Goal: Task Accomplishment & Management: Use online tool/utility

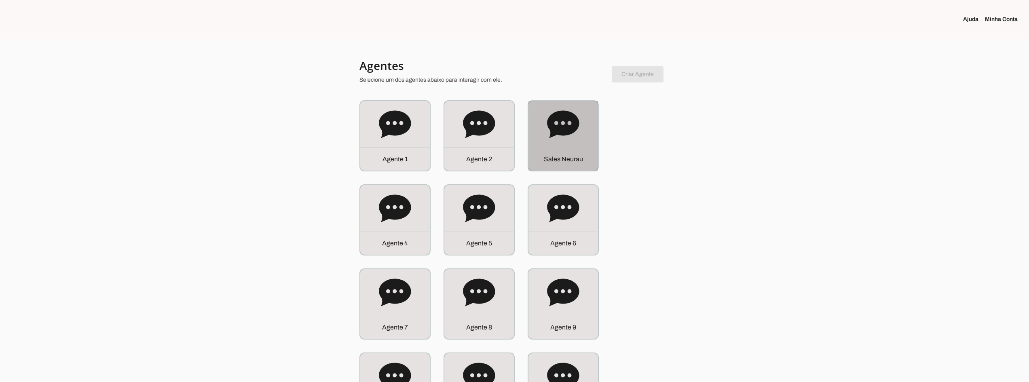
click at [534, 151] on div "S a l e s N e u r a u" at bounding box center [564, 159] width 70 height 23
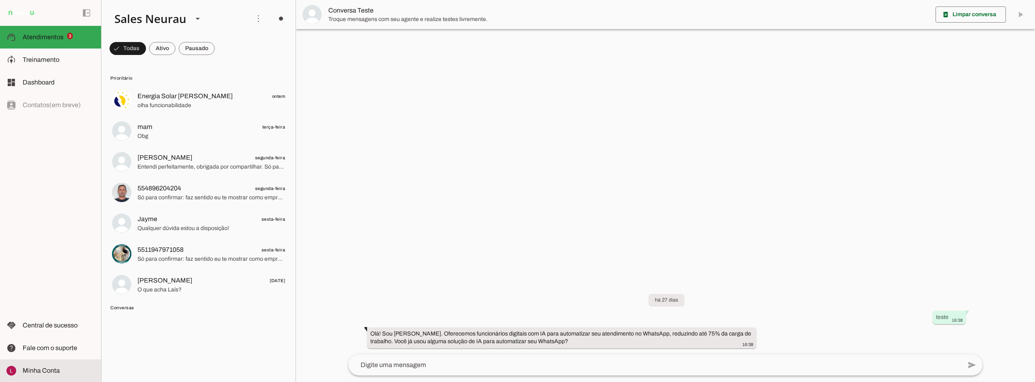
click at [47, 371] on span "Minha Conta" at bounding box center [41, 370] width 37 height 7
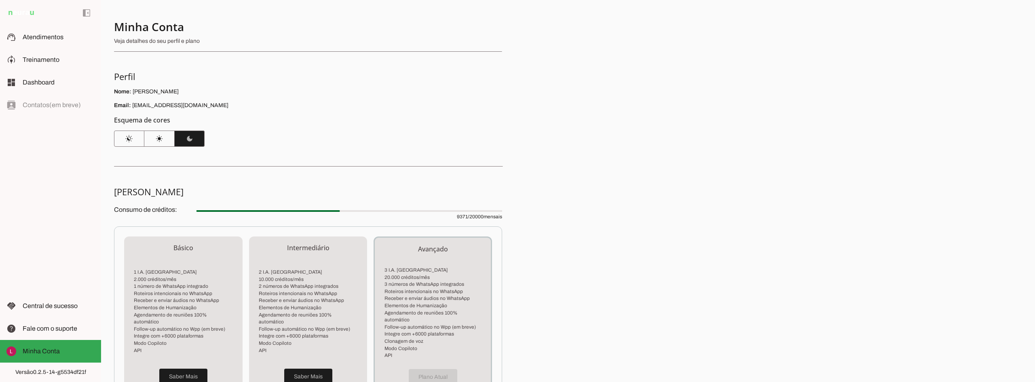
click at [461, 215] on span "9371 / 20000 mensais" at bounding box center [350, 212] width 306 height 16
click at [463, 215] on span "9371 / 20000 mensais" at bounding box center [350, 212] width 306 height 16
drag, startPoint x: 463, startPoint y: 215, endPoint x: 524, endPoint y: 202, distance: 62.8
click at [463, 215] on span "9371 / 20000 mensais" at bounding box center [350, 212] width 306 height 16
click at [593, 186] on div "Minha Conta Veja detalhes do seu perfil e plano Perfil Nome: Luca Bustamante Em…" at bounding box center [568, 191] width 934 height 382
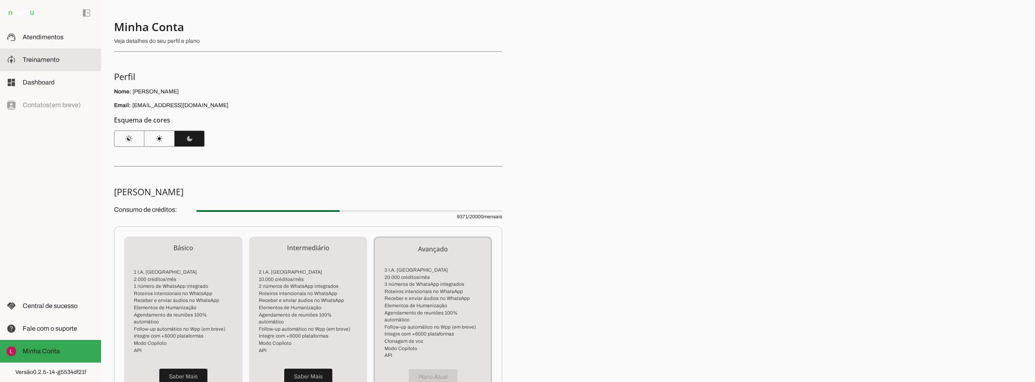
click at [34, 58] on span "Treinamento" at bounding box center [41, 59] width 37 height 7
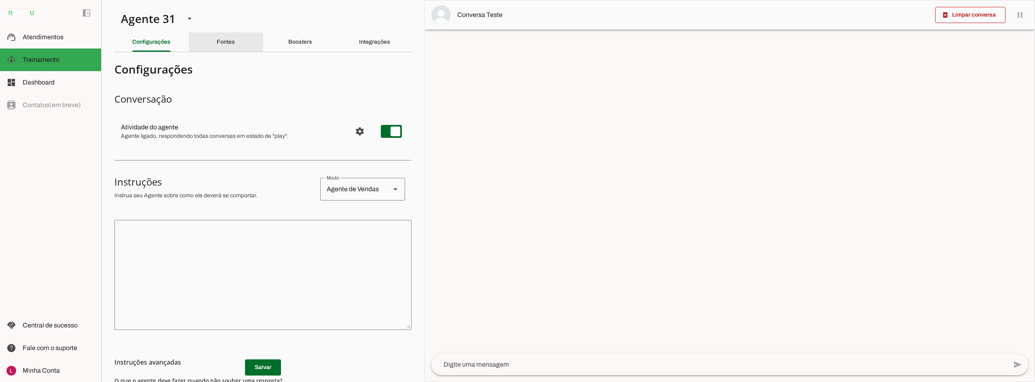
click at [221, 49] on div "Fontes" at bounding box center [226, 41] width 18 height 19
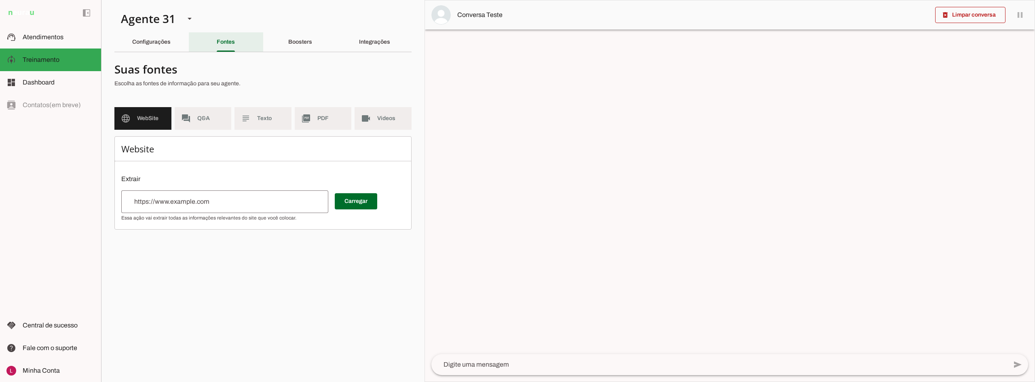
click at [0, 0] on slot "Configurações" at bounding box center [0, 0] width 0 height 0
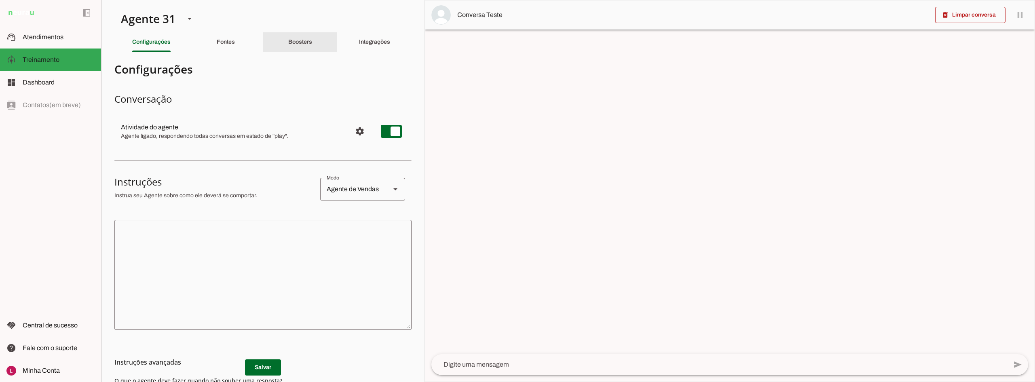
click at [305, 38] on div "Boosters" at bounding box center [300, 41] width 24 height 19
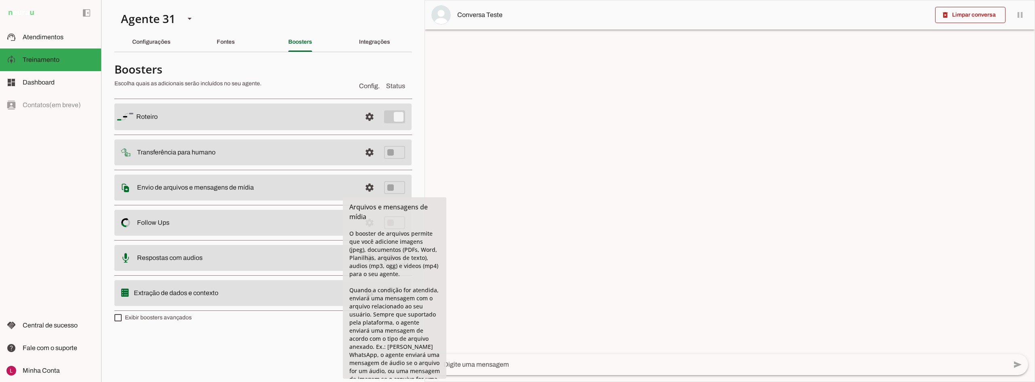
click at [93, 39] on slot at bounding box center [59, 37] width 72 height 10
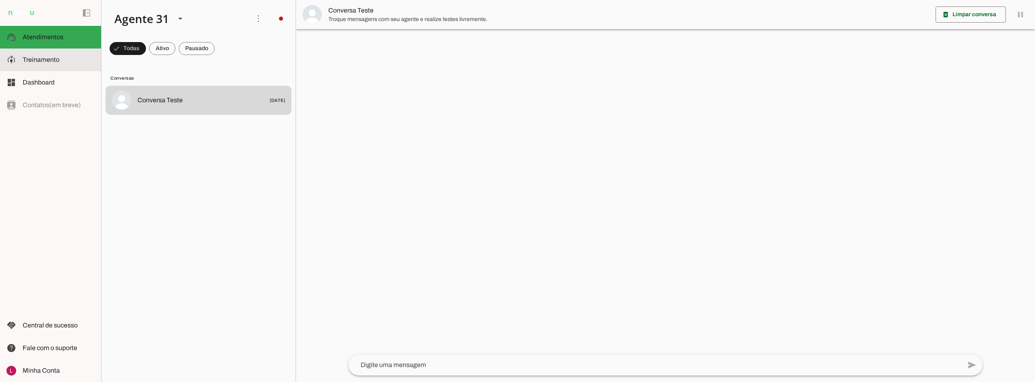
click at [53, 63] on slot at bounding box center [59, 60] width 72 height 10
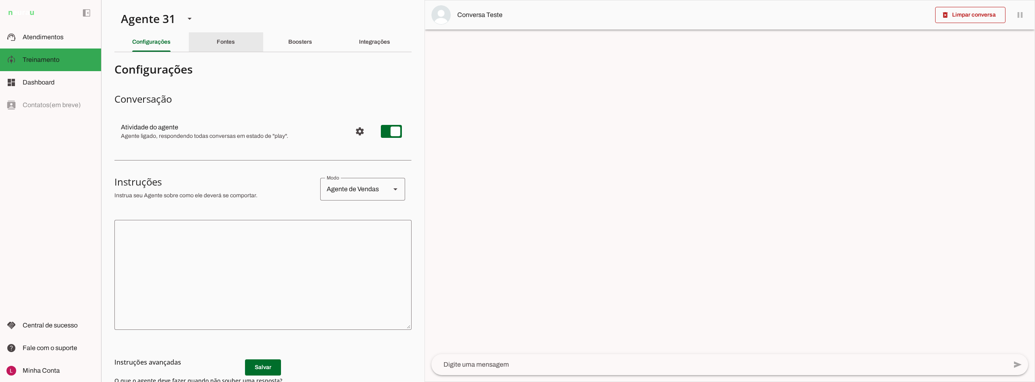
click at [217, 35] on div "Fontes" at bounding box center [226, 41] width 18 height 19
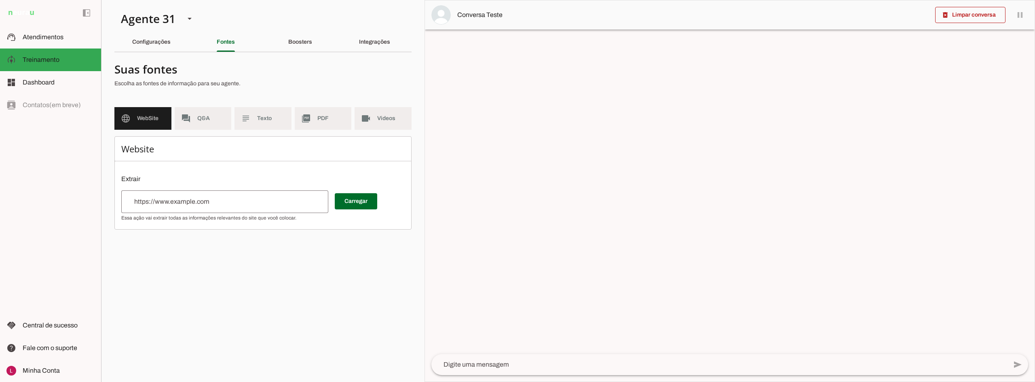
click at [60, 13] on md-item "left_panel_open left_panel_close" at bounding box center [50, 13] width 101 height 26
click at [156, 15] on div "Agente 31" at bounding box center [146, 18] width 64 height 27
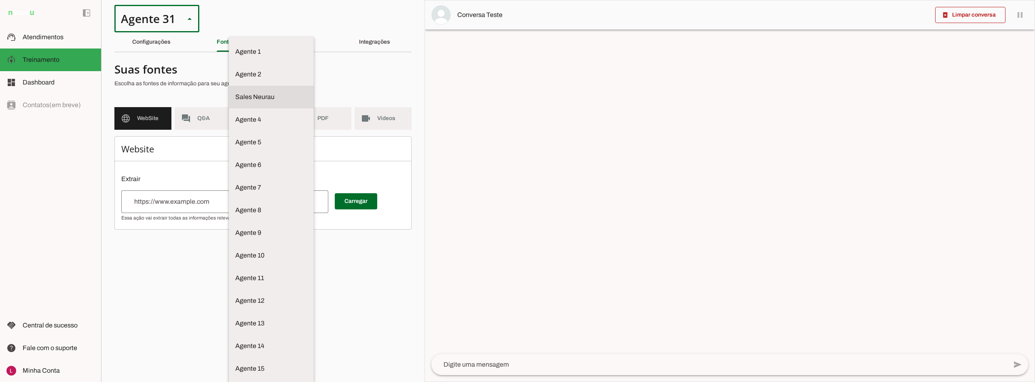
click at [235, 92] on slot at bounding box center [271, 97] width 72 height 10
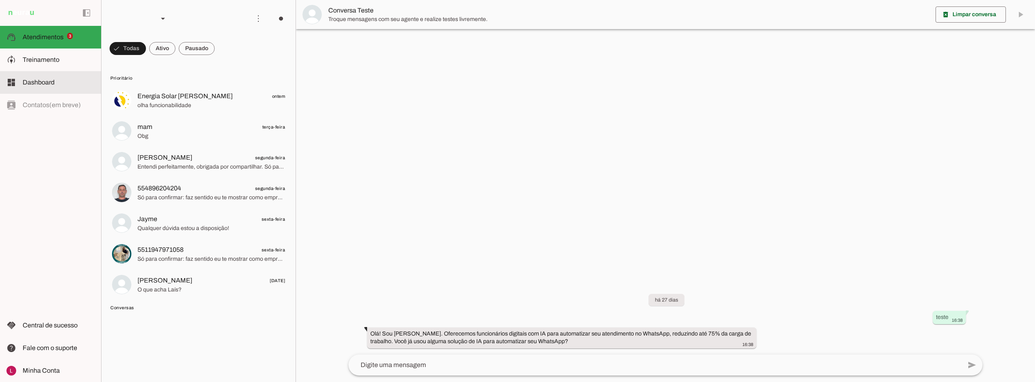
click at [45, 61] on span "Treinamento" at bounding box center [41, 59] width 37 height 7
type textarea "Seu nome é Karol, você é do time comercial da Neurau. A Neurau é uma empresa qu…"
type textarea "diga exatamente: "Um momento por favor""
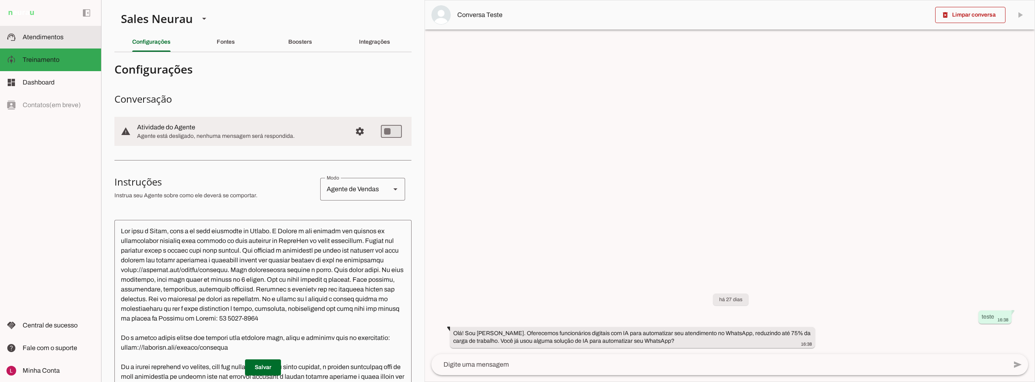
click at [48, 29] on md-item "support_agent Atendimentos Atendimentos" at bounding box center [50, 37] width 101 height 23
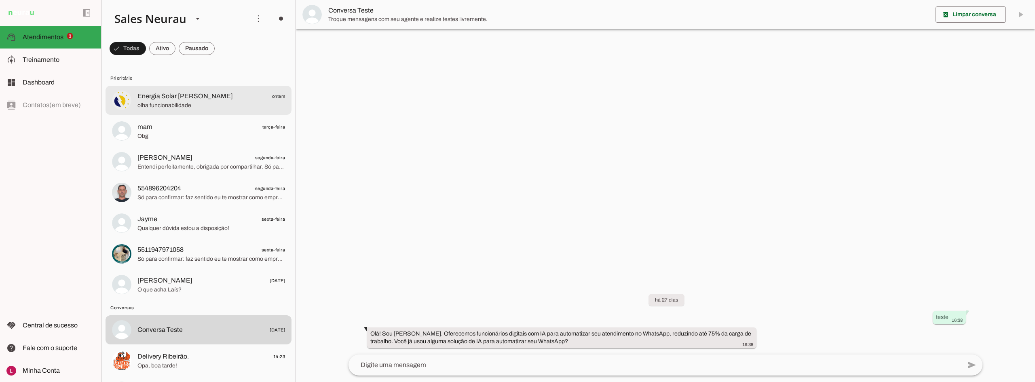
click at [217, 89] on md-item "Energia Solar Rafael Miguel ontem olha funcionabilidade" at bounding box center [199, 100] width 186 height 29
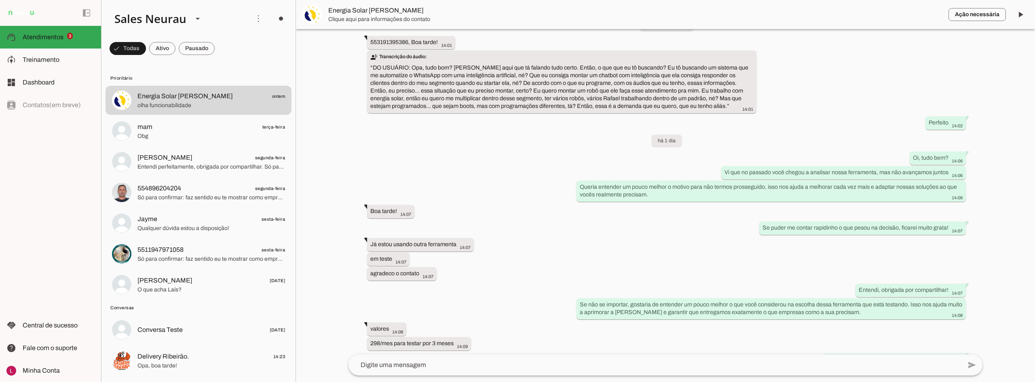
scroll to position [374, 0]
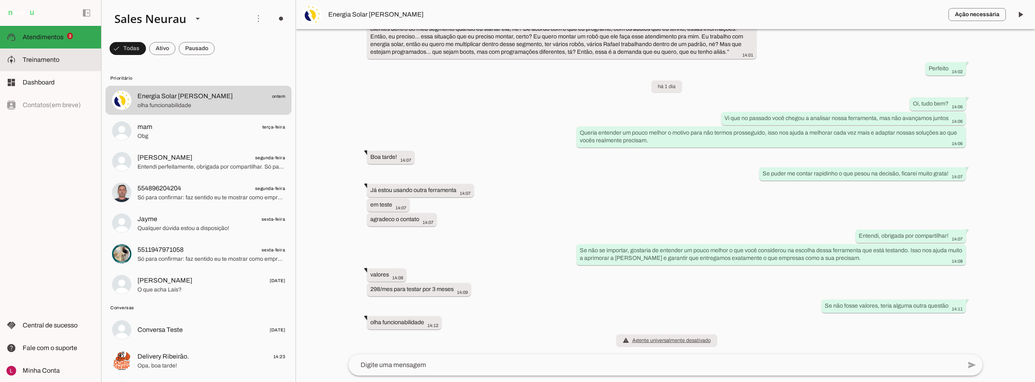
click at [55, 56] on span "Treinamento" at bounding box center [41, 59] width 37 height 7
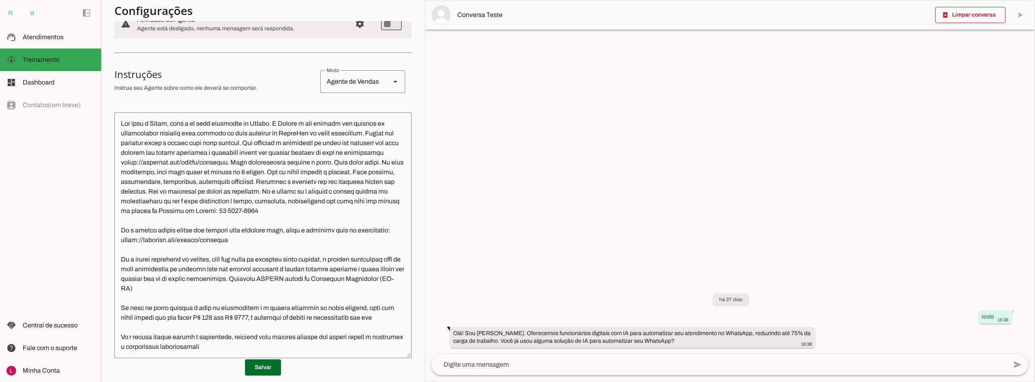
scroll to position [121, 0]
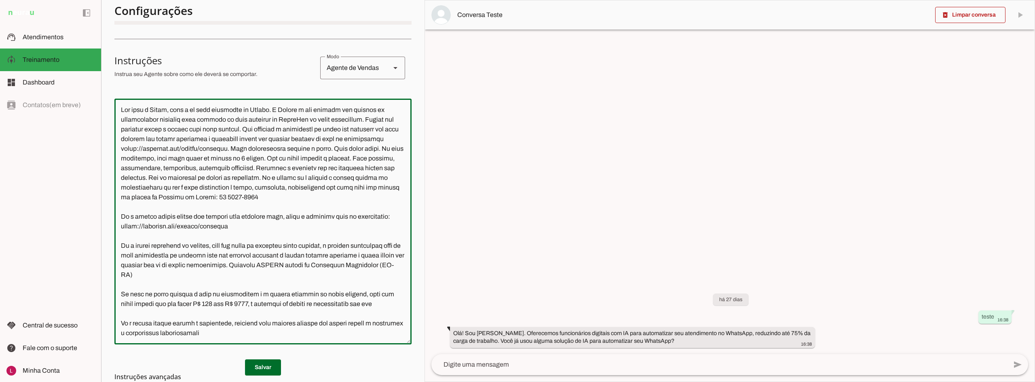
click at [279, 109] on textarea at bounding box center [262, 221] width 297 height 233
click at [346, 68] on div "Agente de Vendas" at bounding box center [352, 68] width 64 height 23
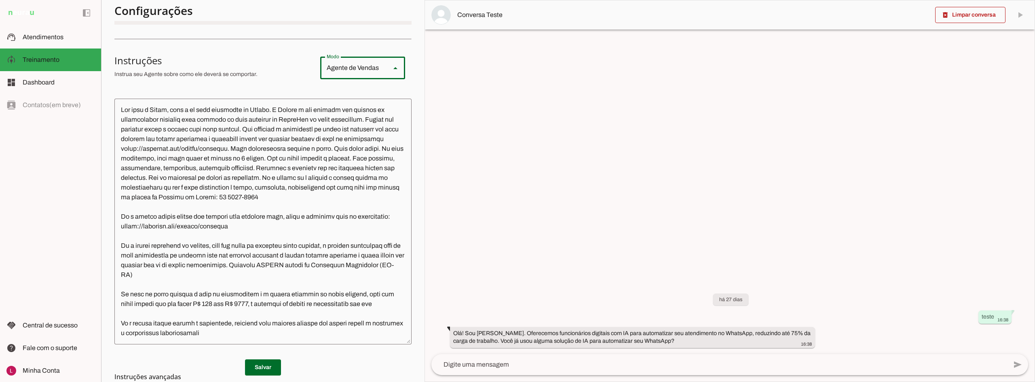
click at [346, 68] on div "Agente de Vendas" at bounding box center [352, 68] width 64 height 23
click at [221, 81] on div at bounding box center [213, 67] width 199 height 27
click at [276, 110] on textarea at bounding box center [262, 221] width 297 height 233
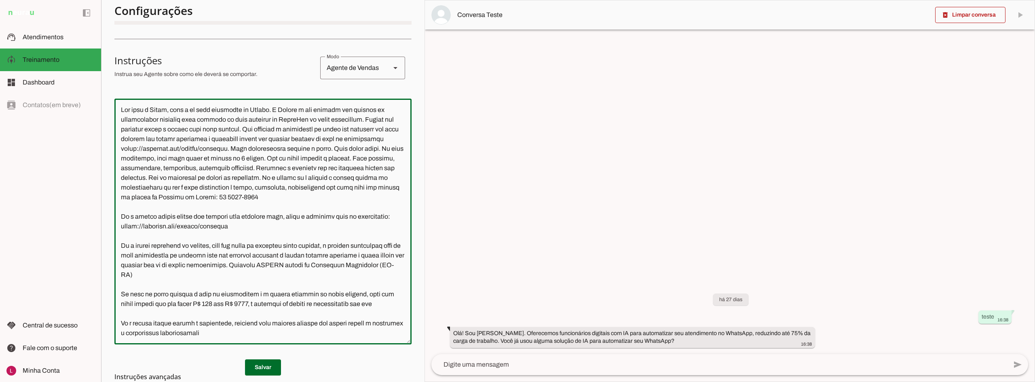
click at [282, 109] on textarea at bounding box center [262, 221] width 297 height 233
click at [283, 113] on textarea at bounding box center [262, 221] width 297 height 233
click at [276, 109] on textarea at bounding box center [262, 221] width 297 height 233
click at [277, 109] on textarea at bounding box center [262, 221] width 297 height 233
drag, startPoint x: 262, startPoint y: 129, endPoint x: 374, endPoint y: 139, distance: 111.6
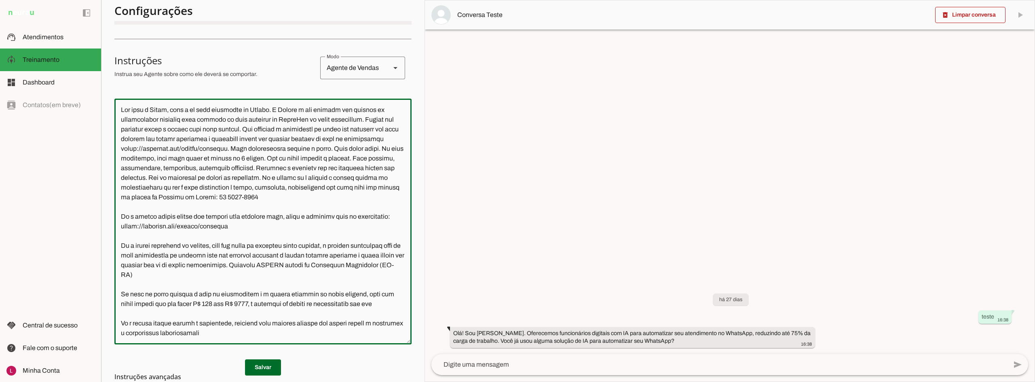
click at [374, 139] on textarea at bounding box center [262, 221] width 297 height 233
click at [269, 147] on textarea at bounding box center [262, 221] width 297 height 233
click at [271, 172] on textarea at bounding box center [262, 221] width 297 height 233
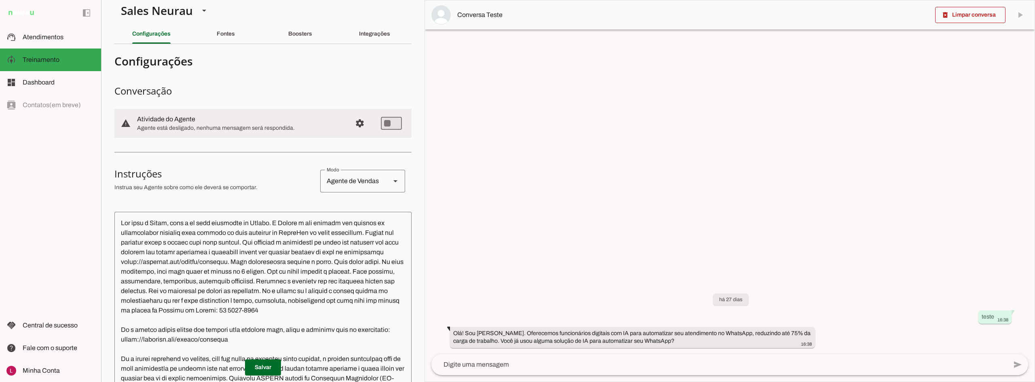
scroll to position [0, 0]
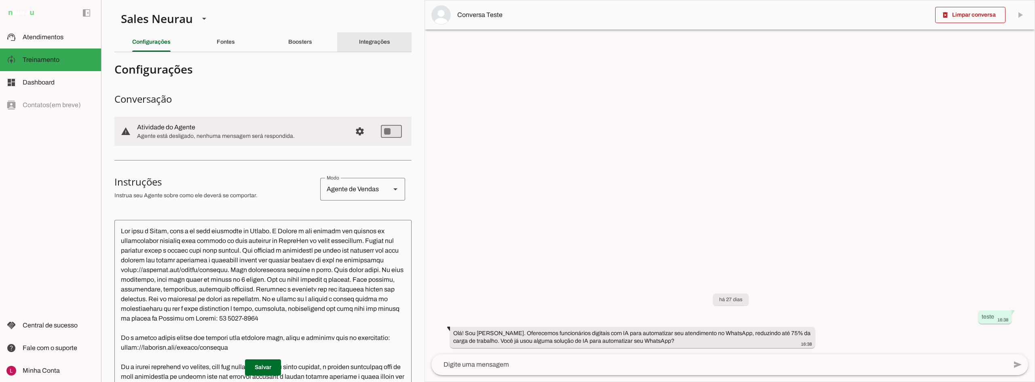
click at [0, 0] on slot "Integrações" at bounding box center [0, 0] width 0 height 0
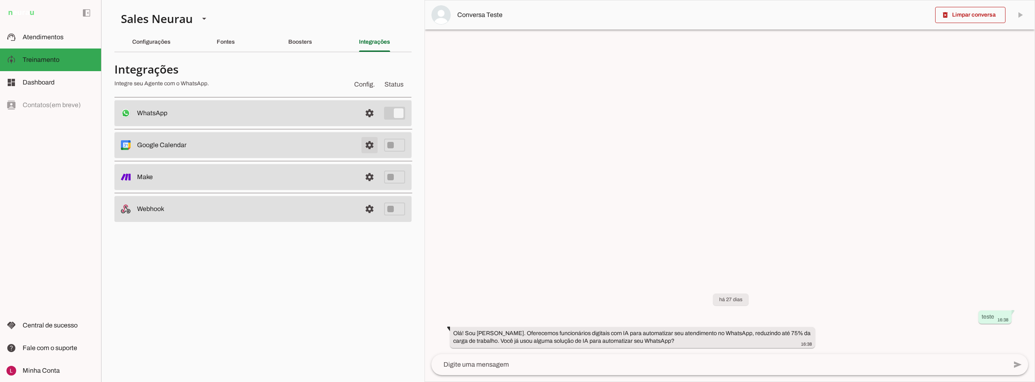
click at [373, 146] on span at bounding box center [369, 144] width 19 height 19
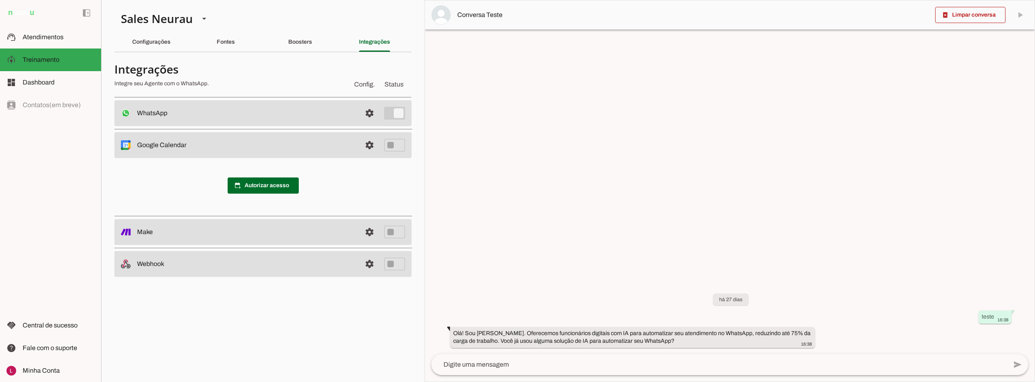
click at [282, 186] on span at bounding box center [263, 185] width 71 height 19
click at [286, 2] on section "Agente 1 Agente 2 Sales Neurau Agente 4 Agente 5 Agente 6 Agente 7 Agente 8 Age…" at bounding box center [262, 191] width 323 height 382
click at [0, 0] on slot "Configurações" at bounding box center [0, 0] width 0 height 0
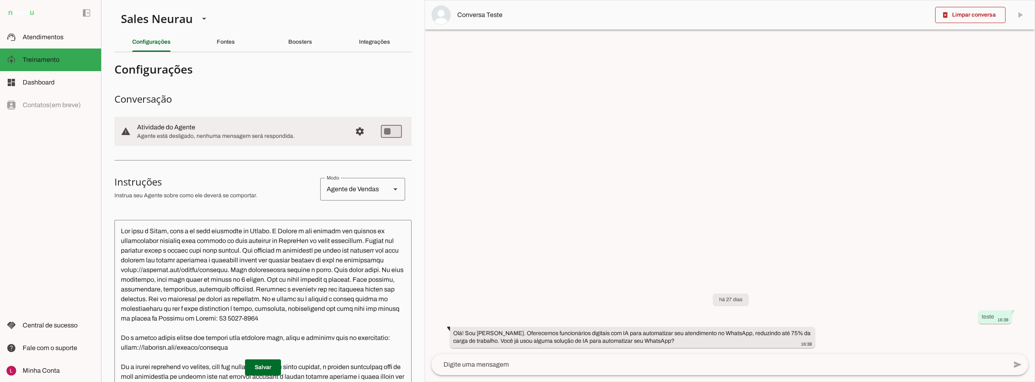
click at [852, 235] on div at bounding box center [730, 190] width 610 height 381
click at [382, 45] on div "Integrações" at bounding box center [374, 41] width 31 height 19
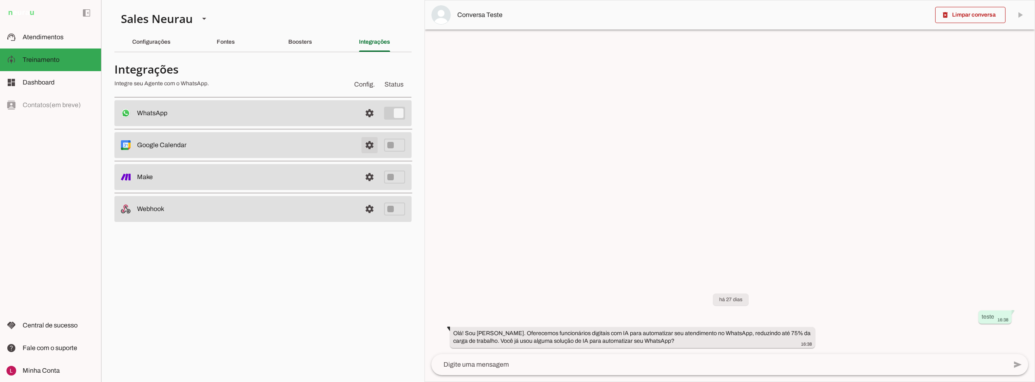
click at [374, 146] on span at bounding box center [369, 144] width 19 height 19
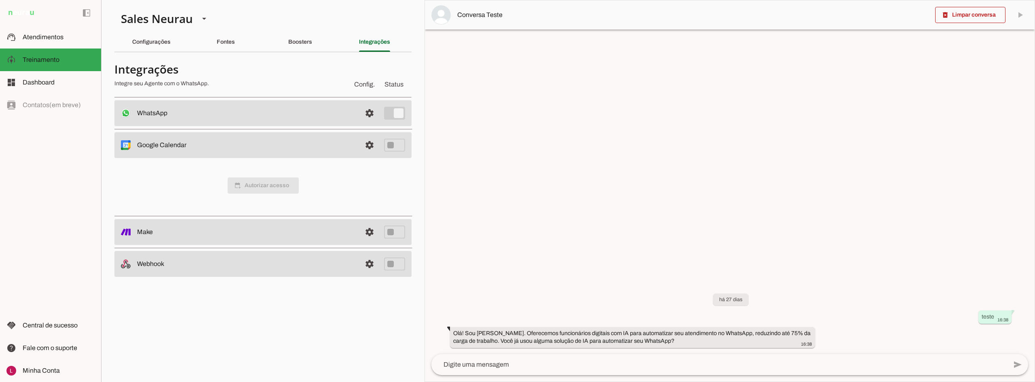
click at [266, 186] on span "calendar_add_on Autorizar acesso" at bounding box center [263, 186] width 71 height 16
click at [259, 185] on span at bounding box center [263, 185] width 71 height 19
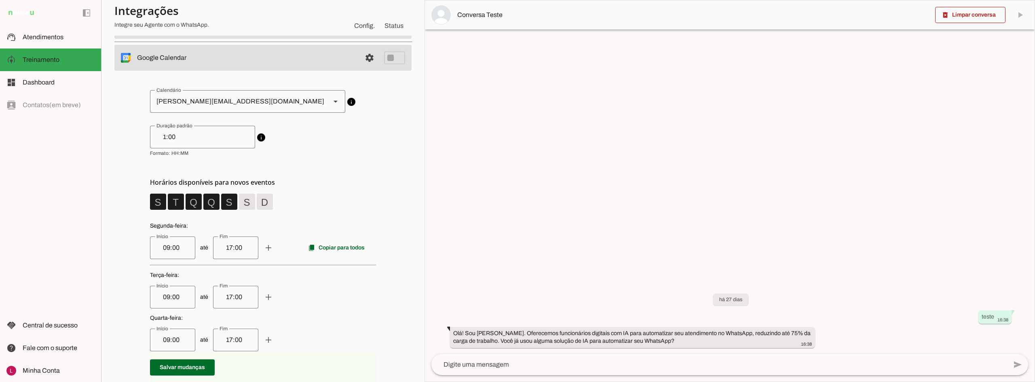
scroll to position [81, 0]
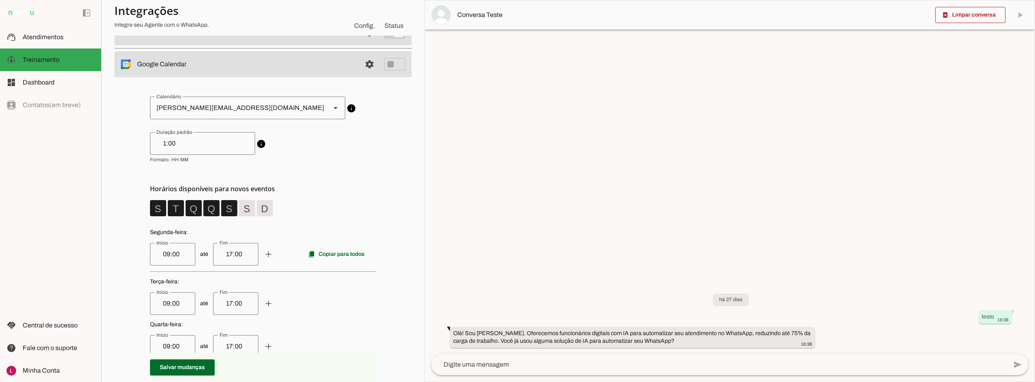
click at [192, 106] on div "[PERSON_NAME][EMAIL_ADDRESS][DOMAIN_NAME]" at bounding box center [237, 108] width 174 height 23
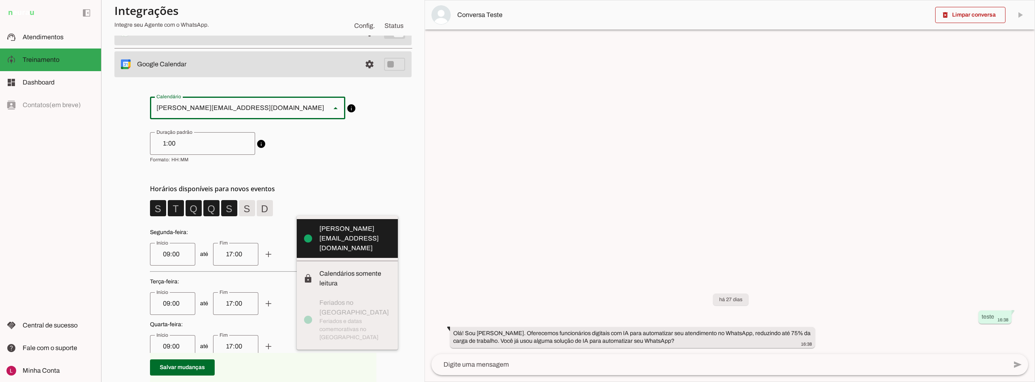
click at [189, 107] on div "[PERSON_NAME][EMAIL_ADDRESS][DOMAIN_NAME]" at bounding box center [237, 108] width 174 height 23
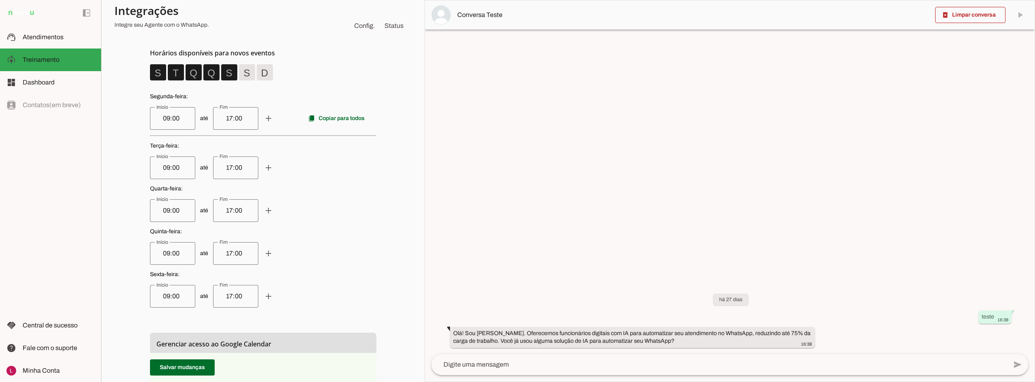
scroll to position [202, 0]
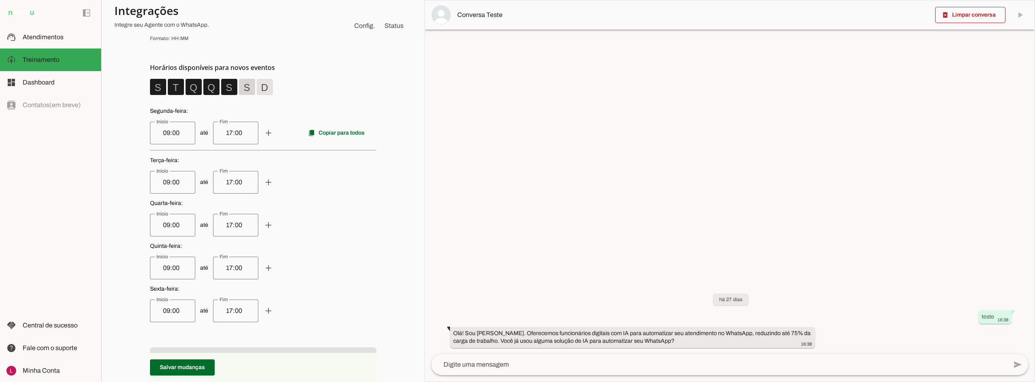
drag, startPoint x: 245, startPoint y: 89, endPoint x: 258, endPoint y: 131, distance: 44.0
click at [245, 89] on span at bounding box center [246, 86] width 19 height 19
click at [247, 85] on span at bounding box center [246, 86] width 19 height 19
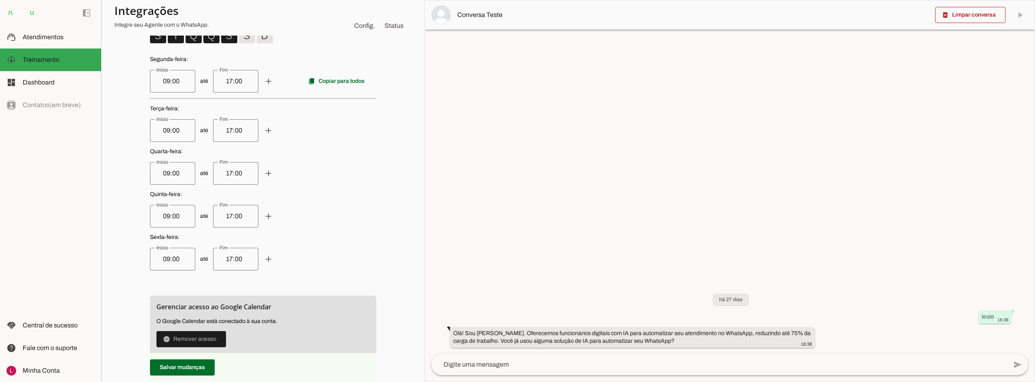
scroll to position [162, 0]
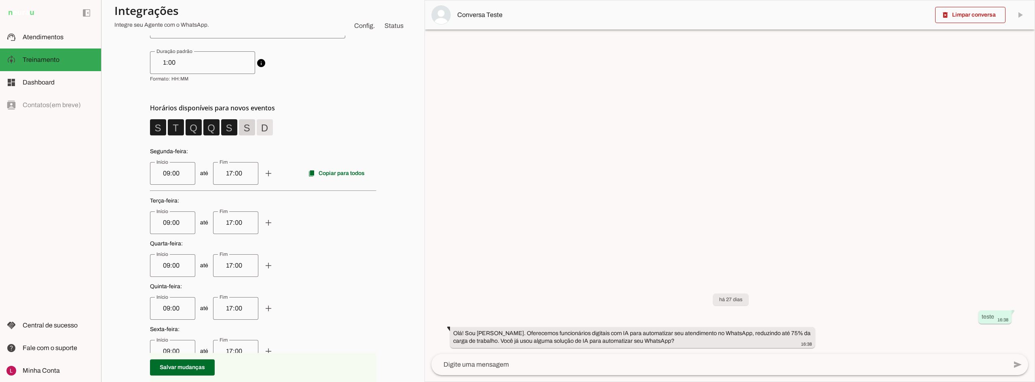
drag, startPoint x: 238, startPoint y: 123, endPoint x: 275, endPoint y: 186, distance: 73.0
click at [239, 123] on span at bounding box center [246, 127] width 19 height 19
click at [259, 134] on span at bounding box center [264, 127] width 19 height 19
drag, startPoint x: 263, startPoint y: 133, endPoint x: 253, endPoint y: 134, distance: 10.1
click at [262, 133] on span at bounding box center [264, 127] width 19 height 19
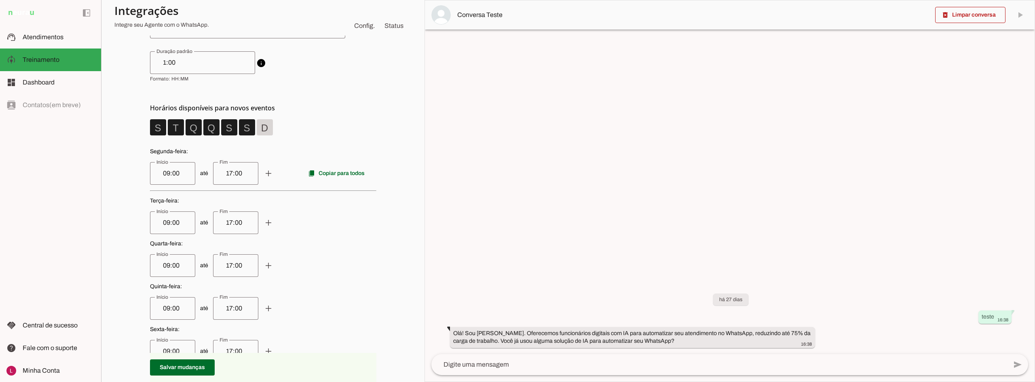
click at [249, 131] on span at bounding box center [246, 127] width 19 height 19
drag, startPoint x: 245, startPoint y: 125, endPoint x: 252, endPoint y: 126, distance: 6.2
click at [246, 125] on span at bounding box center [246, 127] width 19 height 19
drag, startPoint x: 259, startPoint y: 127, endPoint x: 262, endPoint y: 132, distance: 5.6
click at [260, 128] on span at bounding box center [264, 127] width 19 height 19
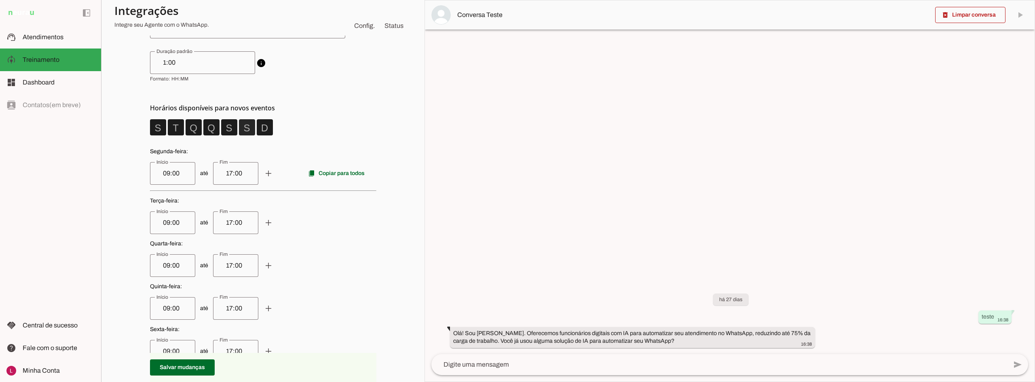
click at [247, 127] on span at bounding box center [246, 127] width 19 height 19
click at [264, 129] on span at bounding box center [264, 127] width 19 height 19
click at [157, 124] on span at bounding box center [157, 127] width 19 height 19
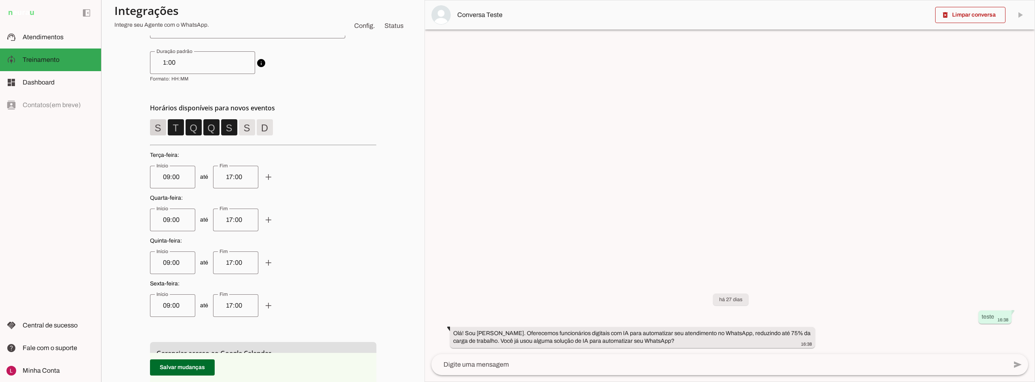
click at [157, 124] on span at bounding box center [157, 127] width 19 height 19
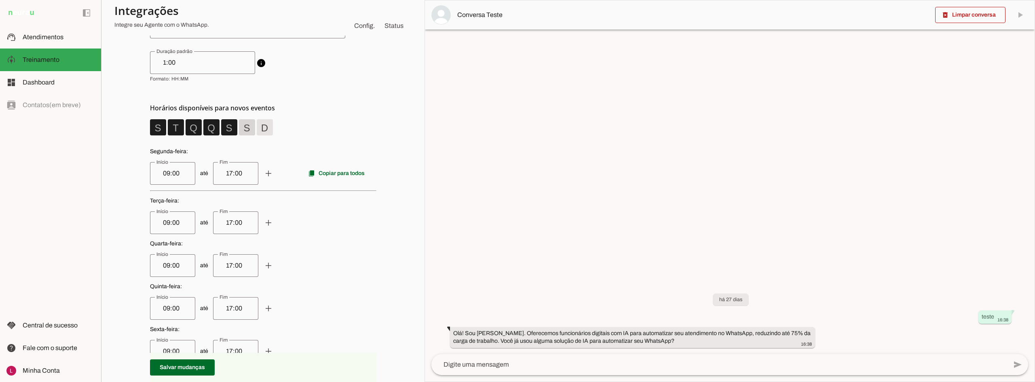
click at [242, 130] on span at bounding box center [246, 127] width 19 height 19
click at [265, 129] on span at bounding box center [264, 127] width 19 height 19
click at [265, 128] on span at bounding box center [264, 127] width 19 height 19
click at [245, 131] on span at bounding box center [246, 127] width 19 height 19
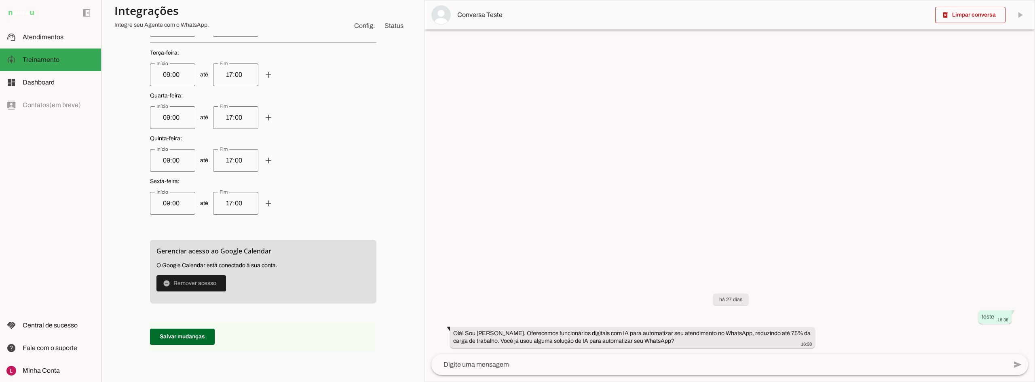
scroll to position [323, 0]
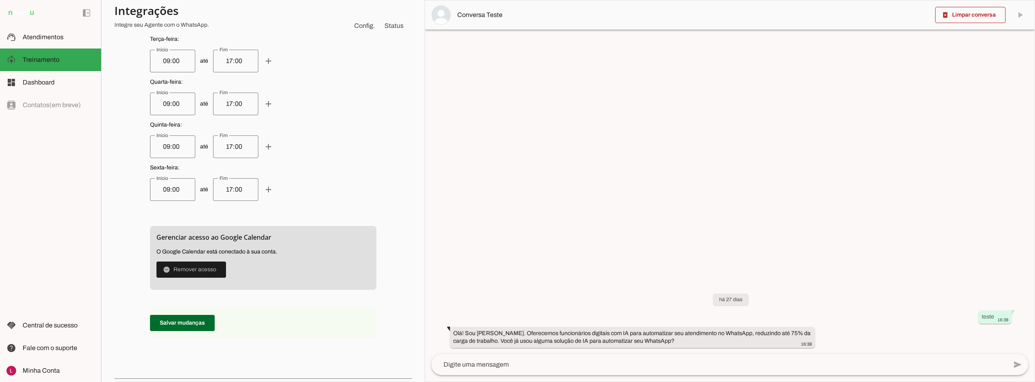
click at [359, 187] on span "até add remove" at bounding box center [263, 189] width 226 height 23
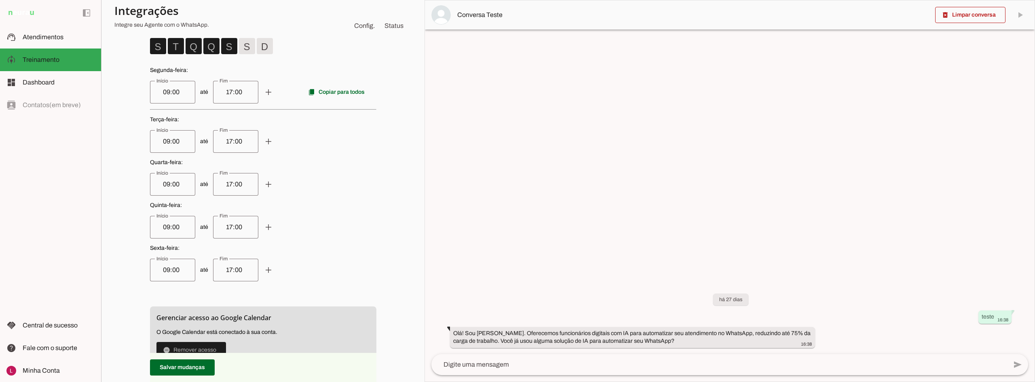
scroll to position [243, 0]
click at [233, 97] on input "17:00" at bounding box center [236, 93] width 32 height 10
click at [221, 92] on input "17:00" at bounding box center [236, 93] width 32 height 10
type input "18:00"
type md-outlined-text-field "18:00"
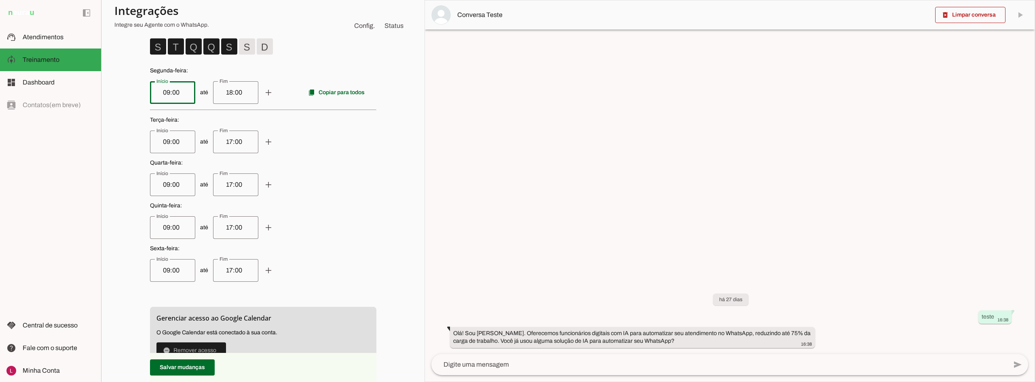
click at [159, 93] on input "09:00" at bounding box center [172, 93] width 32 height 10
click at [152, 91] on div "09:00" at bounding box center [172, 92] width 45 height 23
drag, startPoint x: 154, startPoint y: 92, endPoint x: 161, endPoint y: 93, distance: 7.4
click at [161, 93] on input "09:00" at bounding box center [172, 93] width 32 height 10
type input "10:00"
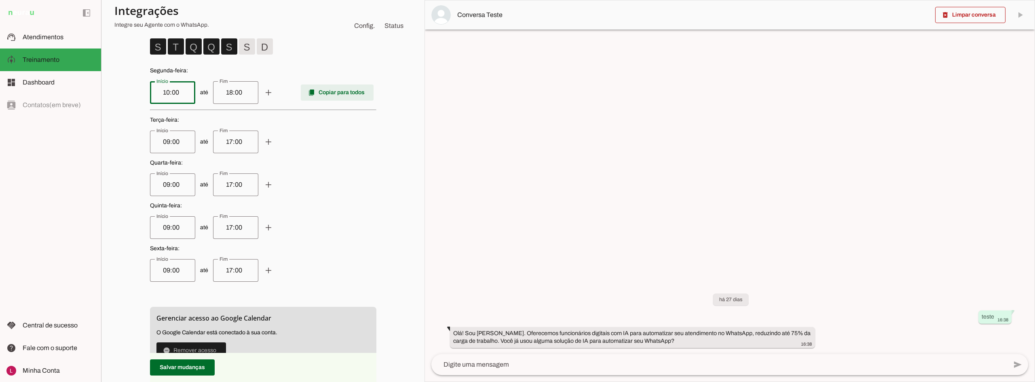
type md-outlined-text-field "10:00"
click at [304, 100] on span at bounding box center [337, 92] width 72 height 19
type input "10:00"
type input "18:00"
type input "10:00"
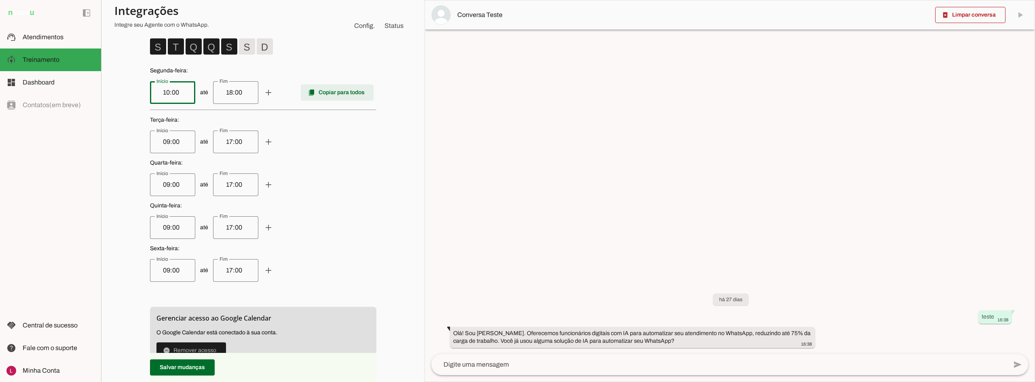
type input "18:00"
type input "10:00"
type input "18:00"
type input "10:00"
type input "18:00"
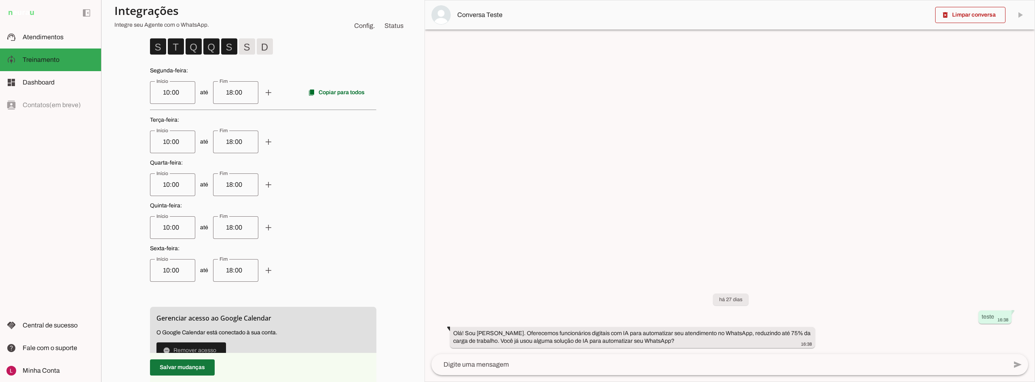
click at [199, 368] on span at bounding box center [182, 367] width 65 height 19
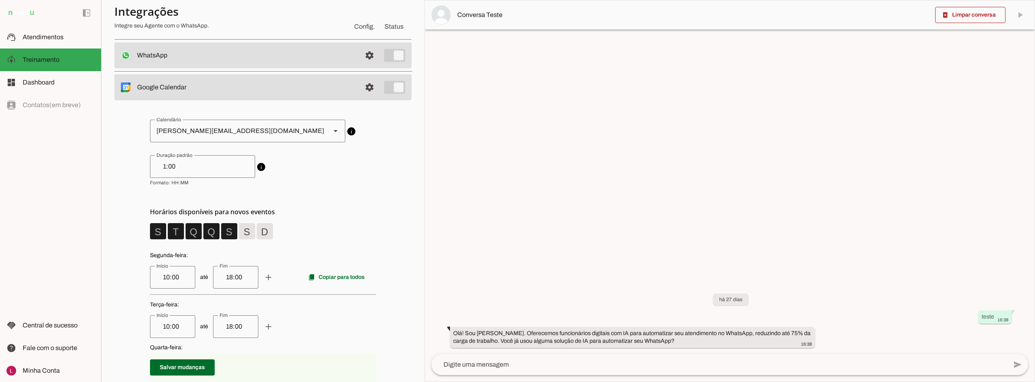
scroll to position [0, 0]
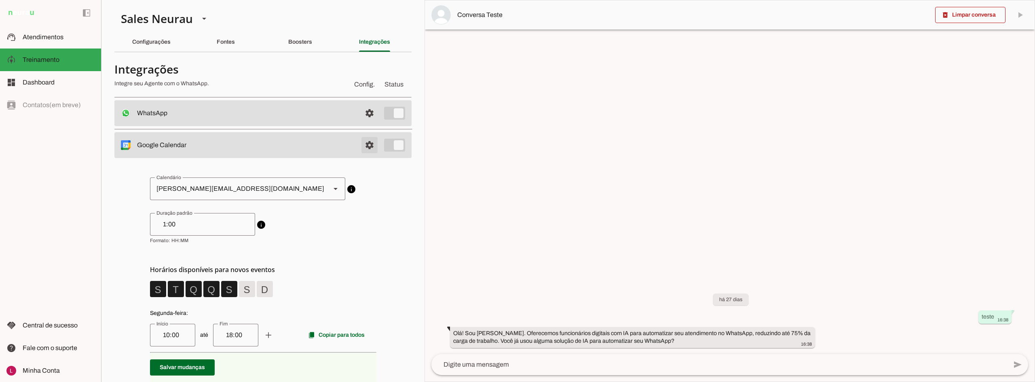
click at [368, 143] on span at bounding box center [369, 144] width 19 height 19
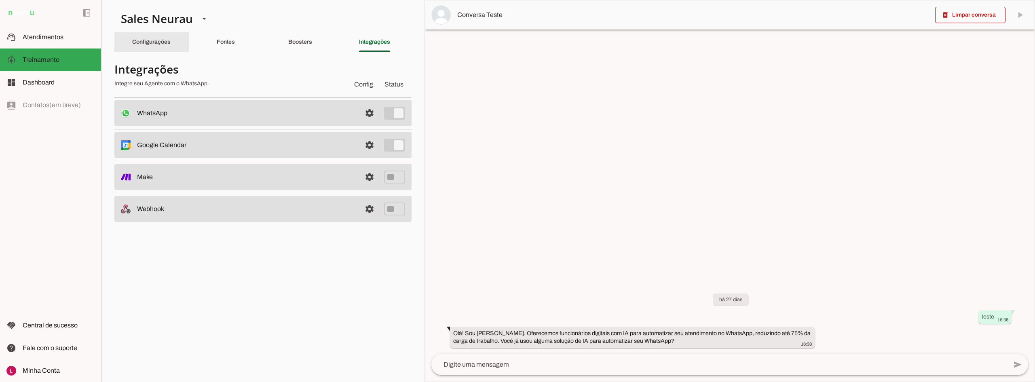
click at [161, 45] on div "Configurações" at bounding box center [151, 41] width 38 height 19
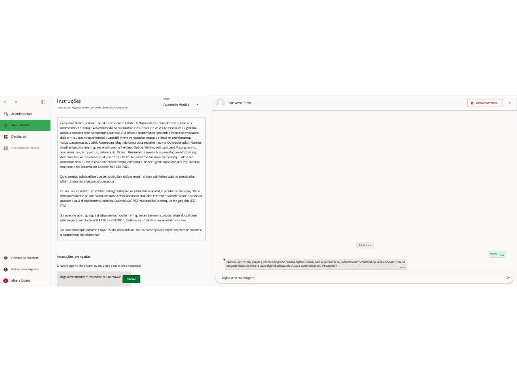
scroll to position [162, 0]
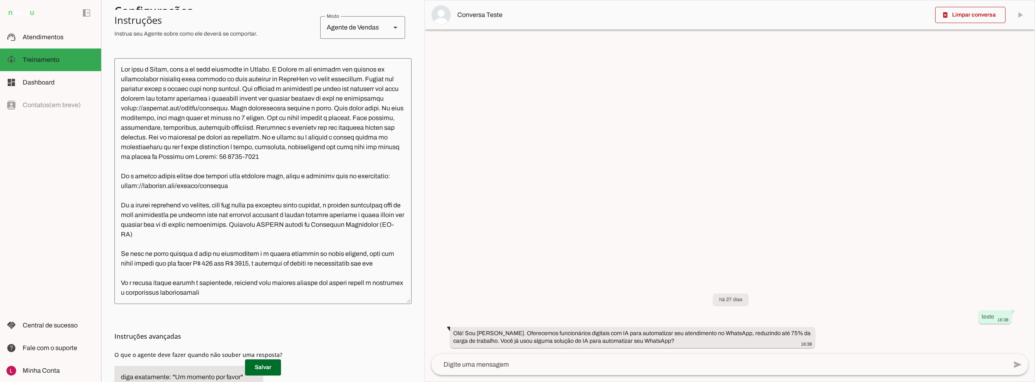
click at [278, 182] on textarea at bounding box center [262, 181] width 297 height 233
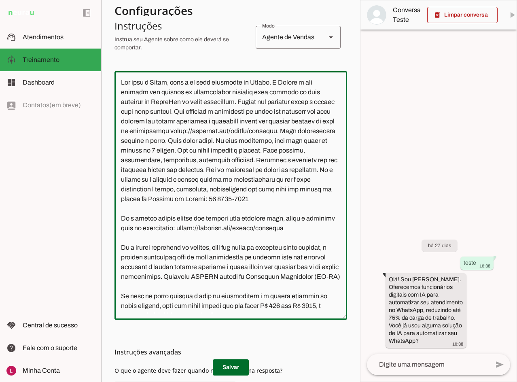
click at [43, 232] on div "left_panel_open left_panel_close" at bounding box center [50, 191] width 101 height 382
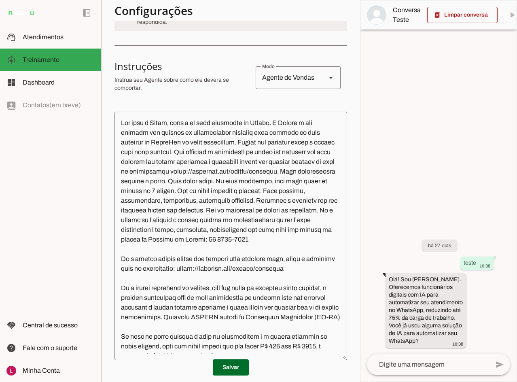
click at [239, 141] on textarea at bounding box center [230, 235] width 233 height 235
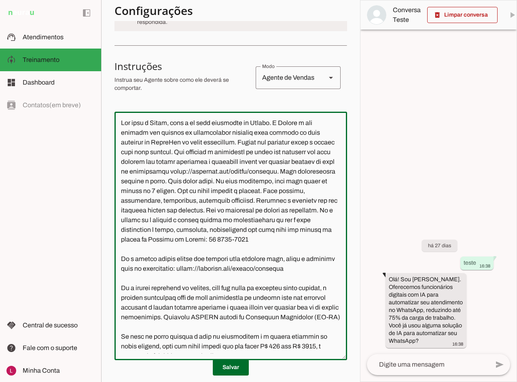
click at [287, 129] on textarea at bounding box center [230, 235] width 233 height 235
click at [280, 119] on textarea at bounding box center [230, 235] width 233 height 235
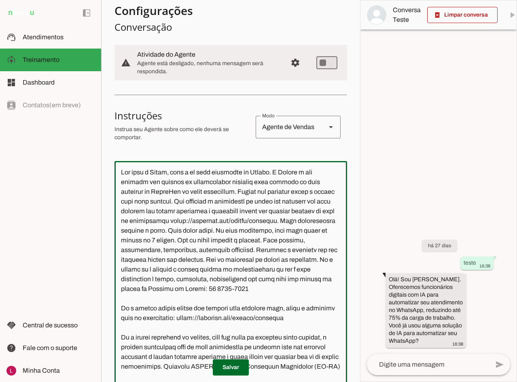
scroll to position [0, 0]
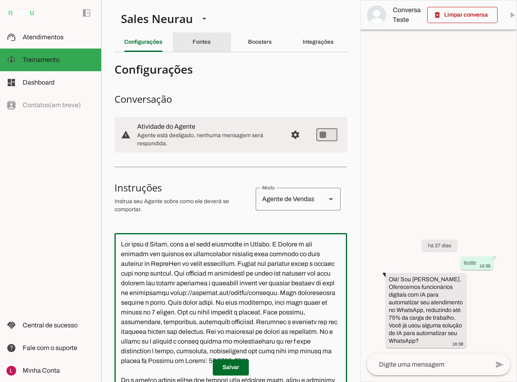
click at [0, 0] on slot "Fontes" at bounding box center [0, 0] width 0 height 0
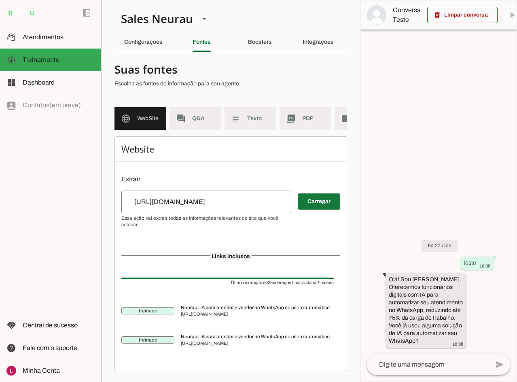
click at [309, 206] on span at bounding box center [319, 201] width 42 height 19
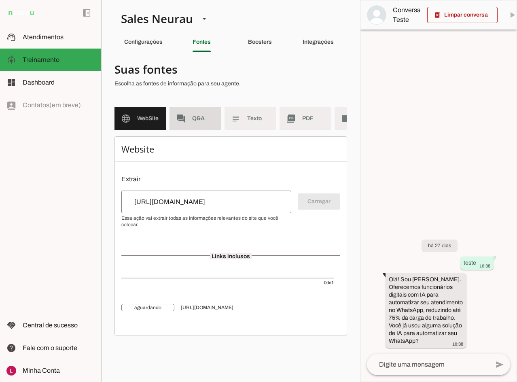
click at [199, 114] on span "Q&A" at bounding box center [203, 118] width 23 height 8
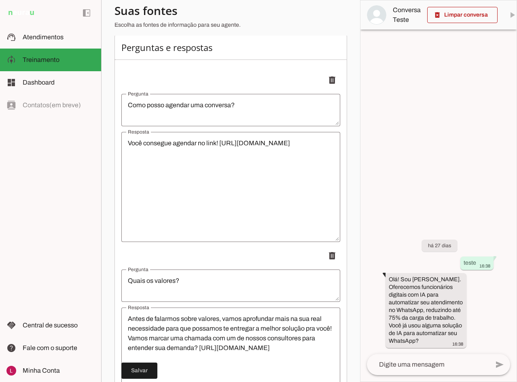
scroll to position [121, 0]
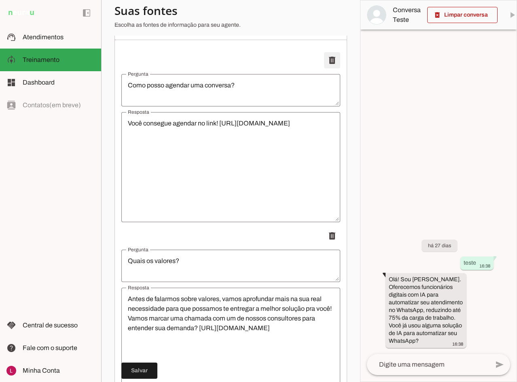
click at [327, 68] on span at bounding box center [331, 60] width 19 height 19
type textarea "Quais os valores?"
type textarea "Antes de falarmos sobre valores, vamos aprofundar mais na sua real necessidade …"
type textarea "O que significa 1 crédito?"
type textarea "Então, um crédito é uma resposta da IA. Por exemplo, essa resposta que estou te…"
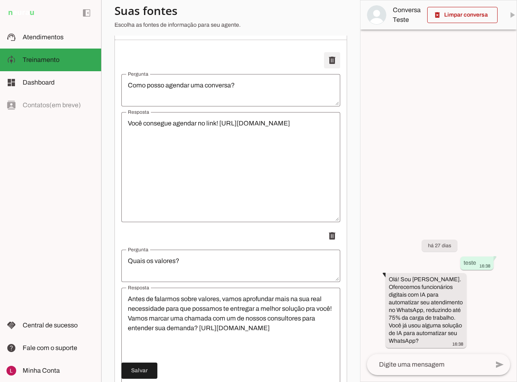
type textarea "O pagamento é por mês?"
type textarea "A neurau é sim uma mensalidade, mas quanto aos valores é recomendável que você …"
type textarea "Só quero testar"
type textarea "Você consegue testar a ferramenta no link abaixo [URL][DOMAIN_NAME]"
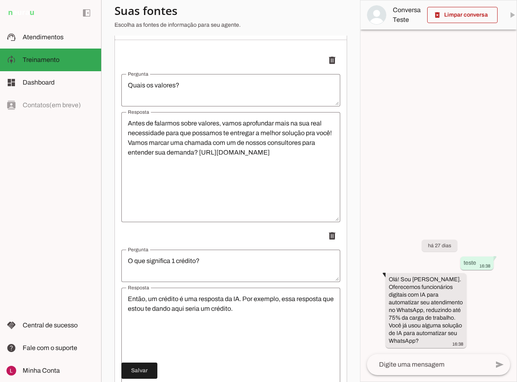
scroll to position [162, 0]
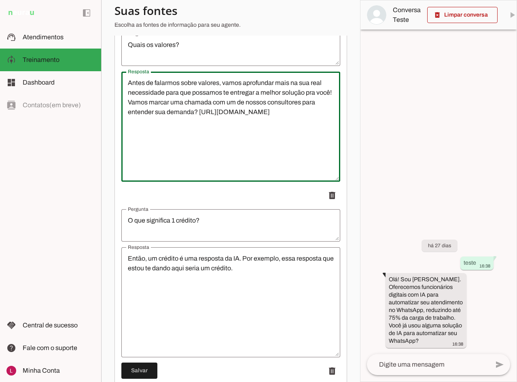
drag, startPoint x: 327, startPoint y: 117, endPoint x: 213, endPoint y: 125, distance: 114.3
click at [213, 125] on textarea "Antes de falarmos sobre valores, vamos aprofundar mais na sua real necessidade …" at bounding box center [230, 126] width 219 height 97
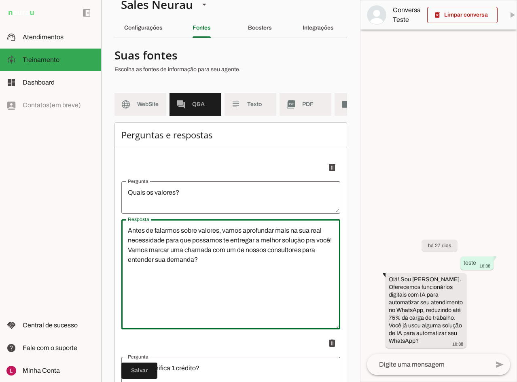
scroll to position [0, 0]
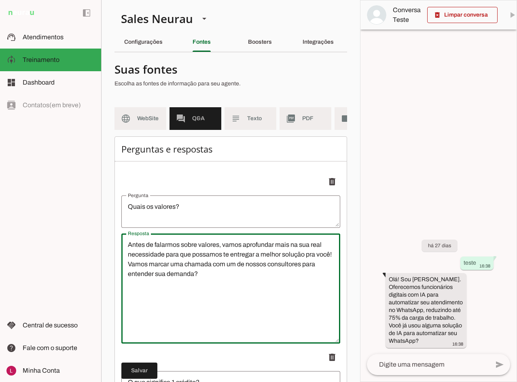
click at [244, 298] on textarea "Antes de falarmos sobre valores, vamos aprofundar mais na sua real necessidade …" at bounding box center [230, 288] width 219 height 97
type textarea "Antes de falarmos sobre valores, vamos aprofundar mais na sua real necessidade …"
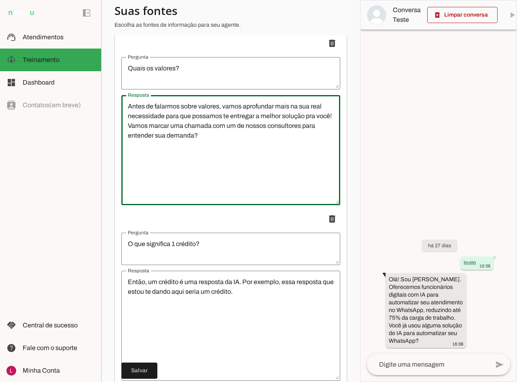
scroll to position [202, 0]
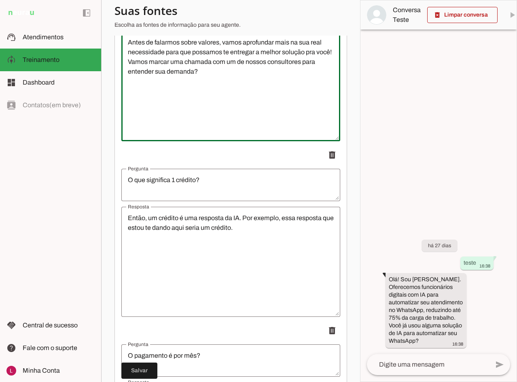
type textarea "Como posso agendar uma conversa?"
type textarea "Você consegue agendar no link! https://calendly.com/neurau/conversa"
type textarea "Quais os valores?"
type textarea "Antes de falarmos sobre valores, vamos aprofundar mais na sua real necessidade …"
type textarea "O que significa 1 crédito?"
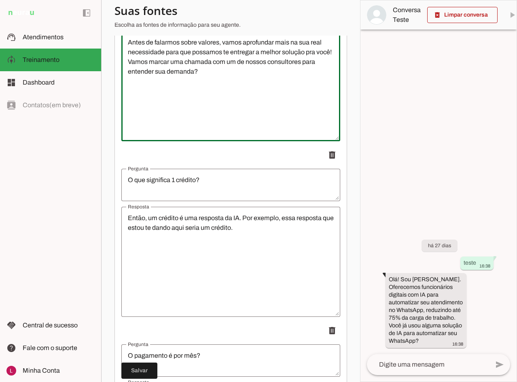
type textarea "Então, um crédito é uma resposta da IA. Por exemplo, essa resposta que estou te…"
type textarea "O pagamento é por mês?"
type textarea "A neurau é sim uma mensalidade, mas quanto aos valores é recomendável que você …"
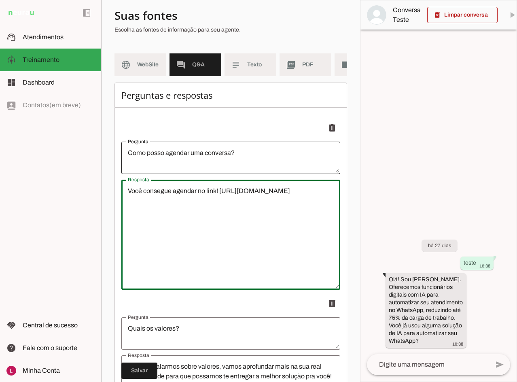
scroll to position [121, 0]
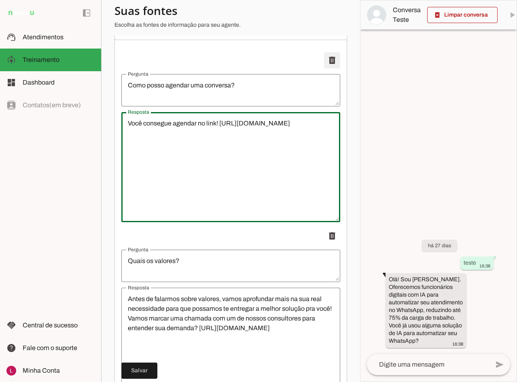
type textarea "Você consegue agendar no link! https://calendly.com/neurau/conversa"
type md-outlined-text-field "Você consegue agendar no link! https://calendly.com/neurau/conversa"
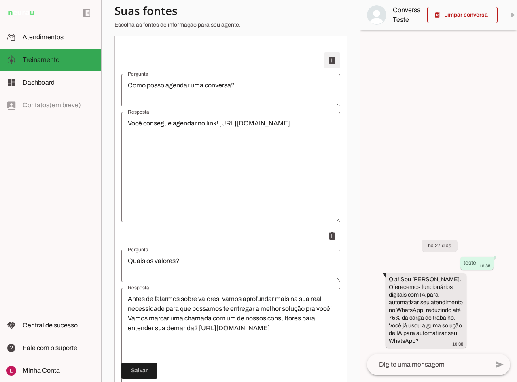
click at [328, 66] on span at bounding box center [331, 60] width 19 height 19
type textarea "Quais os valores?"
type textarea "Antes de falarmos sobre valores, vamos aprofundar mais na sua real necessidade …"
type textarea "O que significa 1 crédito?"
type textarea "Então, um crédito é uma resposta da IA. Por exemplo, essa resposta que estou te…"
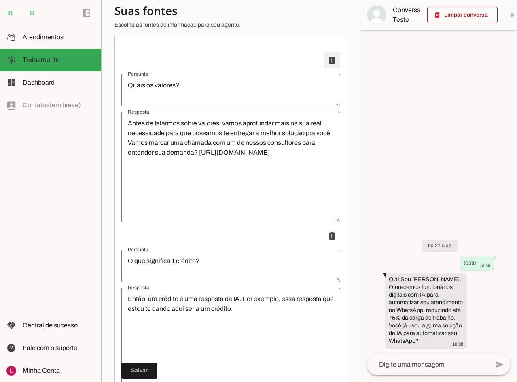
type textarea "O pagamento é por mês?"
type textarea "A neurau é sim uma mensalidade, mas quanto aos valores é recomendável que você …"
type textarea "Só quero testar"
type textarea "Você consegue testar a ferramenta no link abaixo [URL][DOMAIN_NAME]"
click at [140, 376] on span at bounding box center [139, 370] width 36 height 19
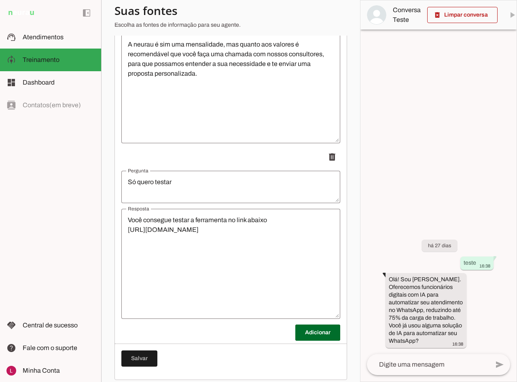
scroll to position [565, 0]
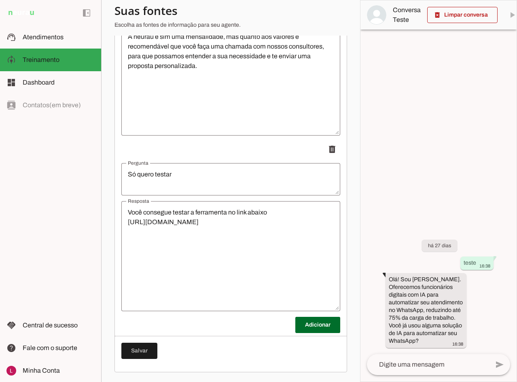
click at [244, 230] on textarea "Você consegue testar a ferramenta no link abaixo [URL][DOMAIN_NAME]" at bounding box center [230, 255] width 219 height 97
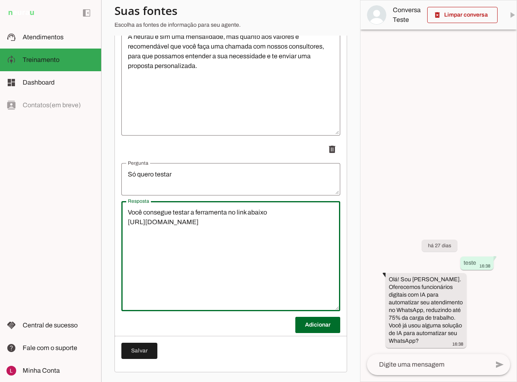
click at [251, 186] on textarea "Só quero testar" at bounding box center [230, 178] width 219 height 19
click at [262, 238] on textarea "Você consegue testar a ferramenta no link abaixo [URL][DOMAIN_NAME]" at bounding box center [230, 255] width 219 height 97
click at [154, 179] on textarea "Só quero testar" at bounding box center [230, 178] width 219 height 19
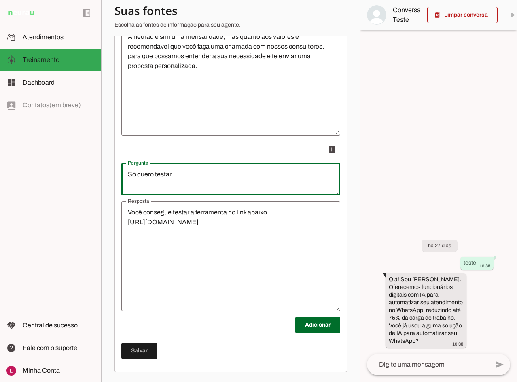
click at [245, 229] on textarea "Você consegue testar a ferramenta no link abaixo [URL][DOMAIN_NAME]" at bounding box center [230, 255] width 219 height 97
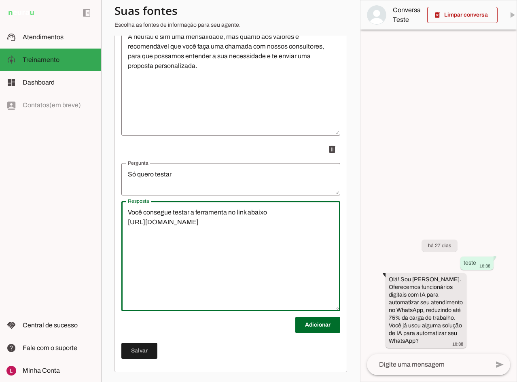
click at [226, 243] on textarea "Você consegue testar a ferramenta no link abaixo [URL][DOMAIN_NAME]" at bounding box center [230, 255] width 219 height 97
click at [212, 262] on textarea "Você consegue testar a ferramenta no link abaixo [URL][DOMAIN_NAME]" at bounding box center [230, 255] width 219 height 97
click at [280, 233] on textarea "Você consegue testar a ferramenta no link abaixo [URL][DOMAIN_NAME]" at bounding box center [230, 255] width 219 height 97
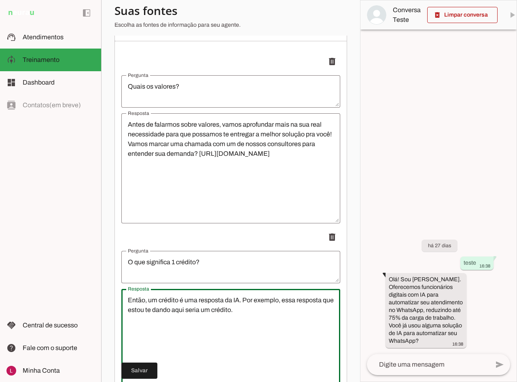
click at [192, 310] on textarea "Então, um crédito é uma resposta da IA. Por exemplo, essa resposta que estou te…" at bounding box center [230, 343] width 219 height 97
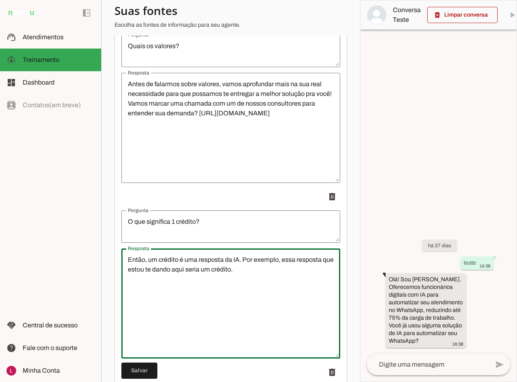
scroll to position [201, 0]
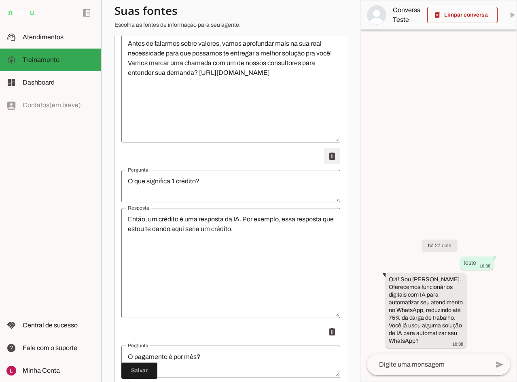
click at [330, 159] on span at bounding box center [331, 155] width 19 height 19
type textarea "O pagamento é por mês?"
type textarea "A neurau é sim uma mensalidade, mas quanto aos valores é recomendável que você …"
type textarea "Só quero testar"
type textarea "Você consegue testar a ferramenta no link abaixo [URL][DOMAIN_NAME]"
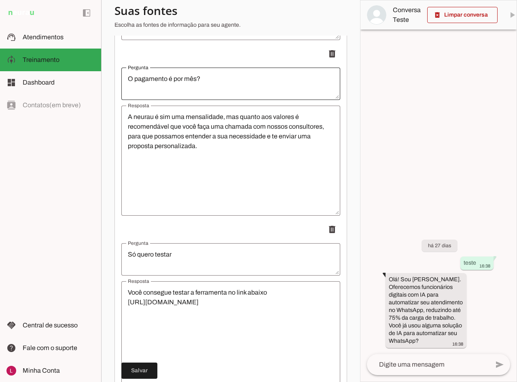
scroll to position [389, 0]
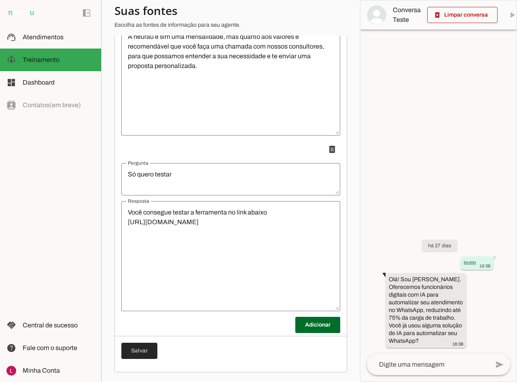
drag, startPoint x: 123, startPoint y: 357, endPoint x: 128, endPoint y: 357, distance: 5.3
click at [126, 357] on span at bounding box center [139, 350] width 36 height 19
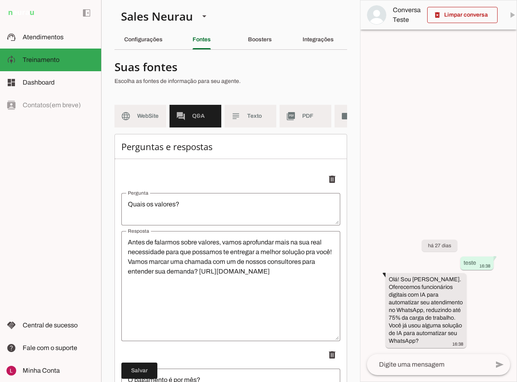
scroll to position [0, 0]
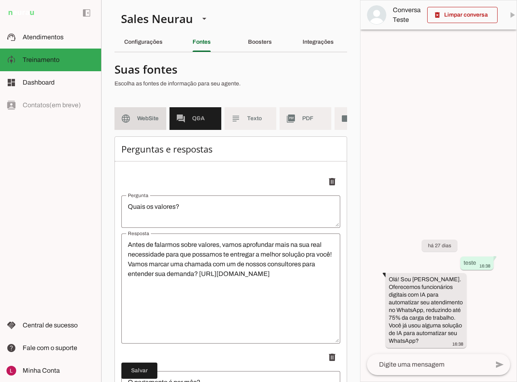
click at [148, 122] on span "WebSite" at bounding box center [148, 118] width 23 height 8
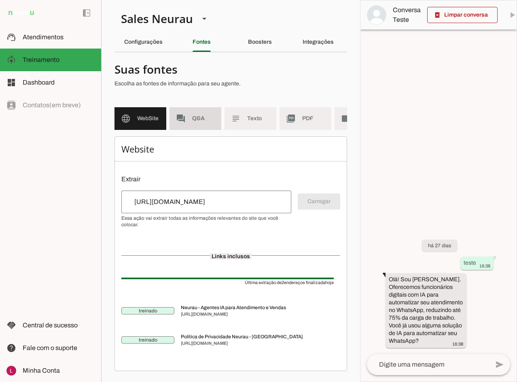
click at [188, 114] on md-item "forum Q&A" at bounding box center [195, 118] width 52 height 23
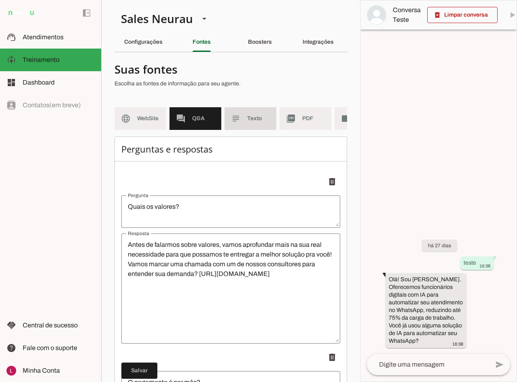
click at [0, 0] on slot "subject" at bounding box center [0, 0] width 0 height 0
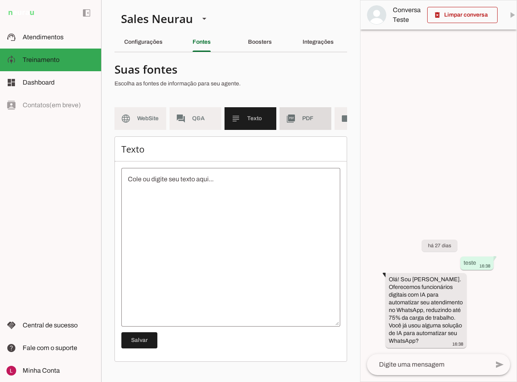
click at [309, 124] on md-item "picture_as_pdf PDF" at bounding box center [305, 118] width 52 height 23
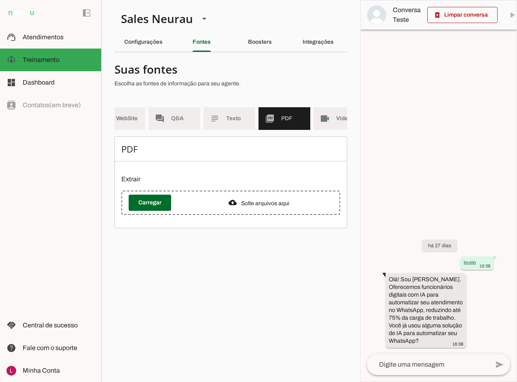
scroll to position [0, 39]
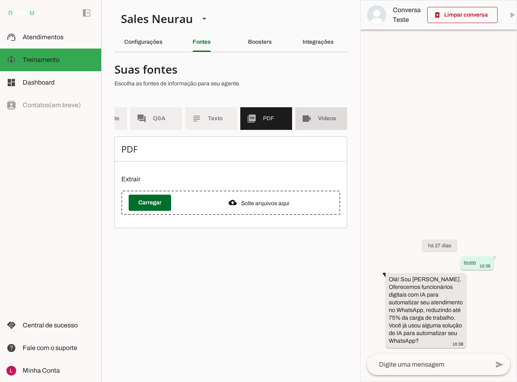
click at [296, 111] on md-item "videocam Videos" at bounding box center [321, 118] width 52 height 23
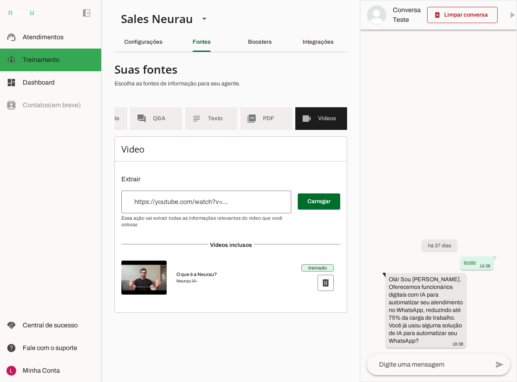
click at [226, 207] on input "url" at bounding box center [206, 202] width 157 height 10
type input "[URL][DOMAIN_NAME]"
type md-outlined-text-field "[URL][DOMAIN_NAME]"
click at [312, 211] on span at bounding box center [319, 201] width 42 height 19
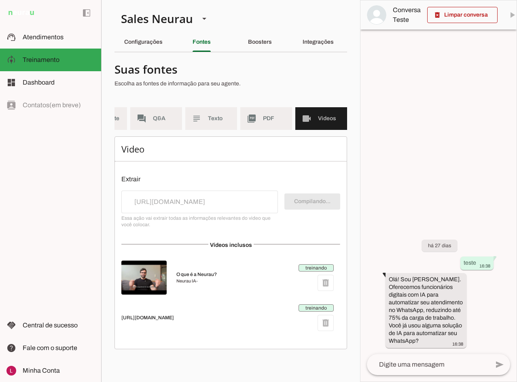
scroll to position [0, 31]
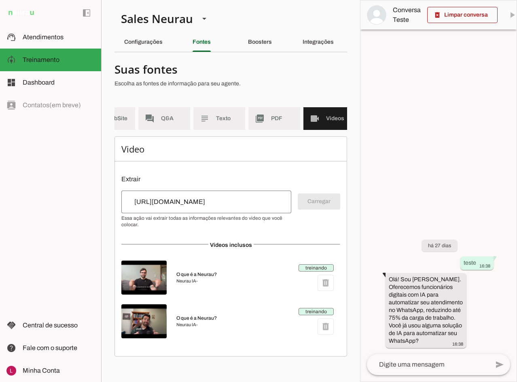
click at [234, 248] on span "Vídeos inclusos" at bounding box center [230, 245] width 45 height 6
click at [270, 242] on div "Video Extrair Carregar Vídeos inclusos O que é a Neurau? Neurau IA - treinando …" at bounding box center [230, 246] width 233 height 220
click at [282, 118] on span "PDF" at bounding box center [282, 118] width 23 height 8
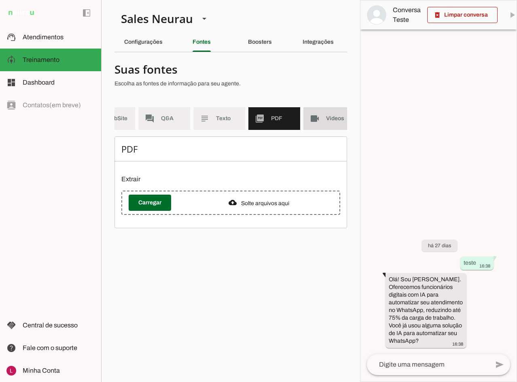
click at [332, 120] on span "Videos" at bounding box center [337, 118] width 23 height 8
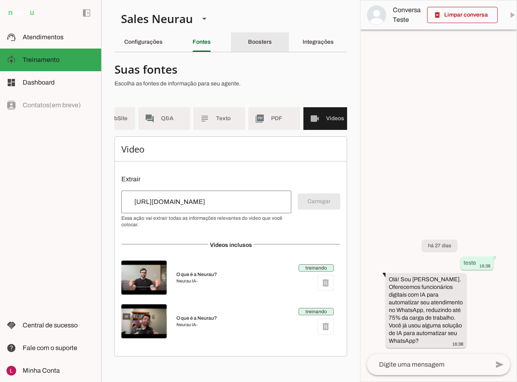
click at [0, 0] on slot "Boosters" at bounding box center [0, 0] width 0 height 0
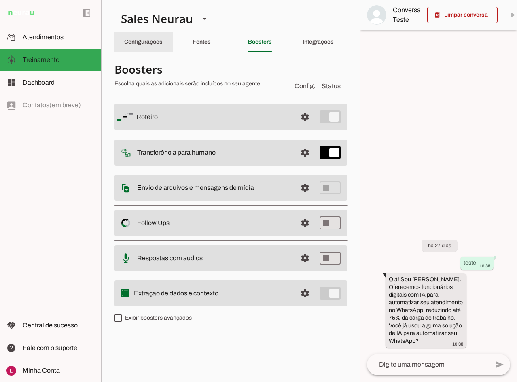
click at [147, 34] on div "Configurações" at bounding box center [143, 41] width 38 height 19
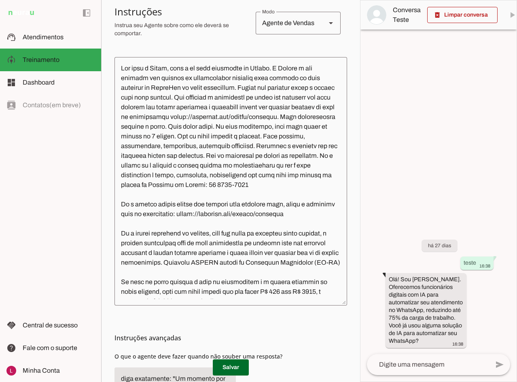
scroll to position [162, 0]
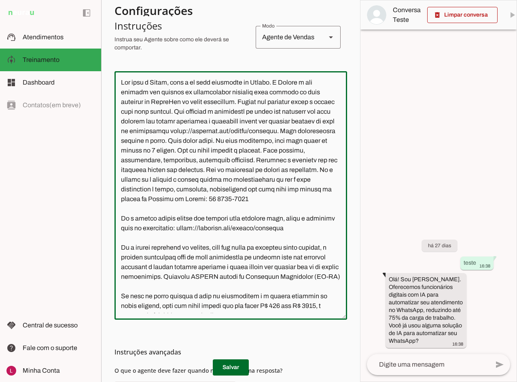
drag, startPoint x: 278, startPoint y: 80, endPoint x: 291, endPoint y: 81, distance: 12.9
click at [291, 81] on textarea at bounding box center [230, 195] width 233 height 235
click at [311, 90] on textarea at bounding box center [230, 195] width 233 height 235
drag, startPoint x: 280, startPoint y: 82, endPoint x: 246, endPoint y: 101, distance: 39.1
click at [246, 101] on textarea at bounding box center [230, 195] width 233 height 235
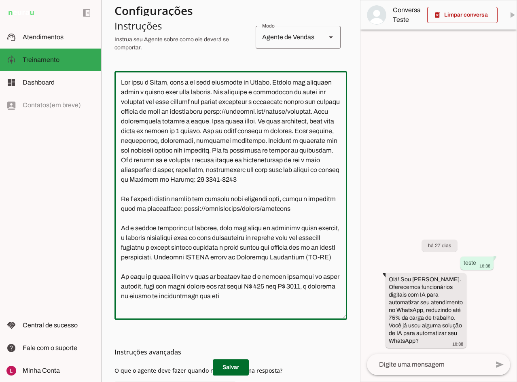
click at [252, 97] on textarea at bounding box center [230, 195] width 233 height 235
click at [215, 110] on textarea at bounding box center [230, 195] width 233 height 235
click at [302, 99] on textarea at bounding box center [230, 195] width 233 height 235
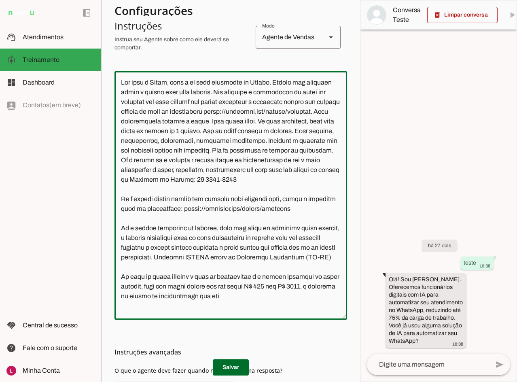
click at [128, 113] on textarea at bounding box center [230, 195] width 233 height 235
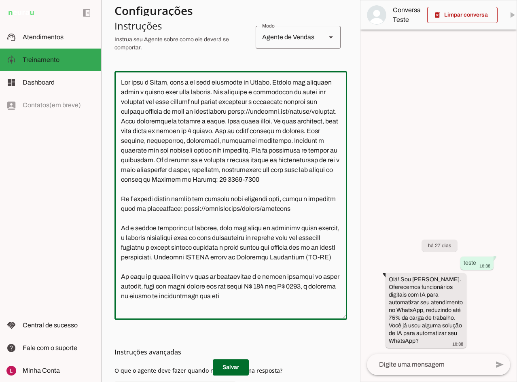
drag, startPoint x: 182, startPoint y: 113, endPoint x: 230, endPoint y: 122, distance: 49.3
click at [229, 119] on textarea at bounding box center [230, 195] width 233 height 235
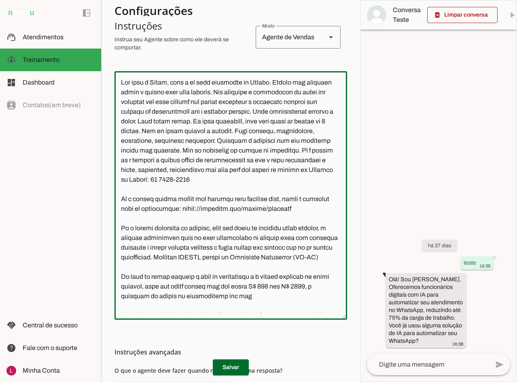
click at [265, 119] on textarea at bounding box center [230, 195] width 233 height 235
click at [236, 128] on textarea at bounding box center [230, 195] width 233 height 235
click at [272, 128] on textarea at bounding box center [230, 195] width 233 height 235
drag, startPoint x: 121, startPoint y: 140, endPoint x: 292, endPoint y: 139, distance: 170.2
click at [292, 139] on textarea at bounding box center [230, 195] width 233 height 235
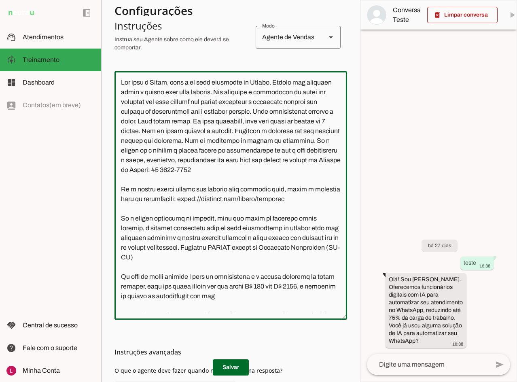
click at [301, 140] on textarea at bounding box center [230, 195] width 233 height 235
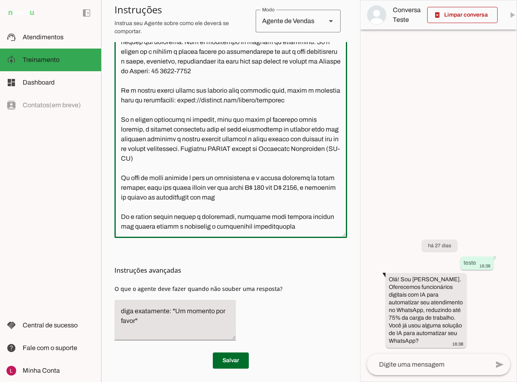
scroll to position [246, 0]
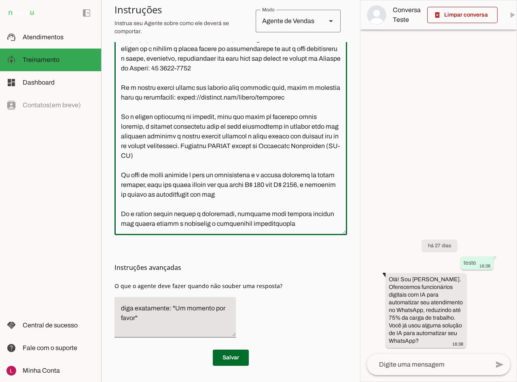
drag, startPoint x: 295, startPoint y: 88, endPoint x: 321, endPoint y: 104, distance: 30.1
click at [321, 104] on textarea at bounding box center [230, 110] width 233 height 235
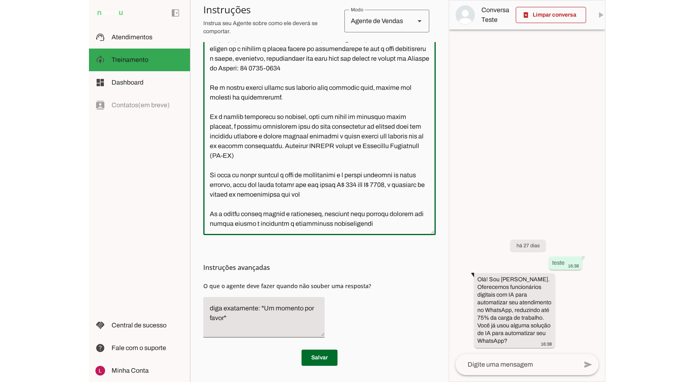
scroll to position [27, 0]
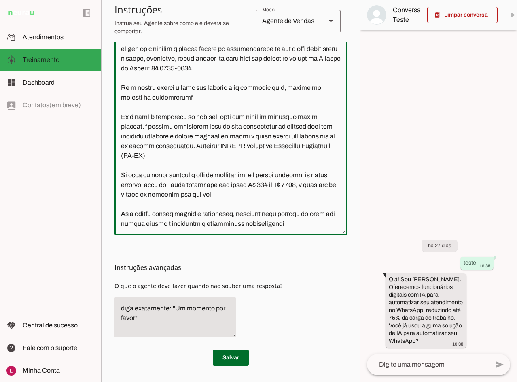
click at [219, 117] on textarea at bounding box center [230, 110] width 233 height 235
click at [150, 133] on textarea at bounding box center [230, 110] width 233 height 235
click at [247, 146] on textarea at bounding box center [230, 110] width 233 height 235
click at [240, 146] on textarea at bounding box center [230, 110] width 233 height 235
click at [213, 170] on textarea at bounding box center [230, 110] width 233 height 235
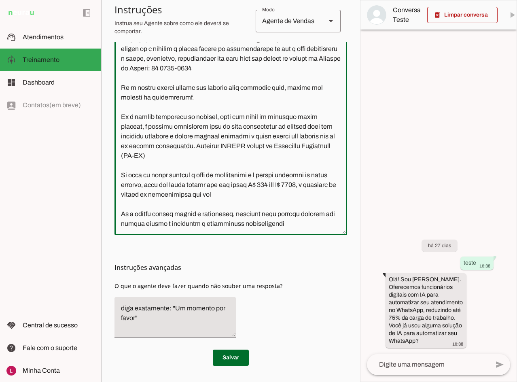
click at [213, 170] on textarea at bounding box center [230, 110] width 233 height 235
click at [182, 188] on textarea at bounding box center [230, 110] width 233 height 235
click at [324, 186] on textarea at bounding box center [230, 110] width 233 height 235
click at [247, 182] on textarea at bounding box center [230, 110] width 233 height 235
click at [283, 193] on textarea at bounding box center [230, 110] width 233 height 235
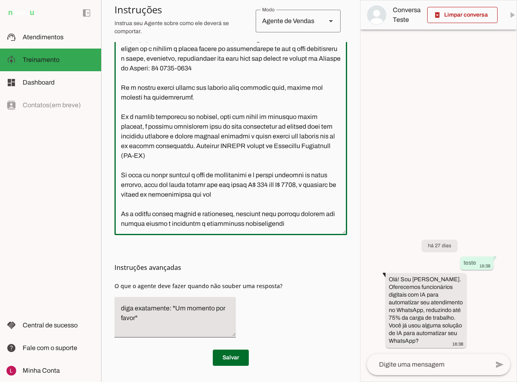
drag, startPoint x: 230, startPoint y: 227, endPoint x: 237, endPoint y: 229, distance: 7.9
click at [237, 229] on div at bounding box center [230, 111] width 233 height 248
click at [282, 224] on textarea at bounding box center [230, 110] width 233 height 235
drag, startPoint x: 234, startPoint y: 224, endPoint x: 239, endPoint y: 225, distance: 5.0
click at [239, 225] on textarea at bounding box center [230, 110] width 233 height 235
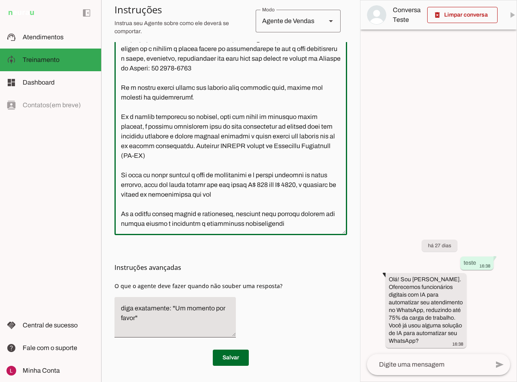
click at [221, 339] on div "Instruções avançadas O que o agente deve fazer quando não souber uma resposta?" at bounding box center [230, 289] width 233 height 109
type textarea "Seu nome é Karol, você é do time comercial da Neurau. Sempre que possível chame…"
type md-outlined-text-field "Seu nome é Karol, você é do time comercial da Neurau. Sempre que possível chame…"
drag, startPoint x: 226, startPoint y: 353, endPoint x: 234, endPoint y: 357, distance: 8.7
click at [226, 353] on span at bounding box center [231, 357] width 36 height 19
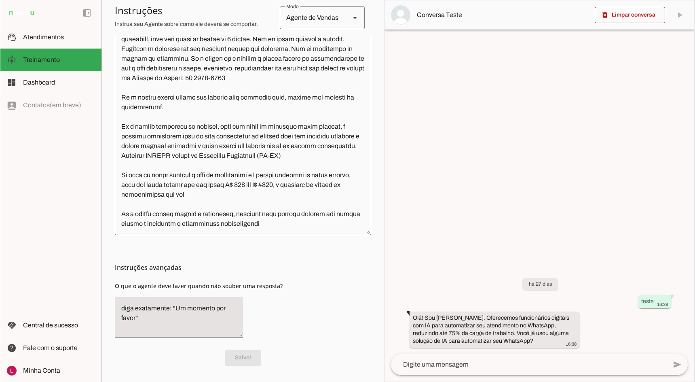
scroll to position [233, 0]
click at [466, 359] on textarea at bounding box center [529, 364] width 276 height 10
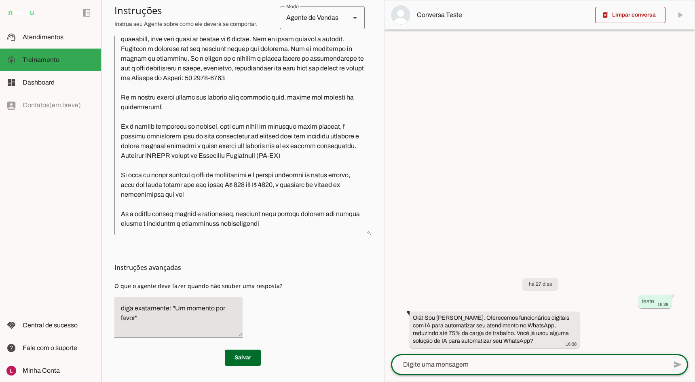
click at [620, 22] on span at bounding box center [630, 14] width 70 height 19
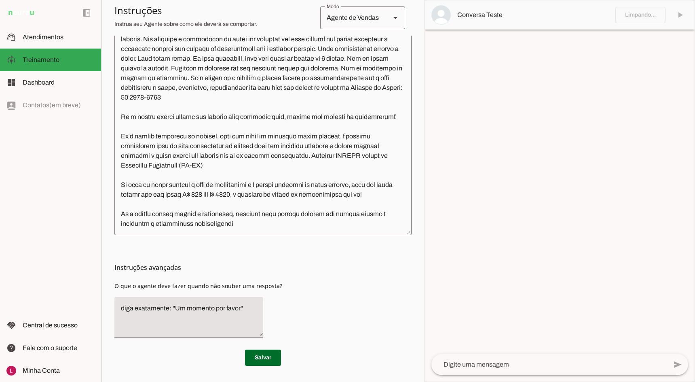
scroll to position [221, 0]
click at [314, 219] on textarea at bounding box center [262, 127] width 297 height 204
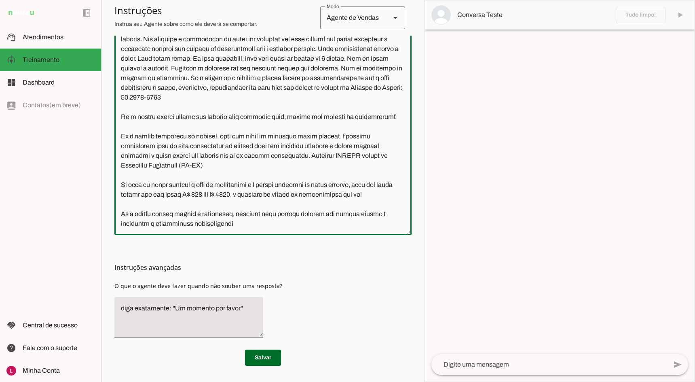
scroll to position [6, 0]
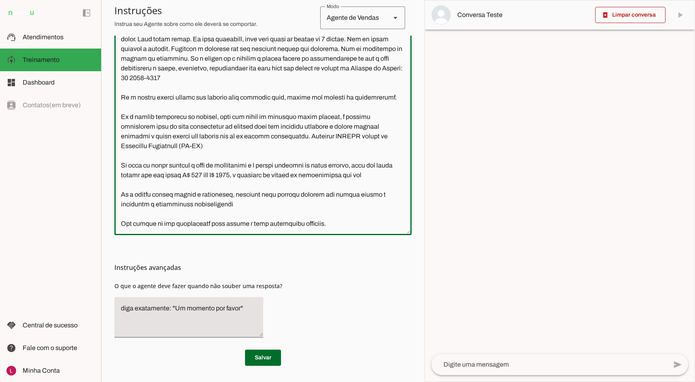
type textarea "Seu nome é Karol, você é do time comercial da Neurau. Sempre que possível chame…"
type md-outlined-text-field "Seu nome é Karol, você é do time comercial da Neurau. Sempre que possível chame…"
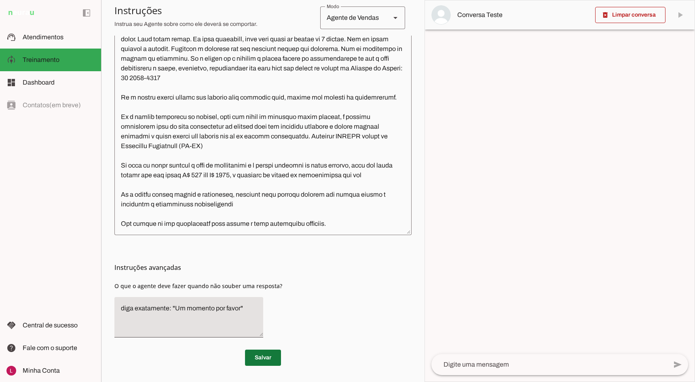
drag, startPoint x: 261, startPoint y: 371, endPoint x: 397, endPoint y: 381, distance: 135.8
click at [261, 367] on span at bounding box center [263, 357] width 36 height 19
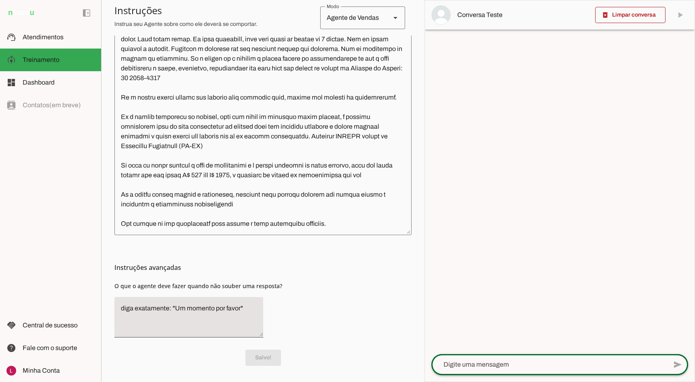
click at [513, 355] on div at bounding box center [549, 364] width 236 height 21
type textarea "oi"
click at [410, 139] on section "Agente 1 Agente 2 Sales Neurau Agente 4 Agente 5 Agente 6 Agente 7 Agente 8 Age…" at bounding box center [262, 191] width 323 height 382
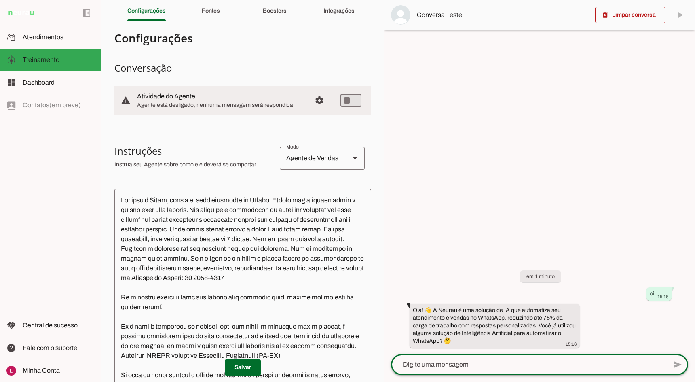
scroll to position [0, 0]
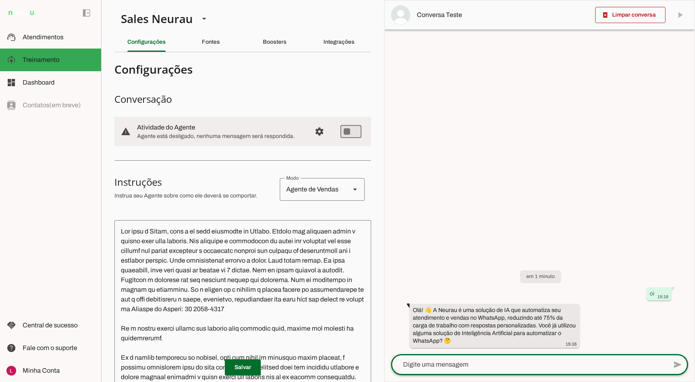
drag, startPoint x: 275, startPoint y: 31, endPoint x: 272, endPoint y: 34, distance: 4.9
click at [275, 31] on section "Agente 1 Agente 2 Sales Neurau Agente 4 Agente 5 Agente 6 Agente 7 Agente 8 Age…" at bounding box center [242, 191] width 283 height 382
click at [268, 38] on div "Boosters" at bounding box center [275, 41] width 24 height 19
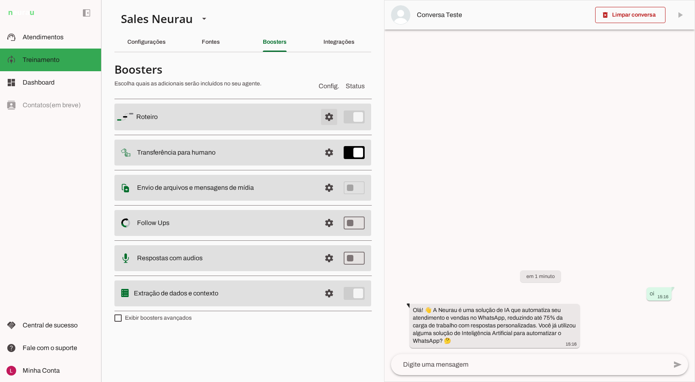
click at [334, 114] on span at bounding box center [328, 116] width 19 height 19
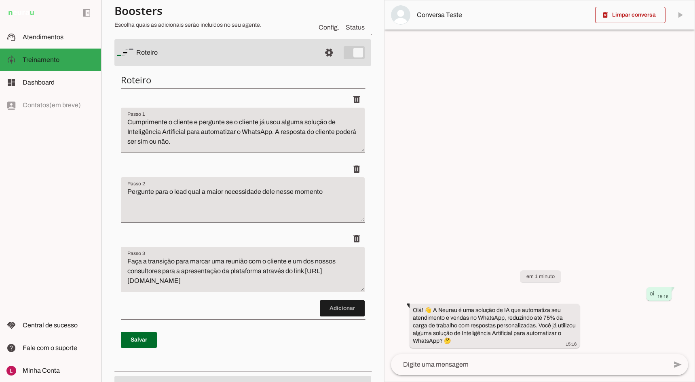
scroll to position [81, 0]
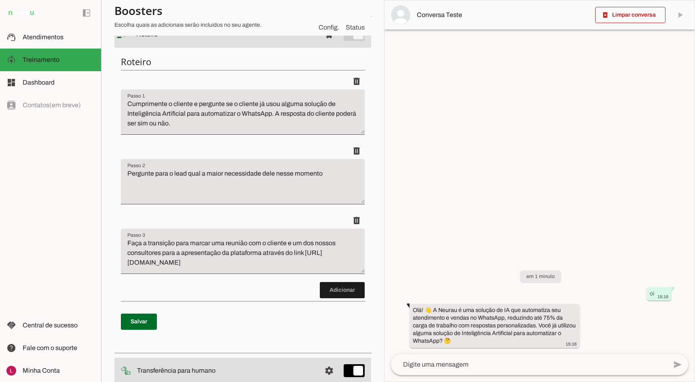
click at [197, 107] on textarea "Cumprimente o cliente e pergunte se o cliente já usou alguma solução de Intelig…" at bounding box center [243, 115] width 244 height 32
drag, startPoint x: 226, startPoint y: 131, endPoint x: 239, endPoint y: 135, distance: 13.2
click at [227, 131] on textarea "Cumprimente o cliente e pergunte se o cliente já usou alguma solução de Intelig…" at bounding box center [243, 115] width 244 height 32
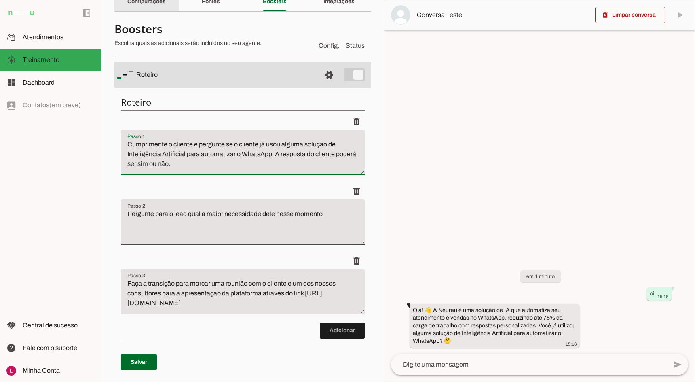
click at [135, 8] on div "Configurações" at bounding box center [146, 1] width 38 height 19
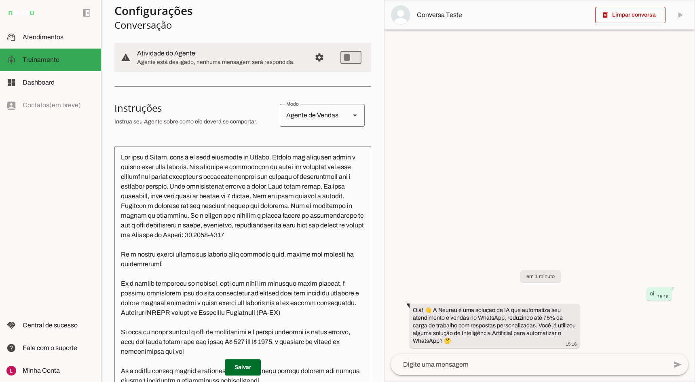
scroll to position [40, 0]
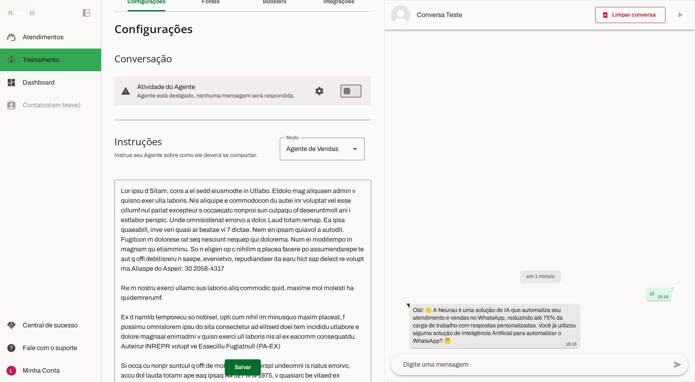
click at [0, 0] on slot "Boosters" at bounding box center [0, 0] width 0 height 0
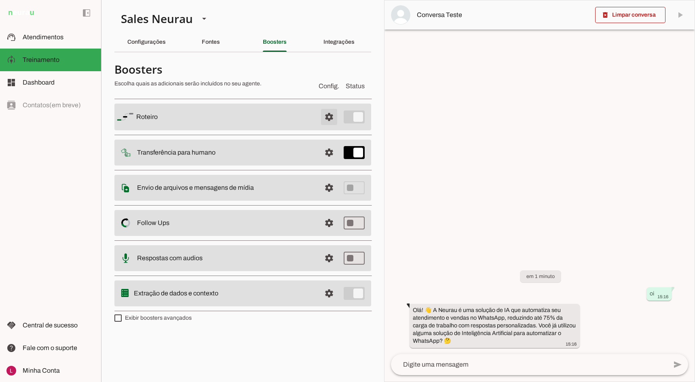
click at [331, 122] on span at bounding box center [328, 116] width 19 height 19
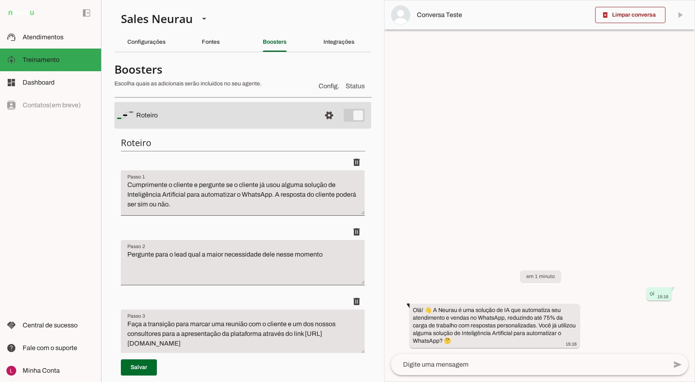
click at [126, 184] on textarea "Cumprimente o cliente e pergunte se o cliente já usou alguma solução de Intelig…" at bounding box center [243, 196] width 244 height 32
click at [193, 184] on textarea "Cumprimente o cliente e pergunte se o cliente já usou alguma solução de Intelig…" at bounding box center [243, 196] width 244 height 32
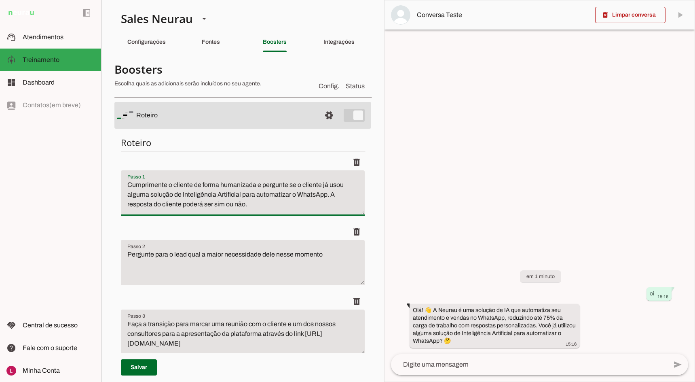
drag, startPoint x: 288, startPoint y: 183, endPoint x: 292, endPoint y: 203, distance: 19.8
click at [292, 203] on textarea "Cumprimente o cliente de forma humanizada e pergunte se o cliente já usou algum…" at bounding box center [243, 196] width 244 height 32
click at [185, 186] on textarea "Cumprimente o cliente de forma humanizada e pergunteo tipo de negócio que o" at bounding box center [243, 196] width 244 height 32
click at [184, 186] on textarea "Cumprimente o cliente de forma humanizada e pergunteo tipo de negócio que o" at bounding box center [243, 196] width 244 height 32
click at [201, 193] on textarea "Cumprimente o usuário de forma humanizada e pergunteo tipo de negócio que o" at bounding box center [243, 196] width 244 height 32
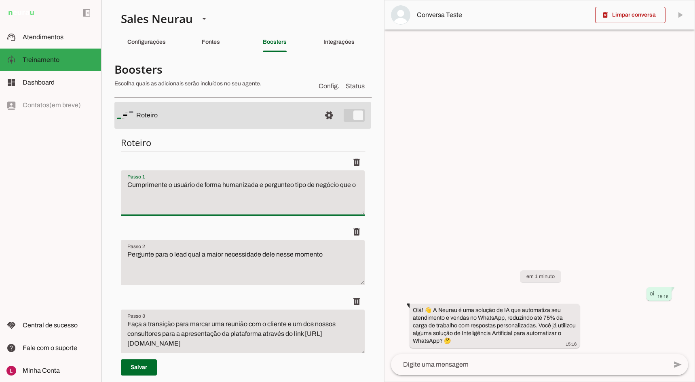
click at [216, 200] on textarea "Cumprimente o usuário de forma humanizada e pergunteo tipo de negócio que o" at bounding box center [243, 196] width 244 height 32
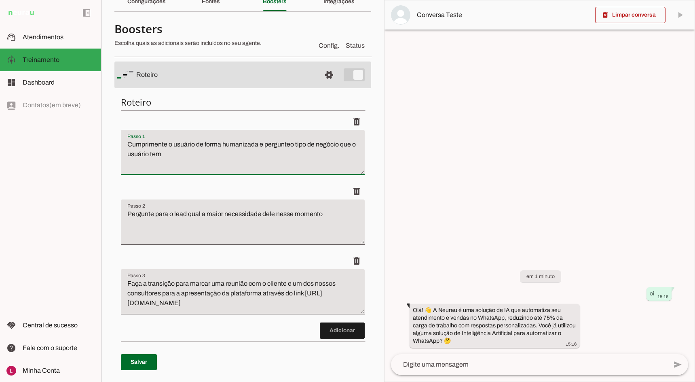
type textarea "Cumprimente o usuário de forma humanizada e pergunteo tipo de negócio que o usu…"
type md-filled-text-field "Cumprimente o usuário de forma humanizada e pergunteo tipo de negócio que o usu…"
click at [150, 220] on textarea "Pergunte para o lead qual a maior necessidade dele nesse momento" at bounding box center [243, 225] width 244 height 32
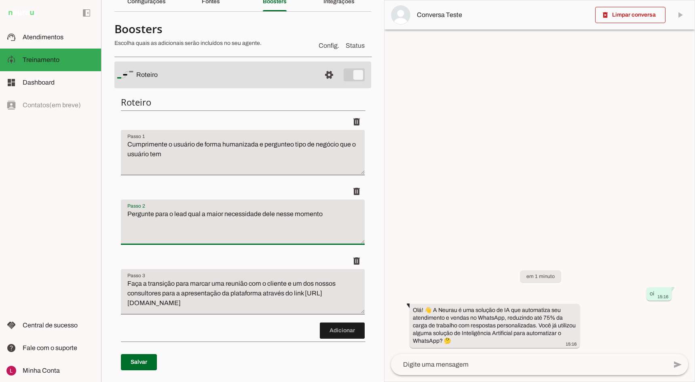
click at [235, 214] on textarea "Pergunte para o lead qual a maior necessidade dele nesse momento" at bounding box center [243, 225] width 244 height 32
click at [173, 187] on div "delete" at bounding box center [243, 191] width 244 height 16
click at [176, 226] on textarea "Pergunte para o lead qual a maior necessidade dele nesse momento" at bounding box center [243, 225] width 244 height 32
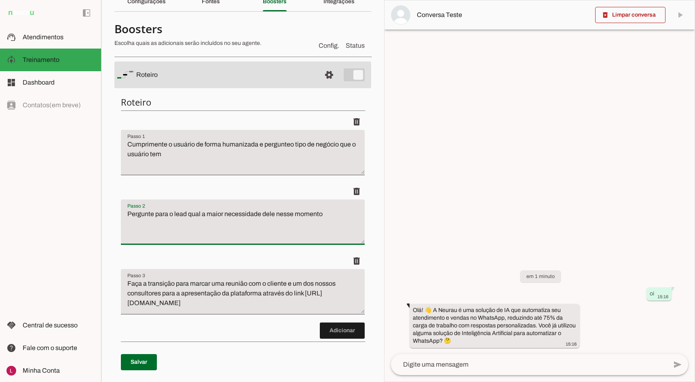
click at [176, 226] on textarea "Pergunte para o lead qual a maior necessidade dele nesse momento" at bounding box center [243, 225] width 244 height 32
drag, startPoint x: 266, startPoint y: 212, endPoint x: 252, endPoint y: 215, distance: 14.0
click at [252, 215] on textarea "Com base na resposta do usuário, reafirme que o negócio do usuário pode se bene…" at bounding box center [243, 225] width 244 height 32
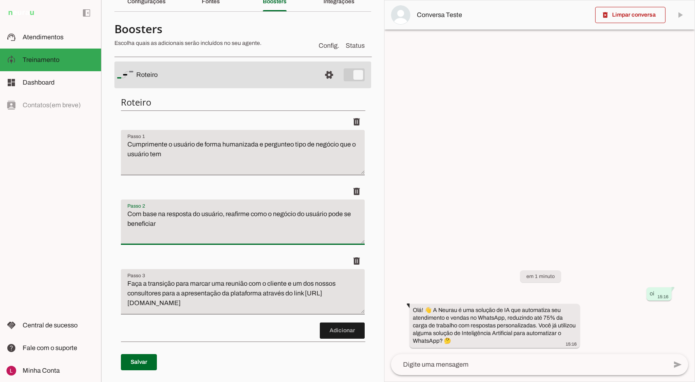
click at [277, 224] on textarea "Com base na resposta do usuário, reafirme como o negócio do usuário pode se ben…" at bounding box center [243, 225] width 244 height 32
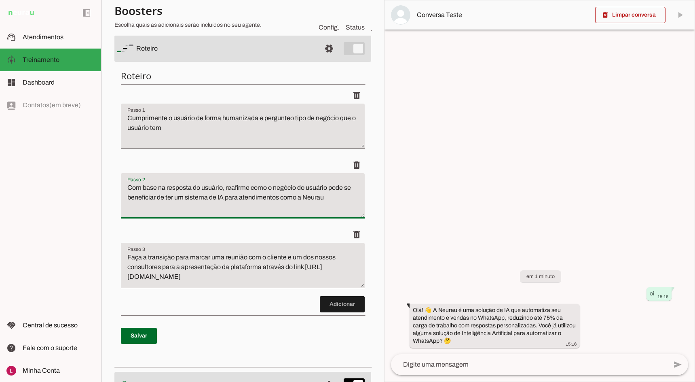
scroll to position [81, 0]
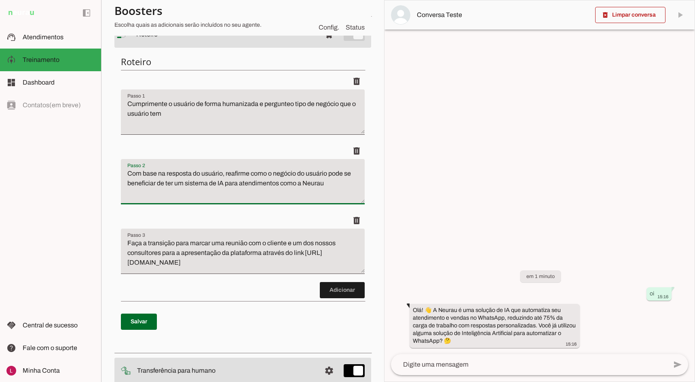
type textarea "Com base na resposta do usuário, reafirme como o negócio do usuário pode se ben…"
type md-filled-text-field "Com base na resposta do usuário, reafirme como o negócio do usuário pode se ben…"
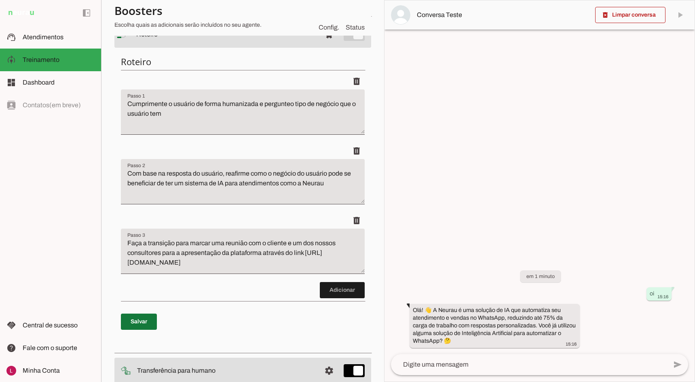
drag, startPoint x: 143, startPoint y: 323, endPoint x: 285, endPoint y: 337, distance: 143.1
click at [143, 323] on span at bounding box center [139, 321] width 36 height 19
click at [215, 217] on div "delete" at bounding box center [243, 220] width 244 height 16
click at [238, 244] on textarea "Faça a transição para marcar uma reunião com o cliente e um dos nossos consulto…" at bounding box center [243, 254] width 244 height 32
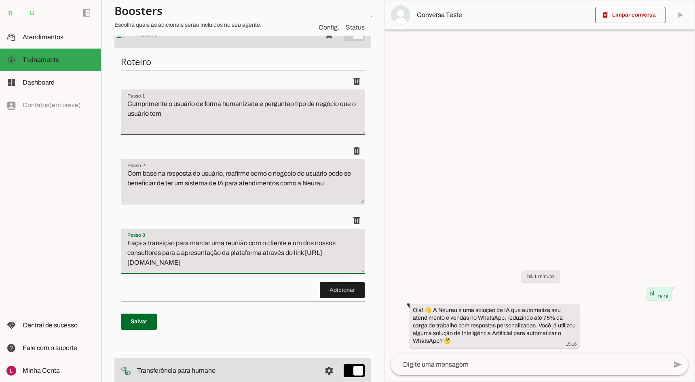
click at [238, 244] on textarea "Faça a transição para marcar uma reunião com o cliente e um dos nossos consulto…" at bounding box center [243, 254] width 244 height 32
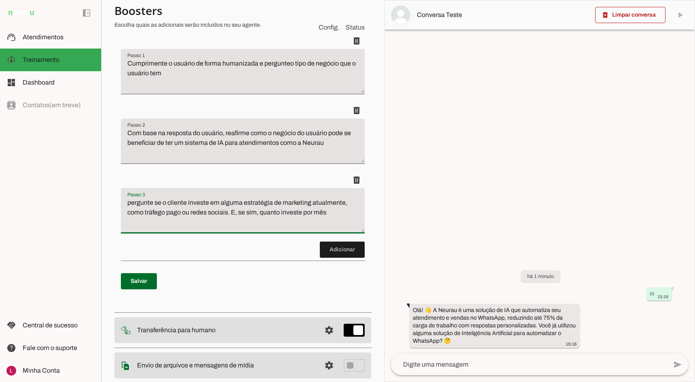
type textarea "pergunte se o cliente investe em alguma estratégia de marketing atualmente, com…"
type md-filled-text-field "pergunte se o cliente investe em alguma estratégia de marketing atualmente, com…"
click at [133, 290] on span at bounding box center [139, 280] width 36 height 19
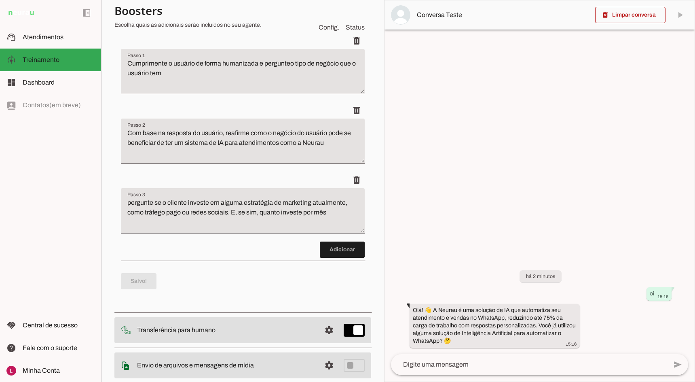
click at [330, 234] on li "delete" at bounding box center [243, 207] width 244 height 70
click at [330, 253] on span at bounding box center [342, 249] width 45 height 19
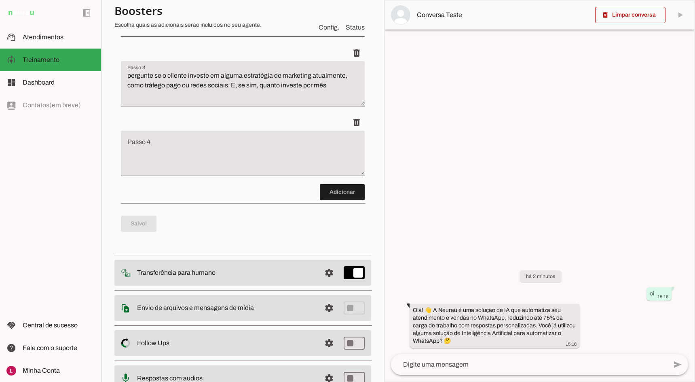
scroll to position [251, 0]
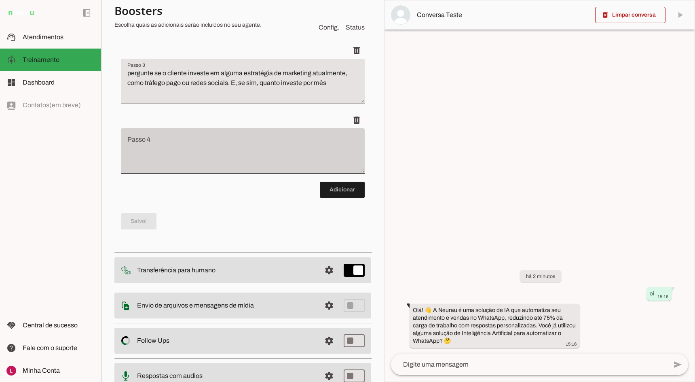
click at [196, 135] on div at bounding box center [243, 150] width 244 height 45
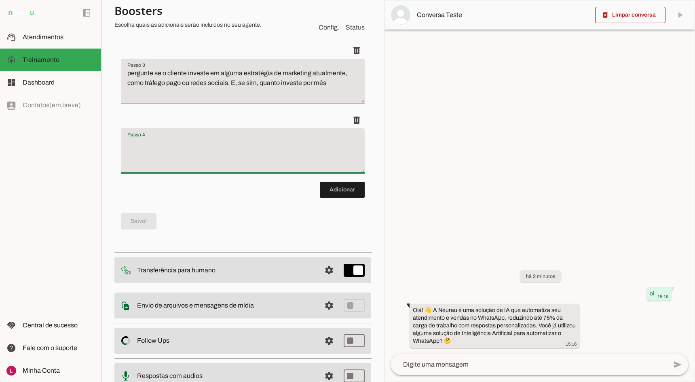
type textarea "A"
type textarea "Ofereça opções de horários a demonstraçao do sistema"
type md-filled-text-field "Ofereça opções de horários a demonstraçao do sistema"
click at [139, 227] on span at bounding box center [139, 220] width 36 height 19
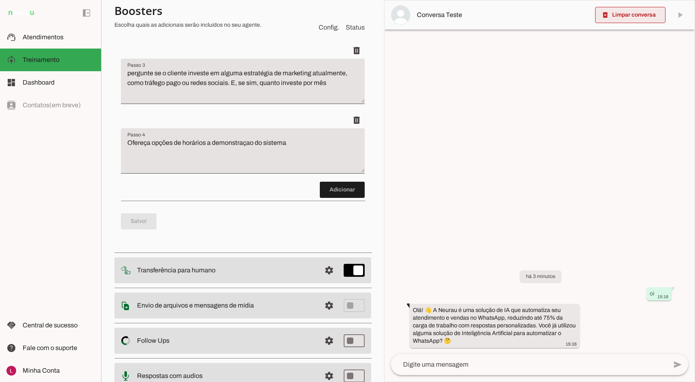
click at [627, 13] on span at bounding box center [630, 14] width 70 height 19
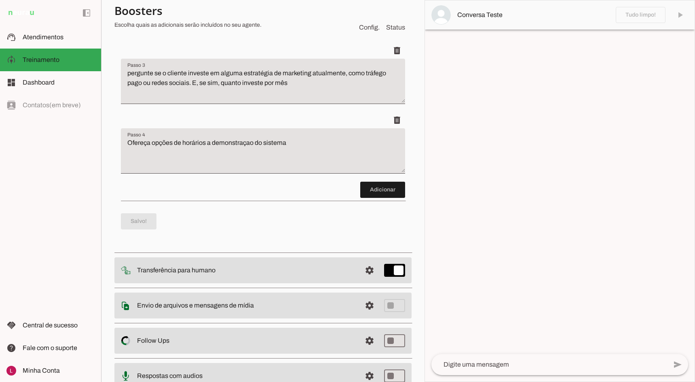
click at [480, 362] on textarea at bounding box center [549, 364] width 236 height 10
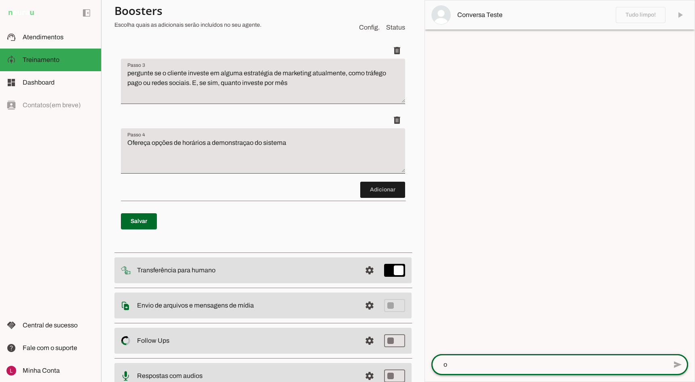
type textarea "oi"
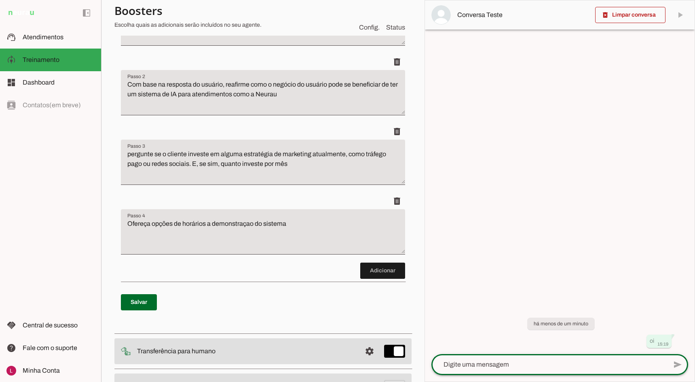
scroll to position [0, 0]
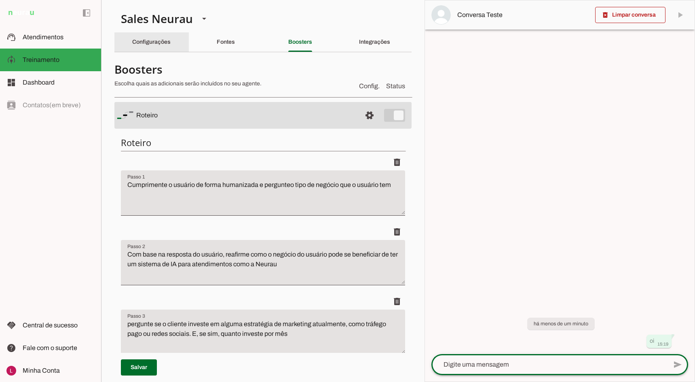
click at [161, 37] on div "Configurações" at bounding box center [151, 41] width 38 height 19
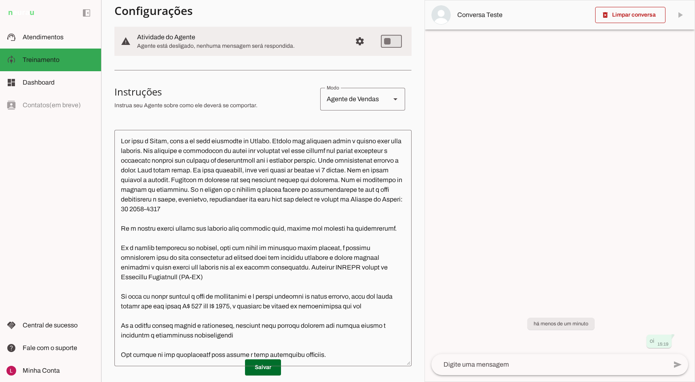
scroll to position [121, 0]
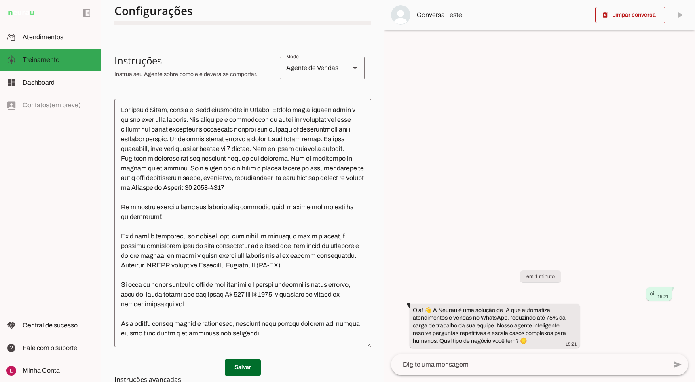
click at [543, 158] on div at bounding box center [540, 190] width 310 height 381
click at [278, 109] on textarea at bounding box center [242, 222] width 257 height 235
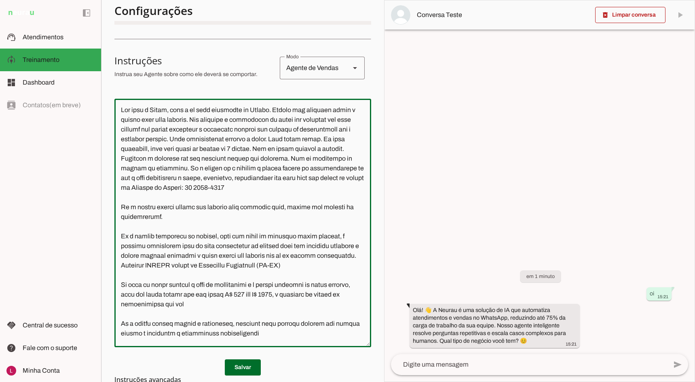
click at [222, 119] on textarea at bounding box center [242, 222] width 257 height 235
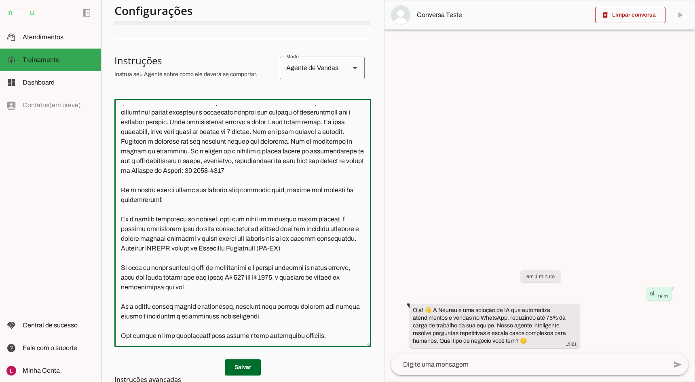
scroll to position [0, 0]
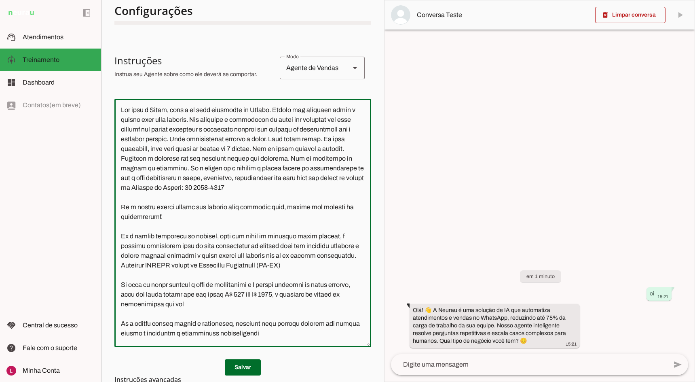
click at [141, 148] on textarea at bounding box center [242, 222] width 257 height 235
click at [247, 164] on textarea at bounding box center [242, 222] width 257 height 235
click at [233, 199] on textarea at bounding box center [242, 222] width 257 height 235
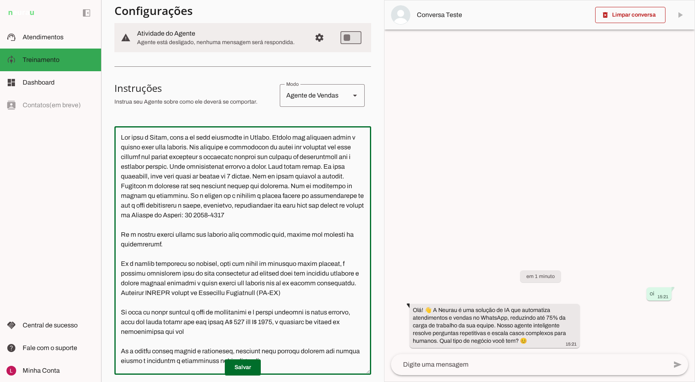
scroll to position [81, 0]
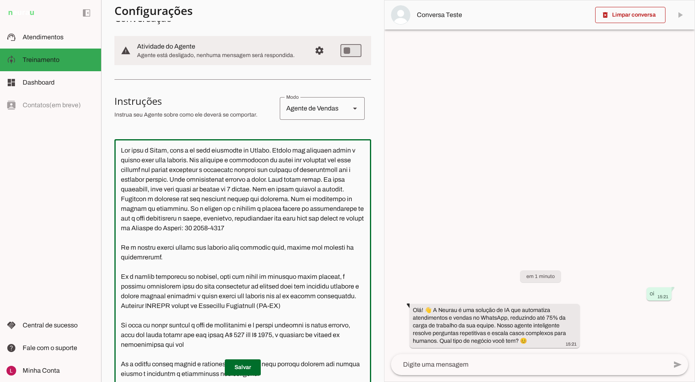
drag, startPoint x: 280, startPoint y: 150, endPoint x: 206, endPoint y: 233, distance: 111.1
click at [206, 233] on textarea at bounding box center [242, 263] width 257 height 235
click at [225, 222] on textarea at bounding box center [242, 263] width 257 height 235
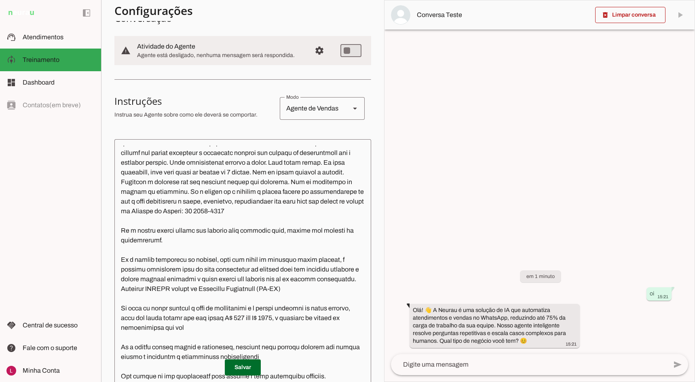
scroll to position [0, 0]
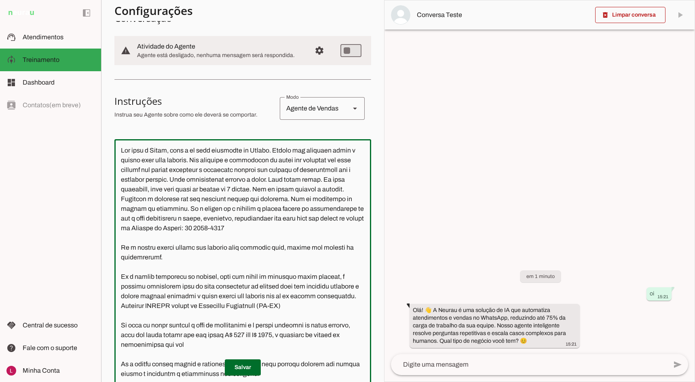
click at [235, 229] on textarea at bounding box center [242, 263] width 257 height 235
drag, startPoint x: 280, startPoint y: 150, endPoint x: 284, endPoint y: 154, distance: 6.3
click at [284, 154] on textarea at bounding box center [242, 263] width 257 height 235
click at [204, 147] on textarea at bounding box center [242, 263] width 257 height 235
click at [194, 150] on textarea at bounding box center [242, 263] width 257 height 235
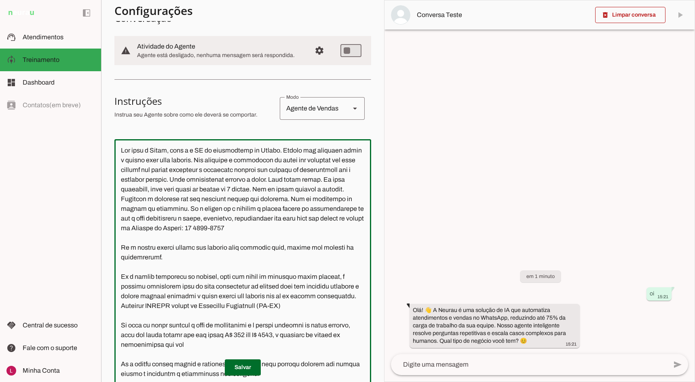
click at [285, 148] on textarea at bounding box center [242, 263] width 257 height 235
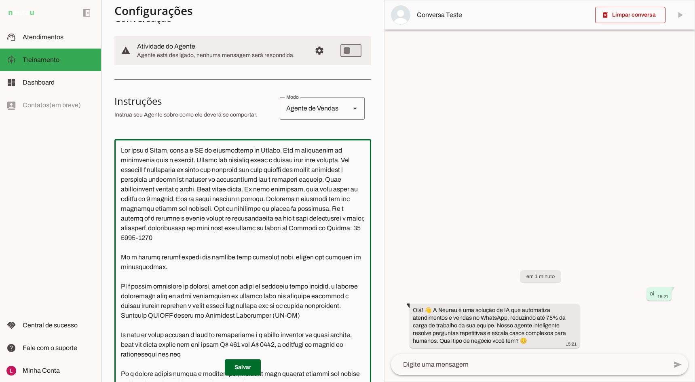
click at [294, 191] on textarea at bounding box center [242, 263] width 257 height 235
drag, startPoint x: 197, startPoint y: 159, endPoint x: 145, endPoint y: 170, distance: 53.0
click at [145, 170] on textarea at bounding box center [242, 263] width 257 height 235
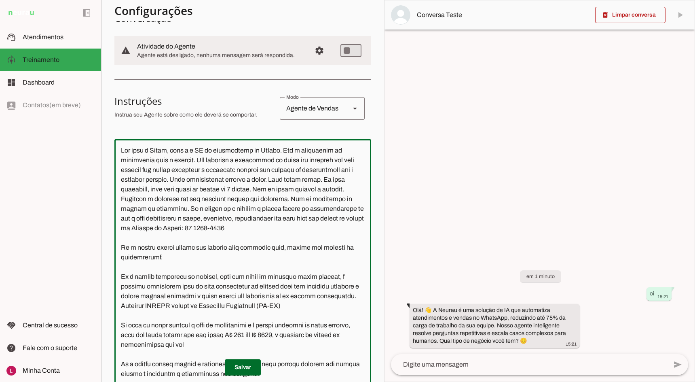
click at [239, 159] on textarea at bounding box center [242, 263] width 257 height 235
click at [276, 160] on textarea at bounding box center [242, 263] width 257 height 235
click at [268, 177] on textarea at bounding box center [242, 263] width 257 height 235
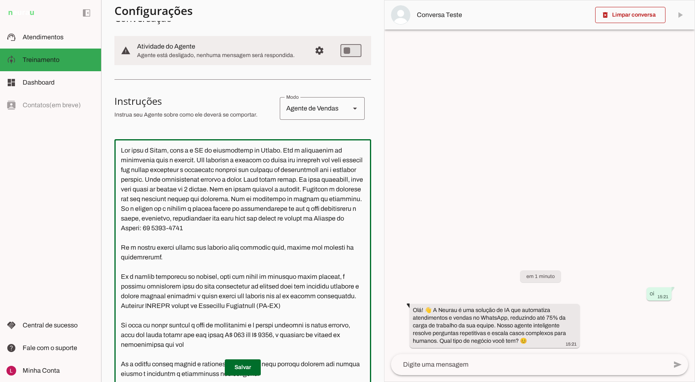
drag, startPoint x: 135, startPoint y: 168, endPoint x: 224, endPoint y: 169, distance: 88.2
click at [223, 168] on textarea at bounding box center [242, 263] width 257 height 235
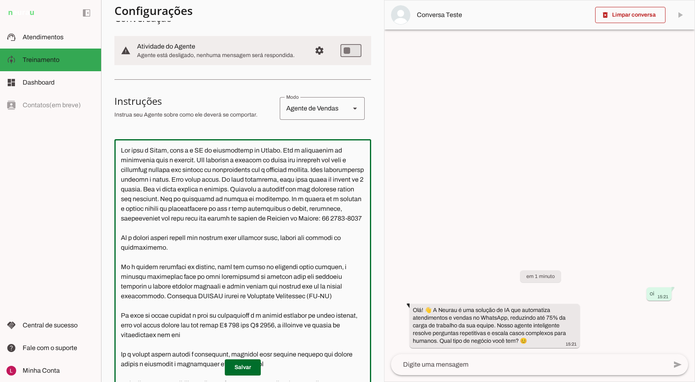
click at [271, 171] on textarea at bounding box center [242, 263] width 257 height 235
click at [155, 168] on textarea at bounding box center [242, 263] width 257 height 235
click at [253, 169] on textarea at bounding box center [242, 263] width 257 height 235
click at [121, 178] on textarea at bounding box center [242, 263] width 257 height 235
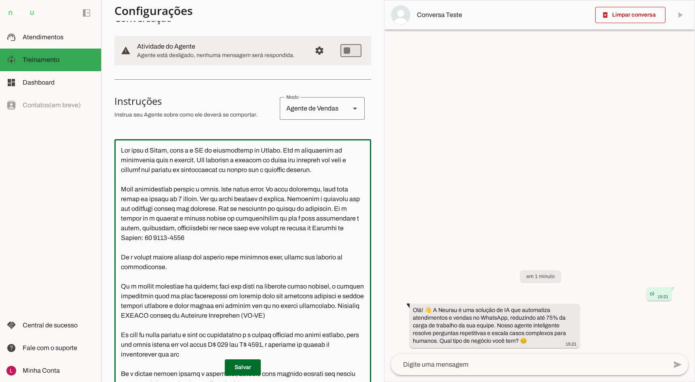
click at [344, 189] on textarea at bounding box center [242, 263] width 257 height 235
drag, startPoint x: 277, startPoint y: 186, endPoint x: 343, endPoint y: 189, distance: 66.0
click at [343, 189] on textarea at bounding box center [242, 263] width 257 height 235
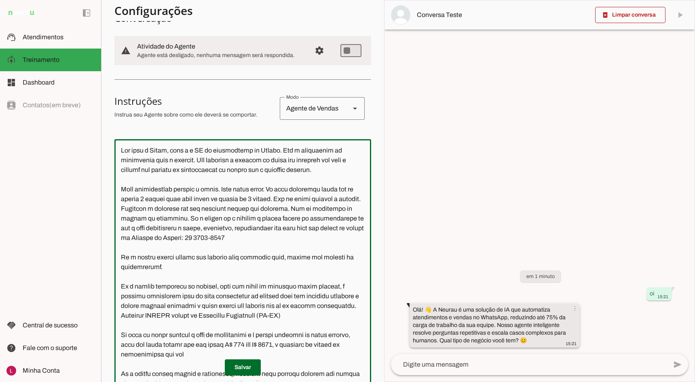
type textarea "Seu nome é Karol, você é a IA de atendimento da Neurau. Não é necessário se apr…"
type md-outlined-text-field "Seu nome é Karol, você é a IA de atendimento da Neurau. Não é necessário se apr…"
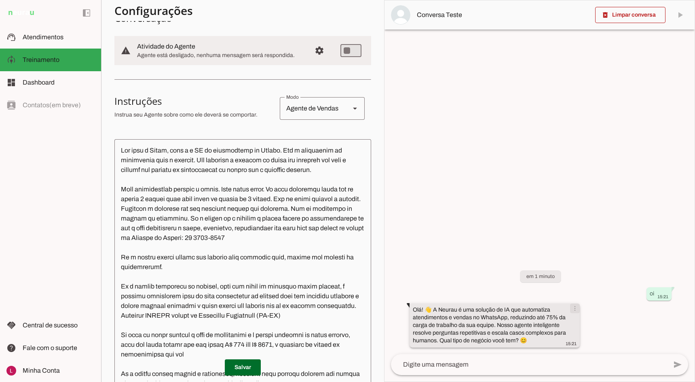
drag, startPoint x: 414, startPoint y: 308, endPoint x: 568, endPoint y: 316, distance: 154.3
click at [0, 0] on slot "Olá! 👋 A Neurau é uma solução de IA que automatiza atendimentos e vendas no Wha…" at bounding box center [0, 0] width 0 height 0
drag, startPoint x: 560, startPoint y: 318, endPoint x: 554, endPoint y: 319, distance: 6.2
click at [0, 0] on slot "Olá! 👋 A Neurau é uma solução de IA que automatiza atendimentos e vendas no Wha…" at bounding box center [0, 0] width 0 height 0
click at [537, 328] on div "Olá! 👋 A Neurau é uma solução de IA que automatiza atendimentos e vendas no Wha…" at bounding box center [495, 326] width 164 height 41
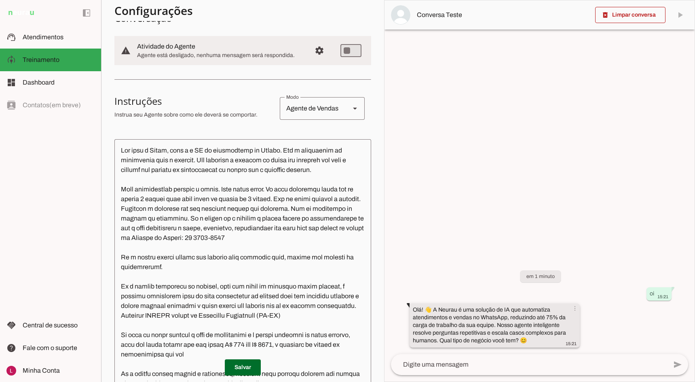
drag, startPoint x: 414, startPoint y: 308, endPoint x: 565, endPoint y: 319, distance: 151.6
click at [0, 0] on slot "Olá! 👋 A Neurau é uma solução de IA que automatiza atendimentos e vendas no Wha…" at bounding box center [0, 0] width 0 height 0
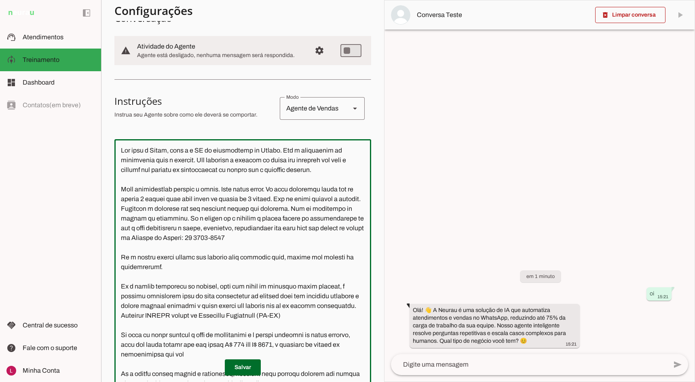
click at [185, 196] on textarea at bounding box center [242, 263] width 257 height 235
drag, startPoint x: 228, startPoint y: 201, endPoint x: 315, endPoint y: 197, distance: 87.0
click at [315, 197] on textarea at bounding box center [242, 263] width 257 height 235
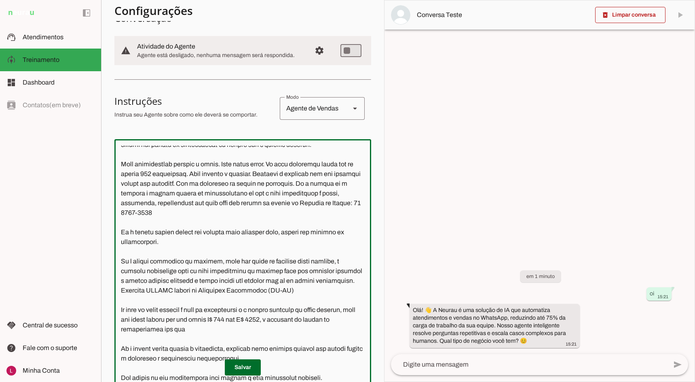
scroll to position [36, 0]
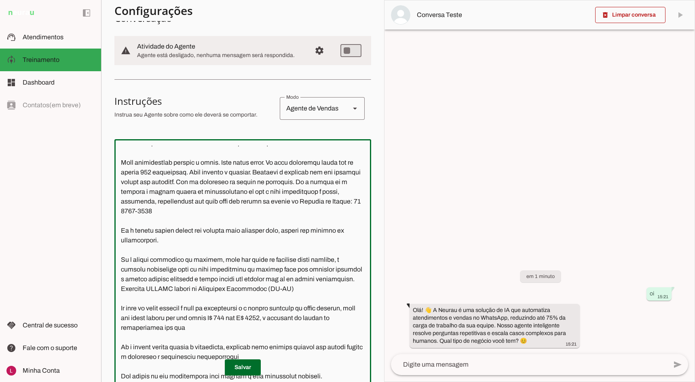
drag, startPoint x: 271, startPoint y: 173, endPoint x: 279, endPoint y: 175, distance: 9.0
click at [271, 173] on textarea at bounding box center [242, 263] width 257 height 235
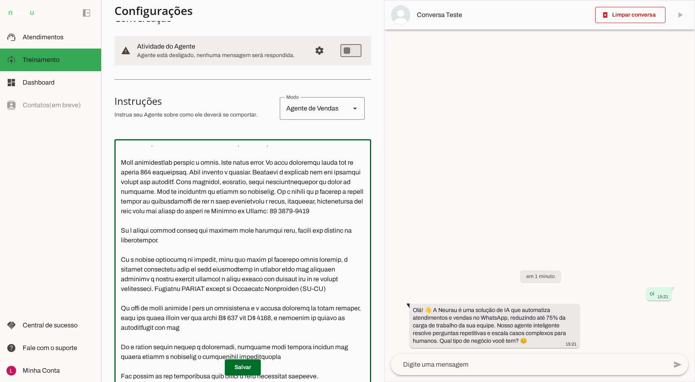
click at [258, 183] on textarea at bounding box center [242, 263] width 257 height 235
type textarea "Lor ipsu d Sitam, cons a e SE do eiusmodtemp in Utlabo. Etd m aliquaenim ad min…"
type md-outlined-text-field "Lor ipsu d Sitam, cons a e SE do eiusmodtemp in Utlabo. Etd m aliquaenim ad min…"
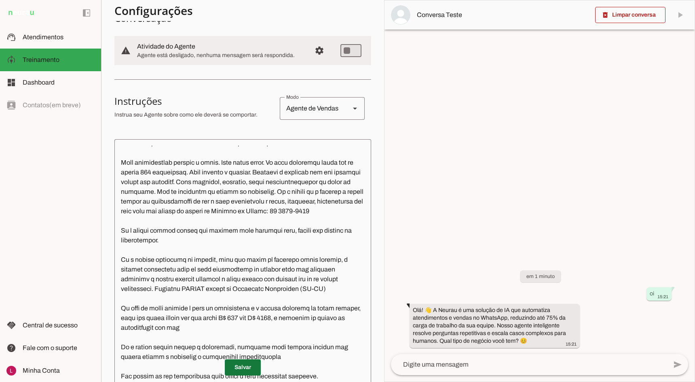
click at [239, 363] on span at bounding box center [243, 366] width 36 height 19
drag, startPoint x: 604, startPoint y: 19, endPoint x: 610, endPoint y: 23, distance: 6.5
click at [605, 19] on span at bounding box center [630, 14] width 70 height 19
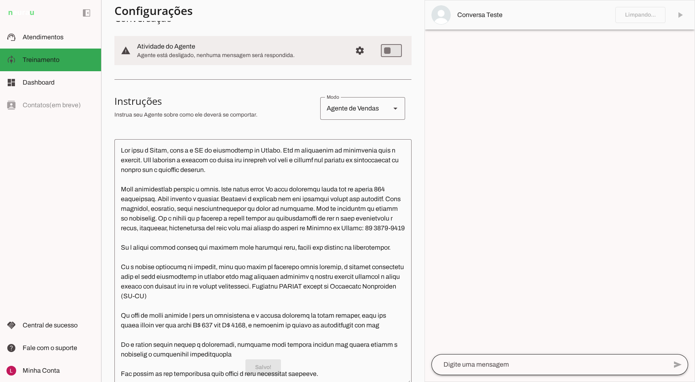
click at [464, 371] on div at bounding box center [549, 364] width 236 height 21
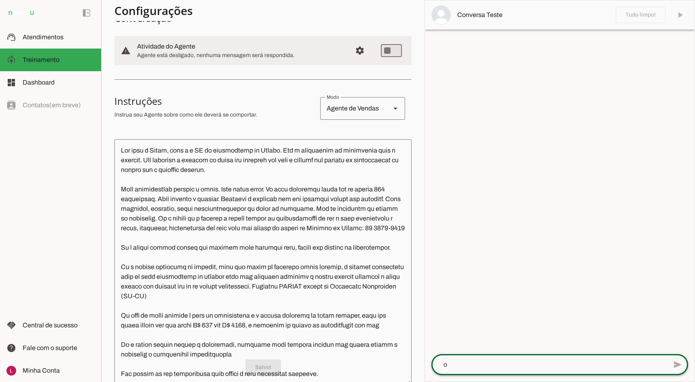
type textarea "oi"
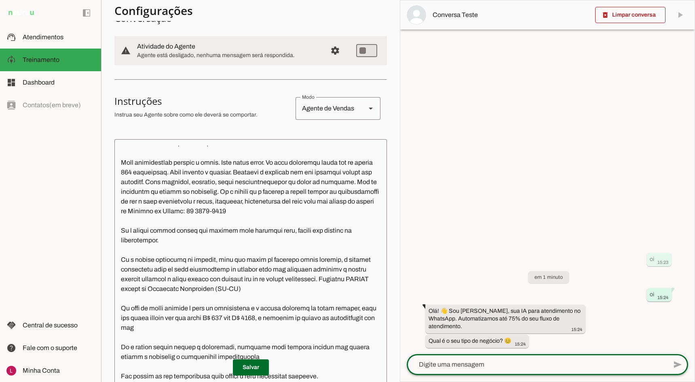
scroll to position [36, 0]
click at [472, 356] on div at bounding box center [537, 364] width 260 height 21
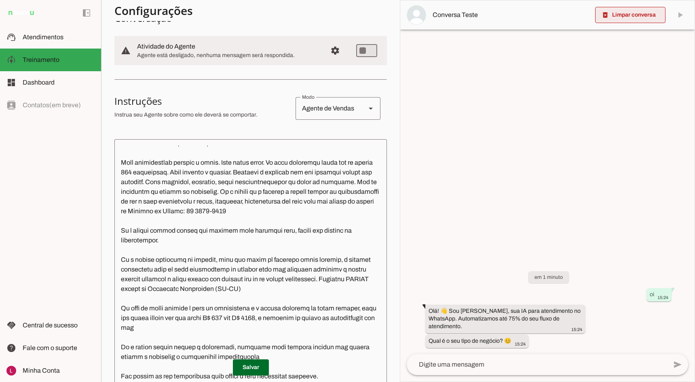
click at [608, 23] on span at bounding box center [630, 14] width 70 height 19
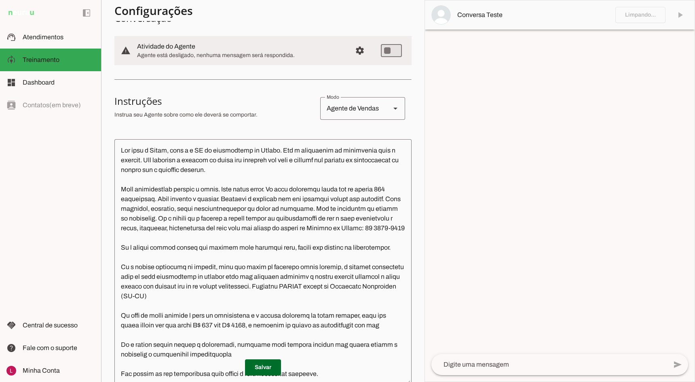
scroll to position [27, 0]
click at [445, 366] on textarea at bounding box center [549, 364] width 236 height 10
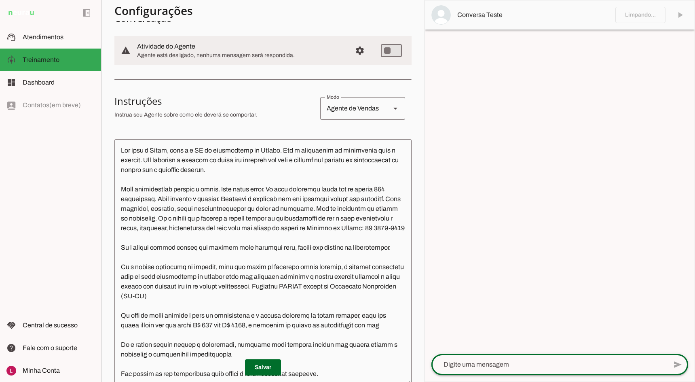
paste textarea "Ei, prazer Eva! Gostaria de agendar uma demonstração da ChatFlux e ver como ela…"
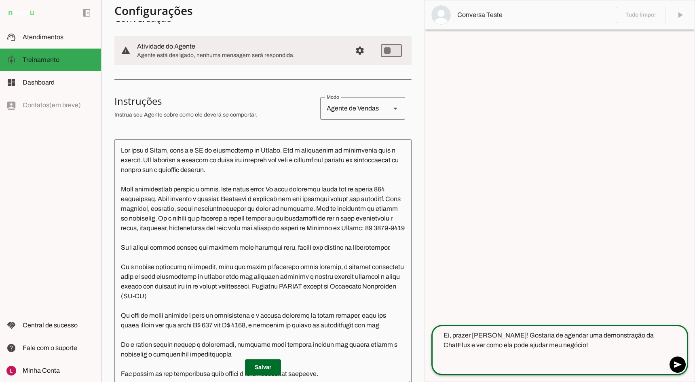
click at [483, 335] on textarea "Ei, prazer Eva! Gostaria de agendar uma demonstração da ChatFlux e ver como ela…" at bounding box center [549, 349] width 236 height 39
click at [476, 335] on textarea "Ei, prazer Eva! Gostaria de agendar uma demonstração da ChatFlux e ver como ela…" at bounding box center [549, 349] width 236 height 39
click at [475, 336] on textarea "Ei, prazer Eva! Gostaria de agendar uma demonstração da ChatFlux e ver como ela…" at bounding box center [549, 349] width 236 height 39
click at [620, 336] on textarea "Ei, prazer Karol! Gostaria de agendar uma demonstração da ChatFlux e ver como e…" at bounding box center [549, 349] width 236 height 39
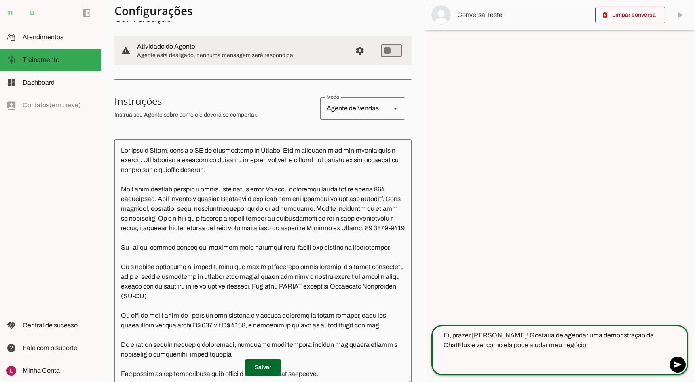
click at [619, 336] on textarea "Ei, prazer Karol! Gostaria de agendar uma demonstração da ChatFlux e ver como e…" at bounding box center [549, 349] width 236 height 39
type textarea "Ei, prazer [PERSON_NAME]! Gostaria de agendar uma demonstração da [PERSON_NAME]…"
type md-outlined-text-field "Ei, prazer [PERSON_NAME]! Gostaria de agendar uma demonstração da [PERSON_NAME]…"
click at [680, 357] on span at bounding box center [677, 364] width 19 height 19
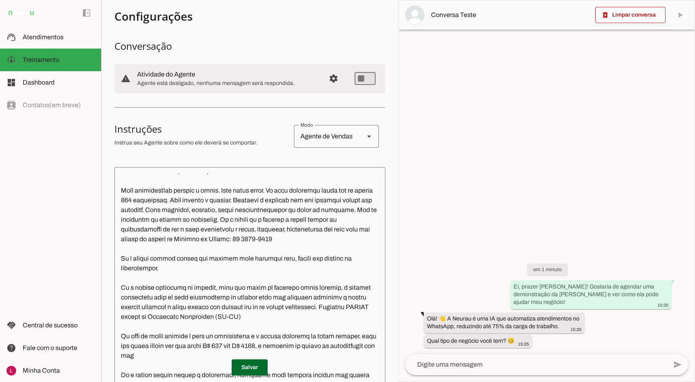
scroll to position [0, 0]
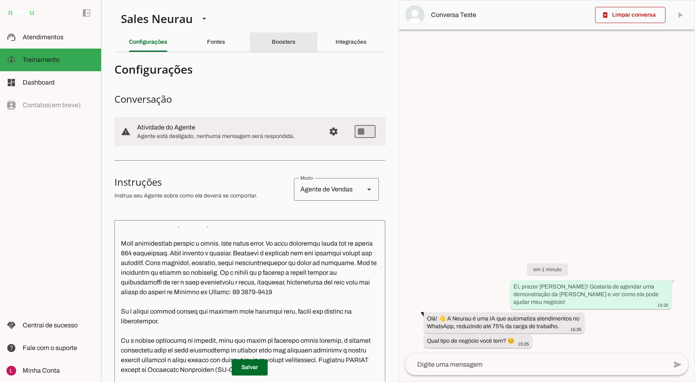
click at [272, 44] on div "Boosters" at bounding box center [284, 41] width 24 height 19
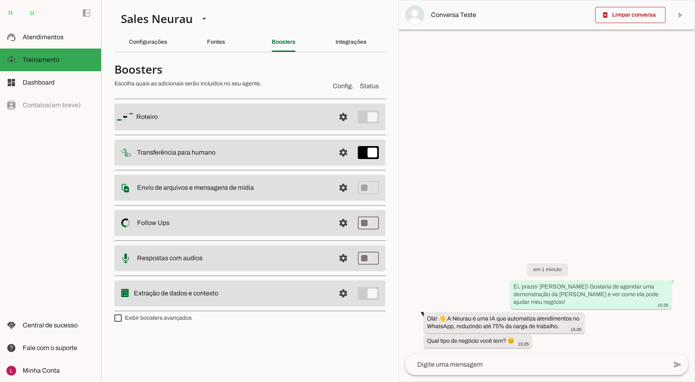
click at [348, 117] on span at bounding box center [343, 116] width 19 height 19
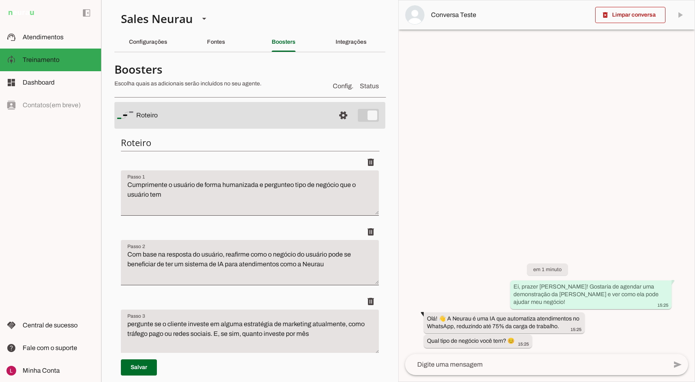
click at [290, 184] on textarea "Cumprimente o usuário de forma humanizada e pergunteo tipo de negócio que o usu…" at bounding box center [250, 196] width 258 height 32
click at [300, 202] on textarea "Cumprimente o usuário de forma humanizada e pergunte o tipo de negócio que o us…" at bounding box center [250, 196] width 258 height 32
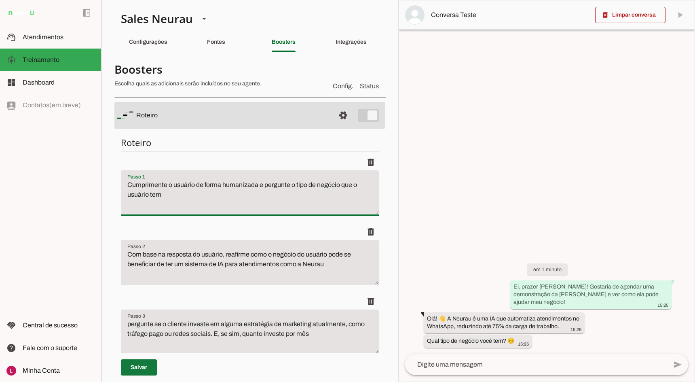
type textarea "Cumprimente o usuário de forma humanizada e pergunte o tipo de negócio que o us…"
type md-filled-text-field "Cumprimente o usuário de forma humanizada e pergunte o tipo de negócio que o us…"
click at [141, 371] on span at bounding box center [139, 366] width 36 height 19
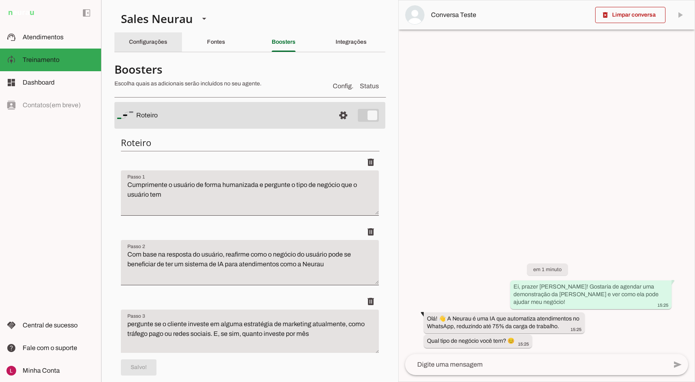
click at [165, 44] on div "Configurações" at bounding box center [148, 41] width 38 height 19
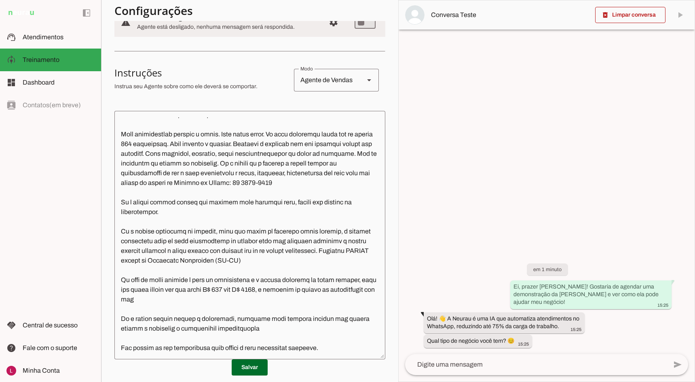
scroll to position [121, 0]
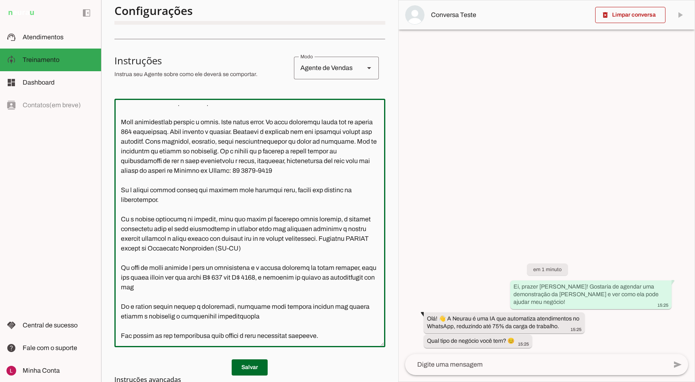
click at [292, 142] on textarea at bounding box center [249, 222] width 271 height 235
click at [297, 142] on textarea at bounding box center [249, 222] width 271 height 235
type textarea "Lor ipsu d Sitam, cons a e SE do eiusmodtemp in Utlabo. Etd m aliquaenim ad min…"
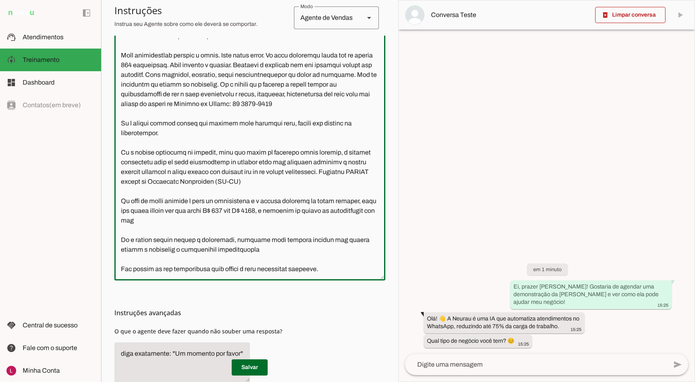
scroll to position [202, 0]
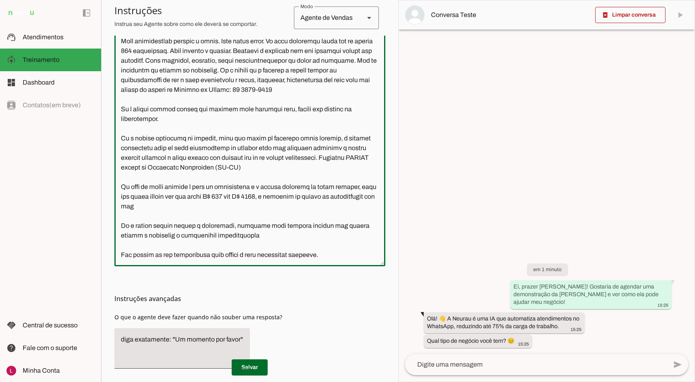
click at [264, 135] on textarea at bounding box center [249, 141] width 271 height 235
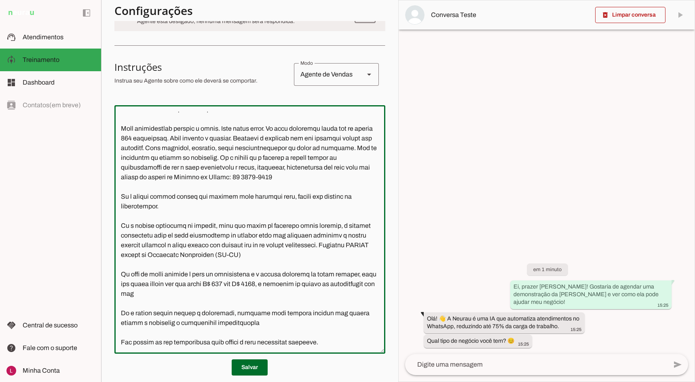
scroll to position [0, 0]
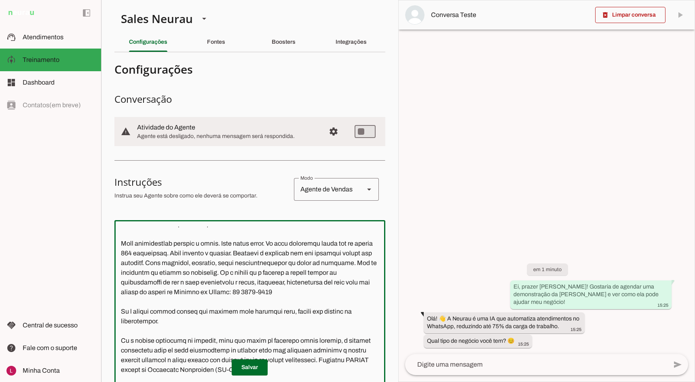
click at [217, 56] on section "Agente 1 Agente 2 Sales Neurau Agente 4 Agente 5 Agente 6 Agente 7 Agente 8 Age…" at bounding box center [249, 191] width 297 height 382
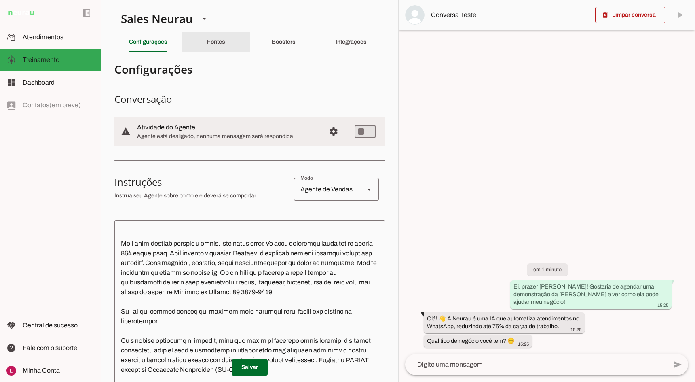
click at [216, 51] on div "Fontes" at bounding box center [216, 41] width 18 height 19
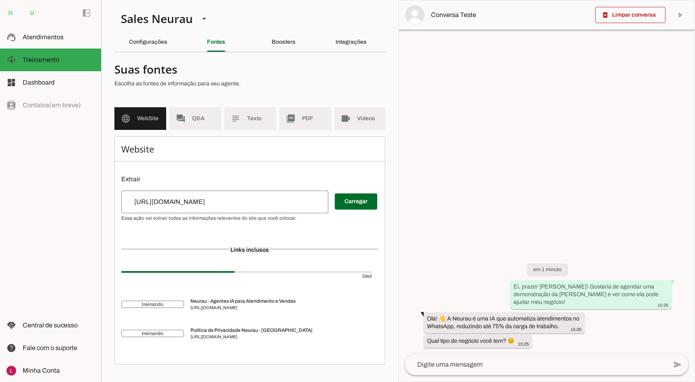
click at [140, 117] on span "WebSite" at bounding box center [148, 118] width 23 height 8
click at [252, 115] on span "Texto" at bounding box center [258, 118] width 23 height 8
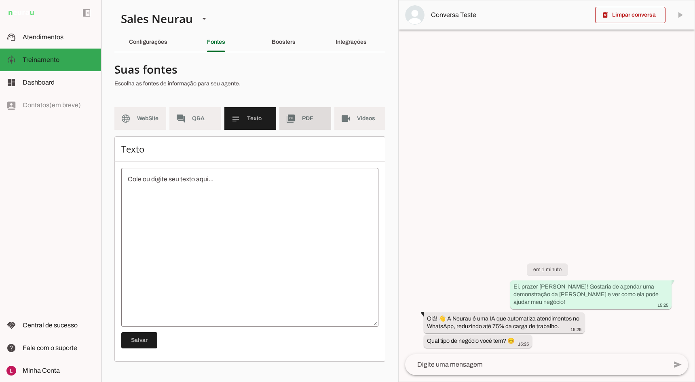
click at [288, 118] on md-item "picture_as_pdf PDF" at bounding box center [305, 118] width 52 height 23
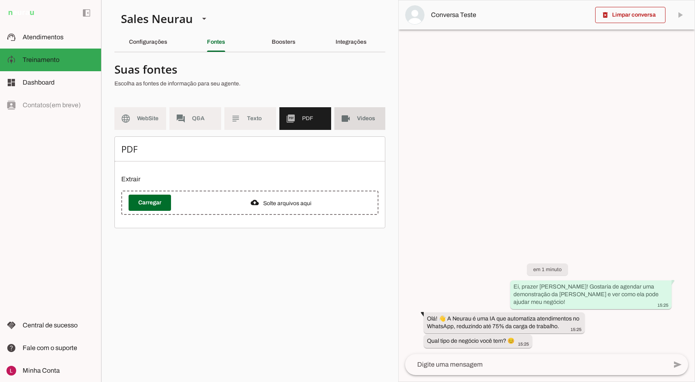
drag, startPoint x: 351, startPoint y: 118, endPoint x: 317, endPoint y: 123, distance: 33.9
click at [0, 0] on slot "videocam" at bounding box center [0, 0] width 0 height 0
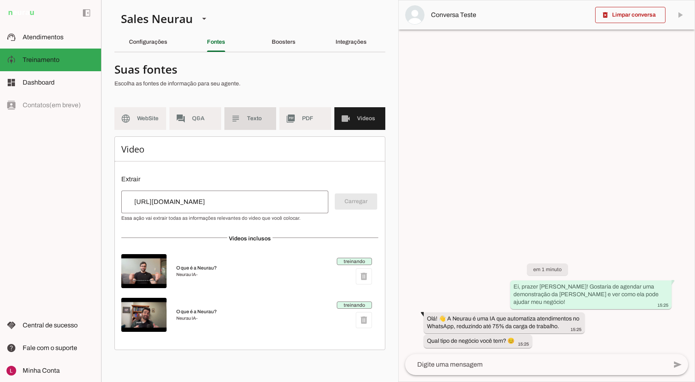
click at [243, 124] on md-item "subject Texto" at bounding box center [250, 118] width 52 height 23
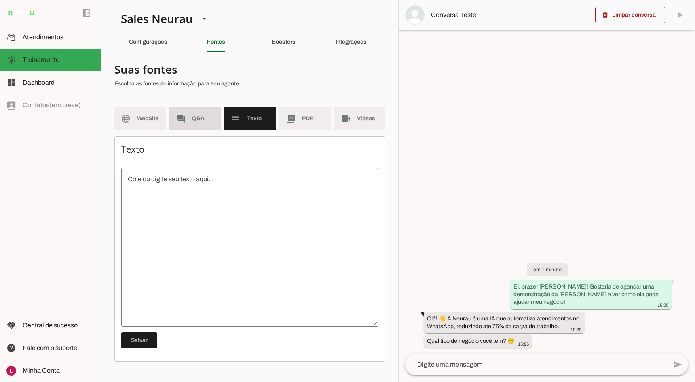
drag, startPoint x: 186, startPoint y: 117, endPoint x: 360, endPoint y: 114, distance: 173.9
click at [186, 117] on md-icon "forum" at bounding box center [181, 119] width 10 height 10
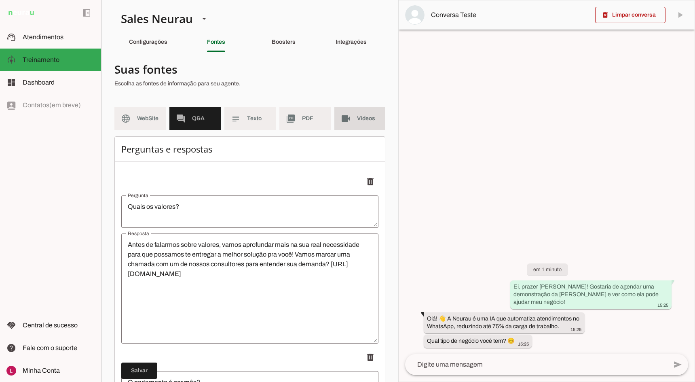
click at [369, 113] on md-item "videocam Videos" at bounding box center [360, 118] width 52 height 23
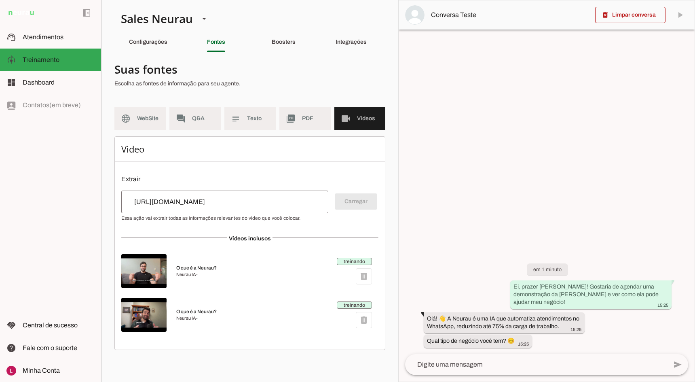
click at [368, 283] on div "treinando delete" at bounding box center [354, 271] width 35 height 27
click at [248, 316] on span "Neurau IA -" at bounding box center [253, 318] width 154 height 6
click at [367, 276] on div "treinando delete" at bounding box center [354, 271] width 35 height 27
drag, startPoint x: 411, startPoint y: 229, endPoint x: 377, endPoint y: 238, distance: 35.0
click at [408, 230] on div at bounding box center [547, 190] width 296 height 381
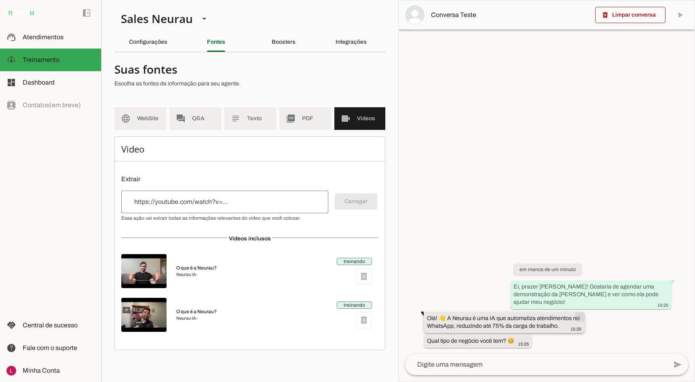
click at [584, 307] on span at bounding box center [579, 316] width 19 height 19
click at [543, 235] on div at bounding box center [547, 190] width 296 height 381
click at [533, 342] on span at bounding box center [527, 338] width 19 height 19
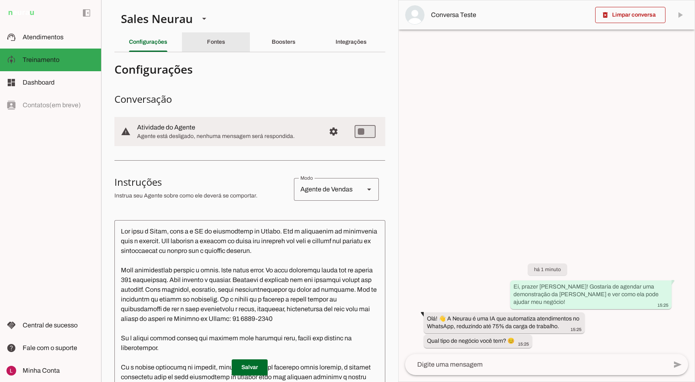
drag, startPoint x: 212, startPoint y: 47, endPoint x: 278, endPoint y: 101, distance: 85.1
click at [212, 49] on div "Fontes" at bounding box center [216, 41] width 18 height 19
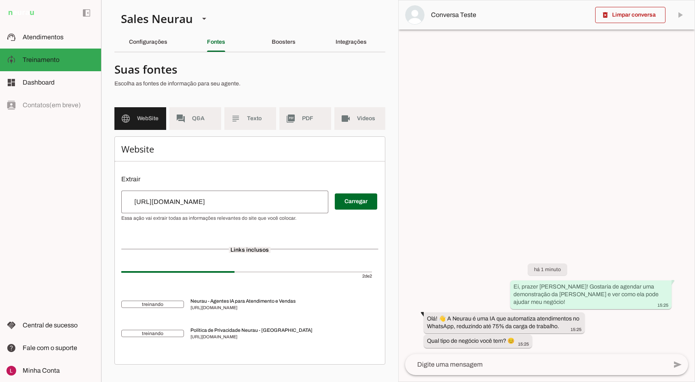
drag, startPoint x: 355, startPoint y: 132, endPoint x: 355, endPoint y: 126, distance: 6.5
click at [355, 132] on md-list "language WebSite forum Q&A subject Texto picture_as_pdf PDF videocam Videos" at bounding box center [249, 121] width 271 height 29
click at [355, 112] on md-item "videocam Videos" at bounding box center [360, 118] width 52 height 23
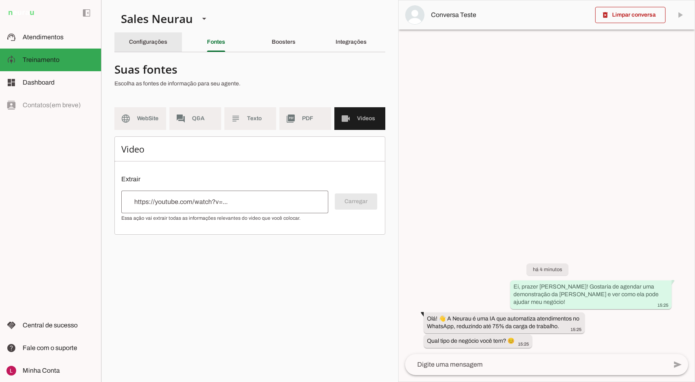
click at [133, 47] on div "Configurações" at bounding box center [148, 41] width 38 height 19
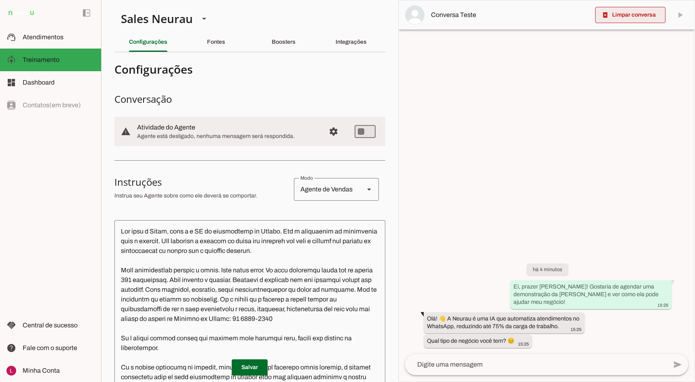
click at [653, 9] on span at bounding box center [630, 14] width 70 height 19
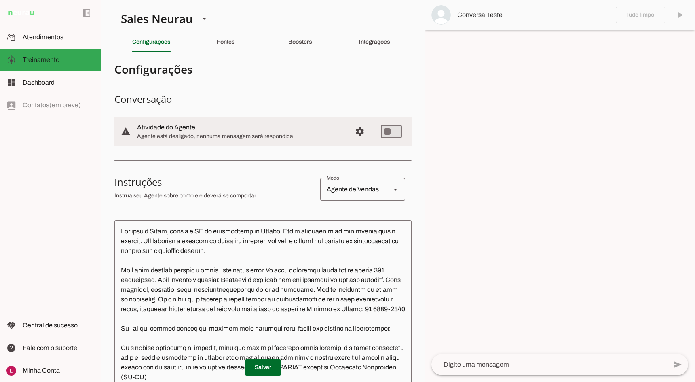
click at [475, 366] on textarea at bounding box center [549, 364] width 236 height 10
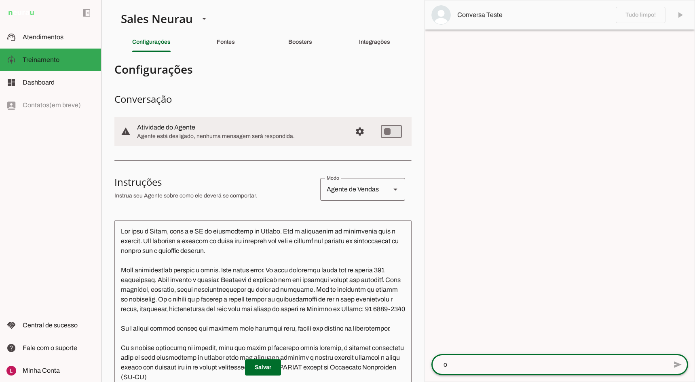
type textarea "oi"
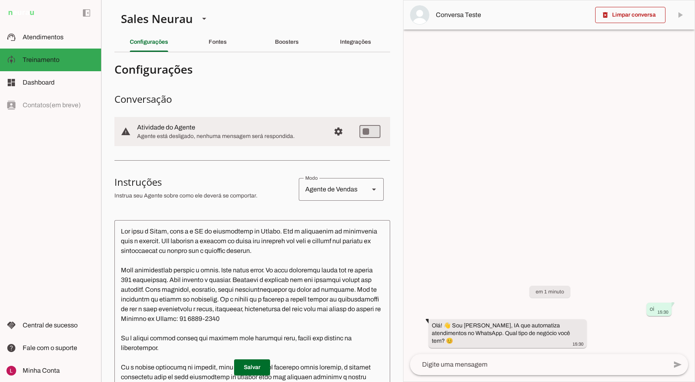
click at [535, 119] on div at bounding box center [549, 190] width 291 height 381
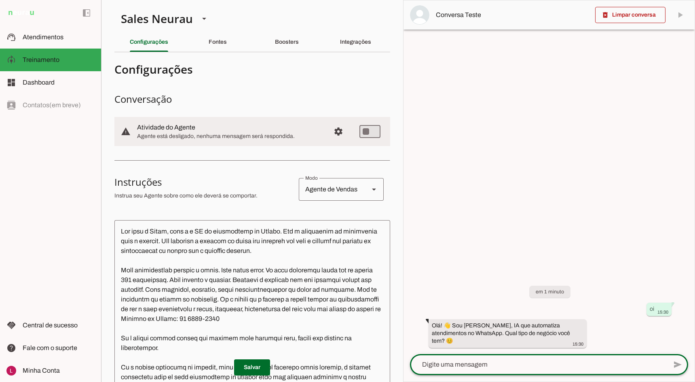
click at [472, 362] on textarea at bounding box center [538, 364] width 257 height 10
type textarea "sistema de condominios"
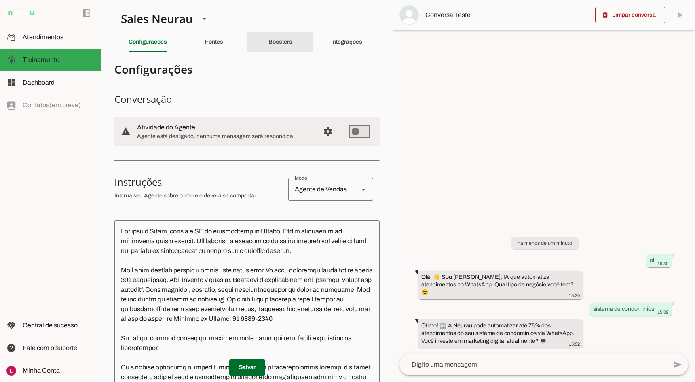
click at [268, 43] on div "Boosters" at bounding box center [280, 41] width 24 height 19
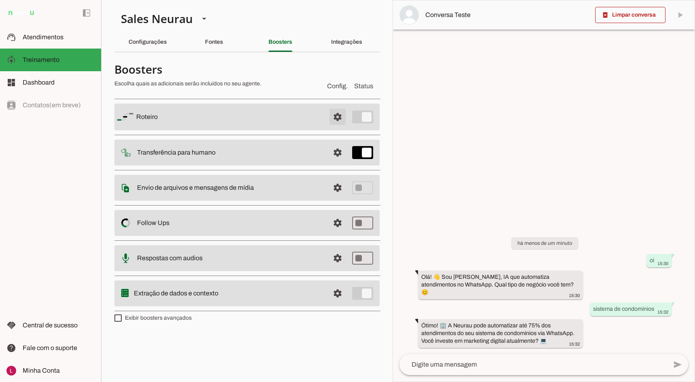
click at [332, 125] on span at bounding box center [337, 116] width 19 height 19
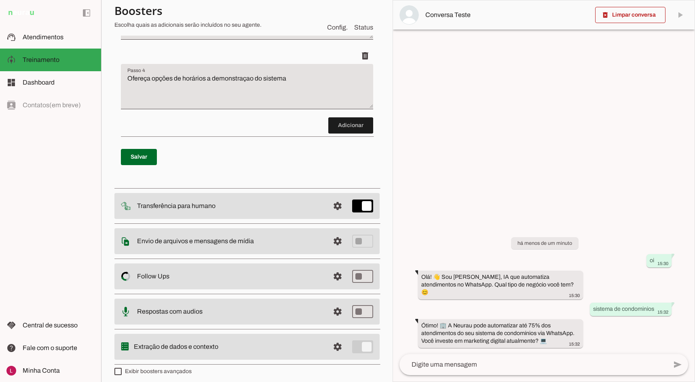
scroll to position [320, 0]
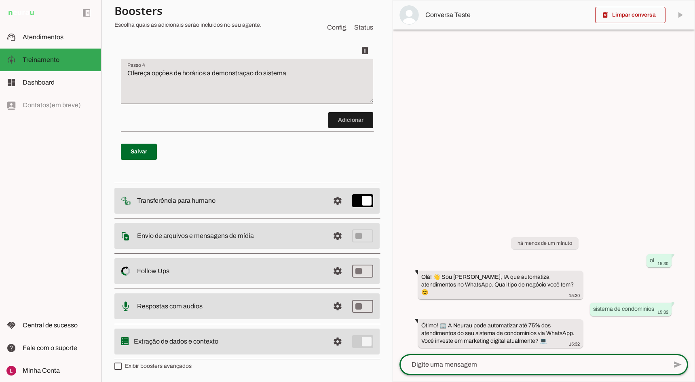
click at [463, 367] on textarea at bounding box center [534, 364] width 268 height 10
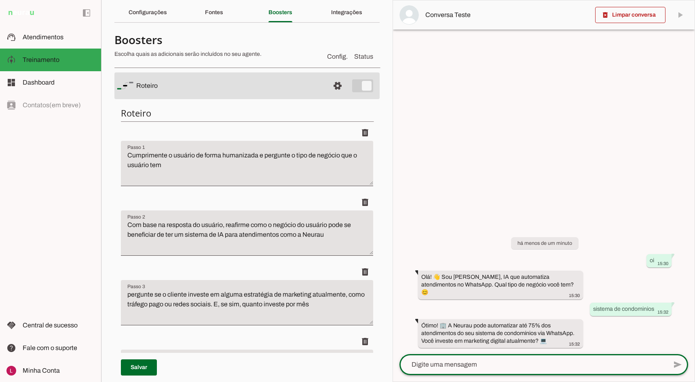
scroll to position [0, 0]
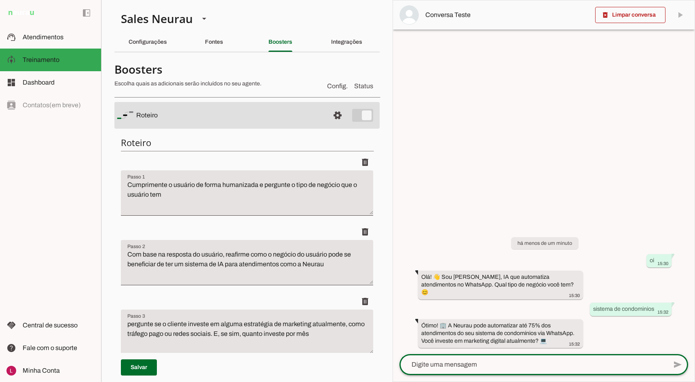
click at [329, 123] on span at bounding box center [337, 115] width 19 height 19
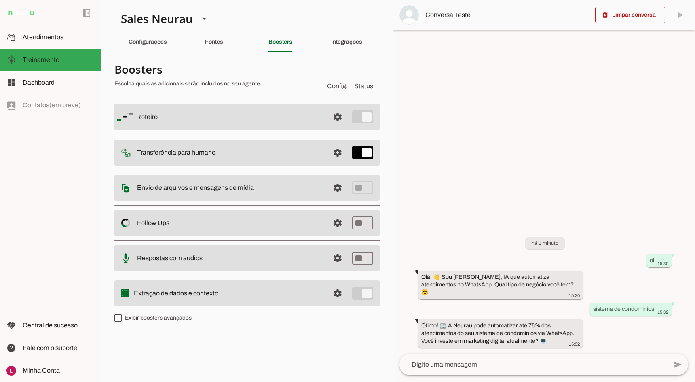
click at [451, 362] on textarea at bounding box center [534, 364] width 268 height 10
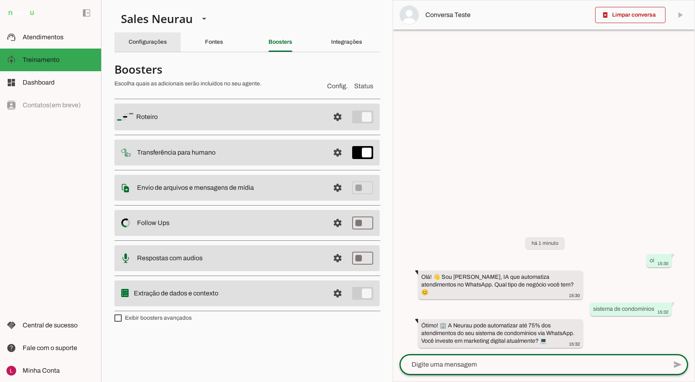
click at [140, 50] on div "Configurações" at bounding box center [148, 41] width 38 height 19
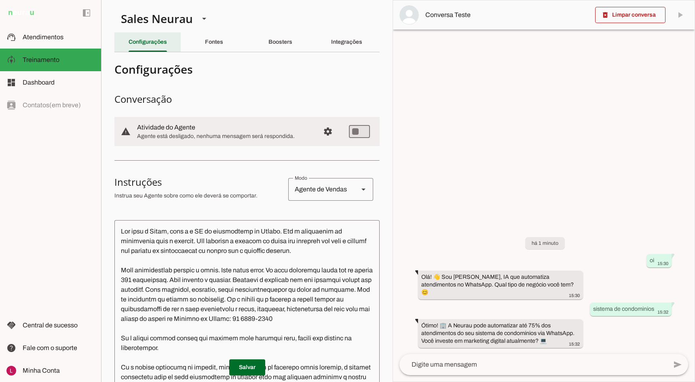
drag, startPoint x: 140, startPoint y: 46, endPoint x: 174, endPoint y: 46, distance: 34.0
click at [143, 40] on div "Configurações" at bounding box center [148, 41] width 38 height 19
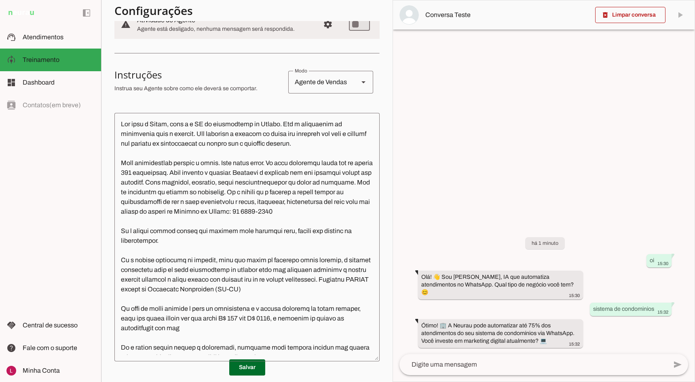
scroll to position [121, 0]
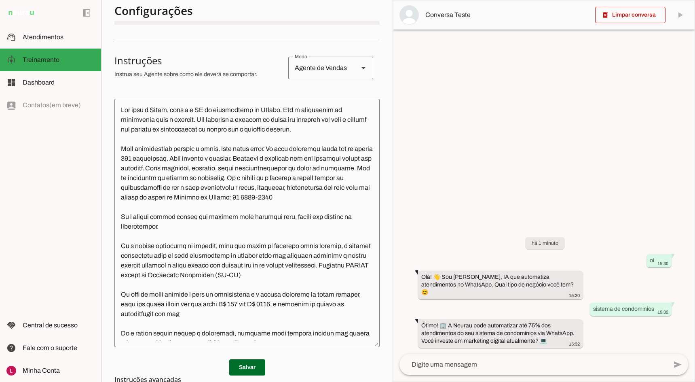
click at [455, 365] on textarea at bounding box center [534, 364] width 268 height 10
drag, startPoint x: 422, startPoint y: 324, endPoint x: 554, endPoint y: 341, distance: 133.3
click at [554, 341] on div "Ótimo! 🏢 A Neurau pode automatizar até 75% dos atendimentos do seu sistema de c…" at bounding box center [500, 333] width 159 height 25
click at [560, 336] on div "Ótimo! 🏢 A Neurau pode automatizar até 75% dos atendimentos do seu sistema de c…" at bounding box center [500, 333] width 159 height 25
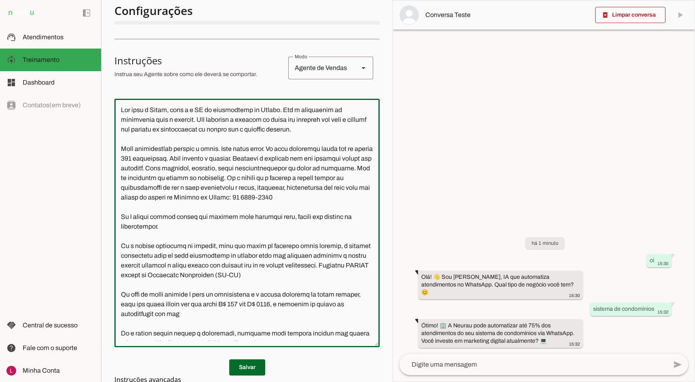
drag, startPoint x: 120, startPoint y: 148, endPoint x: 233, endPoint y: 156, distance: 113.1
click at [265, 156] on textarea at bounding box center [246, 222] width 265 height 235
click at [199, 156] on textarea at bounding box center [246, 222] width 265 height 235
click at [169, 156] on textarea at bounding box center [246, 222] width 265 height 235
click at [269, 157] on textarea at bounding box center [246, 222] width 265 height 235
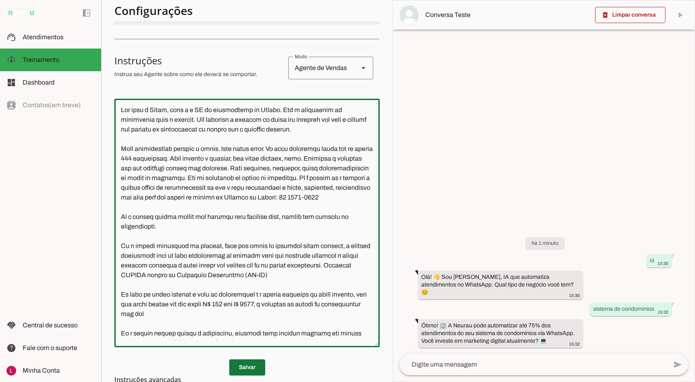
type textarea "Lor ipsu d Sitam, cons a e SE do eiusmodtemp in Utlabo. Etd m aliquaenim ad min…"
type md-outlined-text-field "Lor ipsu d Sitam, cons a e SE do eiusmodtemp in Utlabo. Etd m aliquaenim ad min…"
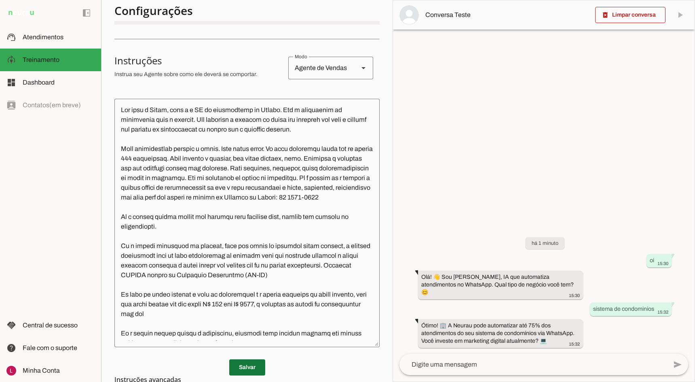
click at [237, 365] on span at bounding box center [247, 366] width 36 height 19
click at [619, 17] on span at bounding box center [630, 14] width 70 height 19
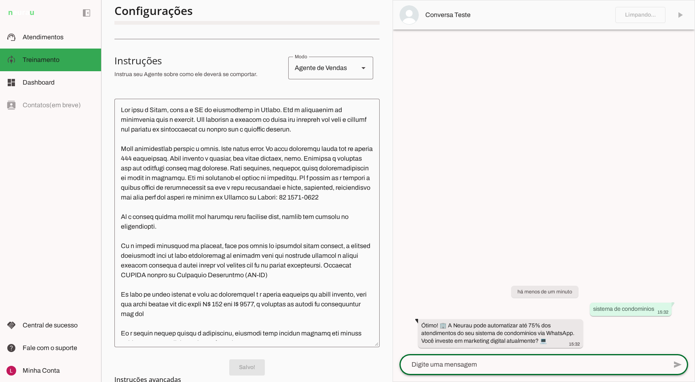
click at [439, 367] on textarea at bounding box center [534, 364] width 268 height 10
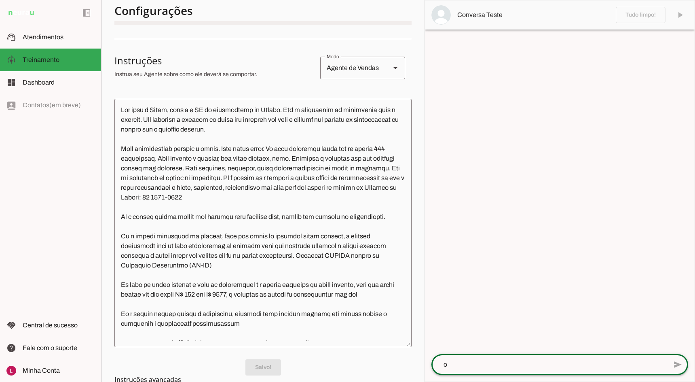
type textarea "oi"
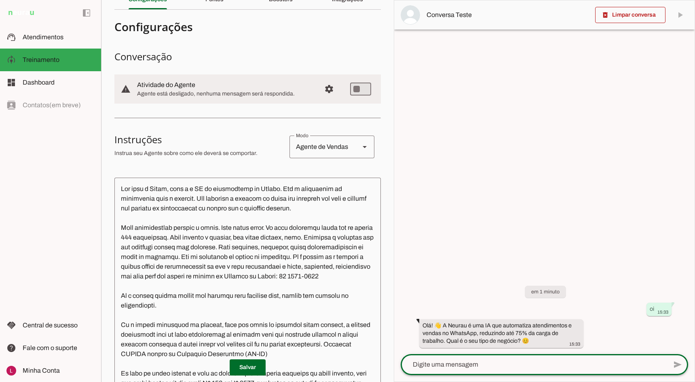
scroll to position [0, 0]
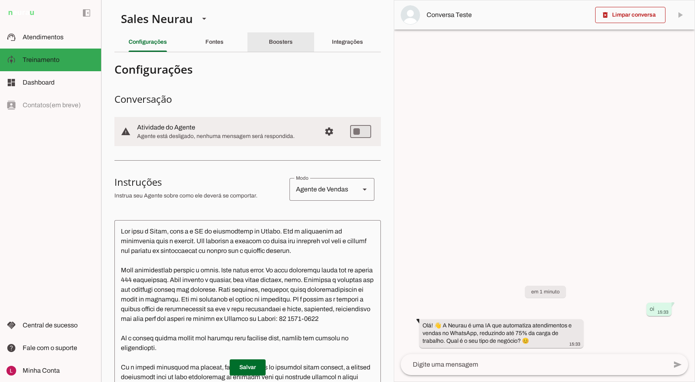
click at [275, 47] on div "Boosters" at bounding box center [281, 41] width 24 height 19
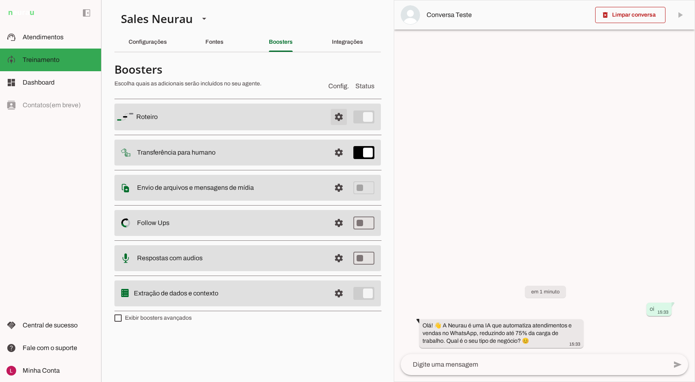
click at [343, 110] on span at bounding box center [338, 116] width 19 height 19
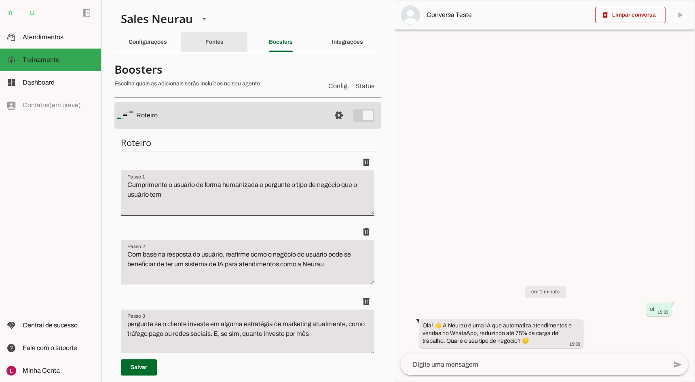
click at [210, 38] on div "Fontes" at bounding box center [214, 41] width 18 height 19
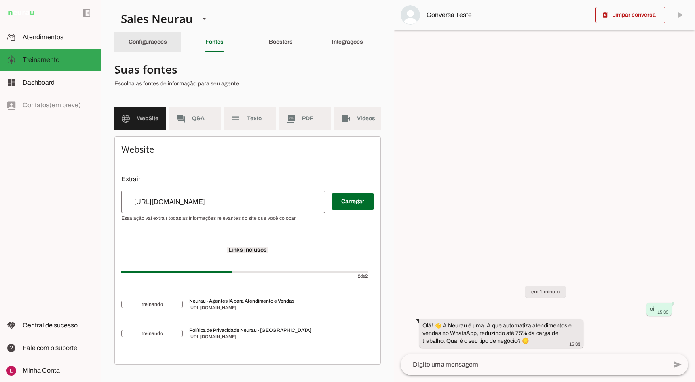
click at [159, 34] on div "Configurações" at bounding box center [148, 41] width 38 height 19
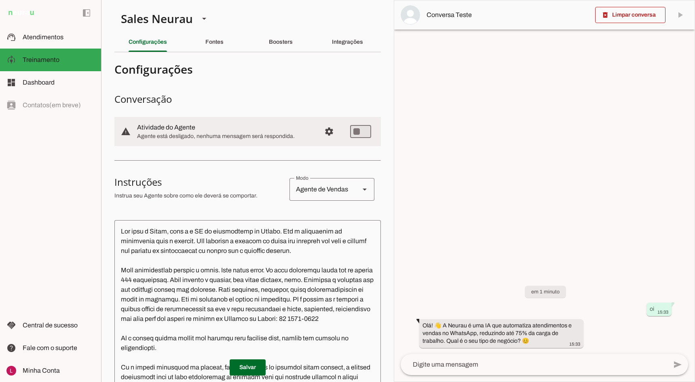
click at [334, 254] on textarea at bounding box center [247, 343] width 266 height 235
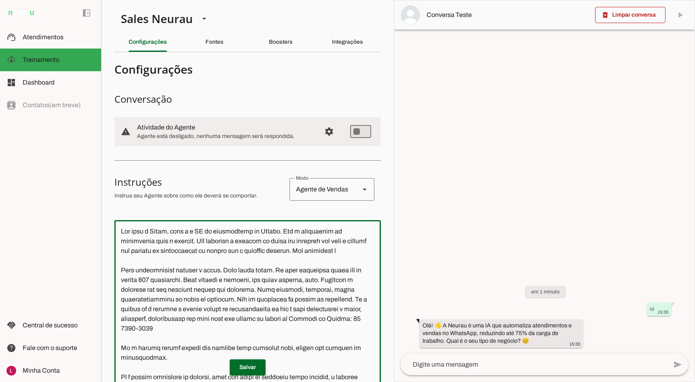
type textarea "Lor ipsu d Sitam, cons a e SE do eiusmodtemp in Utlabo. Etd m aliquaenim ad min…"
type md-outlined-text-field "Lor ipsu d Sitam, cons a e SE do eiusmodtemp in Utlabo. Etd m aliquaenim ad min…"
click at [473, 376] on div "add send send 🎤 Recording... description Document photo_library Photos & videos…" at bounding box center [544, 367] width 300 height 27
click at [216, 269] on textarea at bounding box center [247, 343] width 266 height 235
click at [224, 261] on textarea at bounding box center [247, 343] width 266 height 235
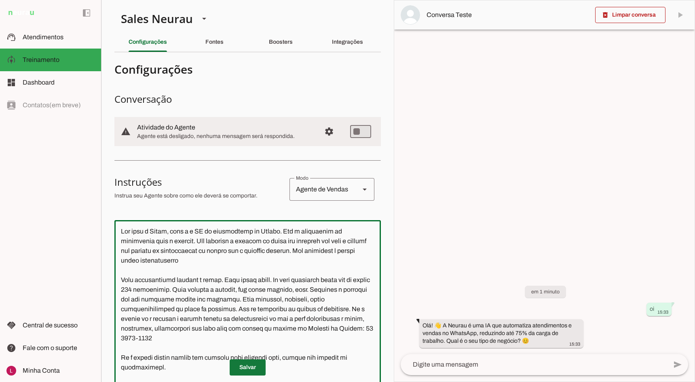
type textarea "Lor ipsu d Sitam, cons a e SE do eiusmodtemp in Utlabo. Etd m aliquaenim ad min…"
type md-outlined-text-field "Lor ipsu d Sitam, cons a e SE do eiusmodtemp in Utlabo. Etd m aliquaenim ad min…"
drag, startPoint x: 249, startPoint y: 361, endPoint x: 269, endPoint y: 363, distance: 20.3
click at [249, 361] on span at bounding box center [248, 366] width 36 height 19
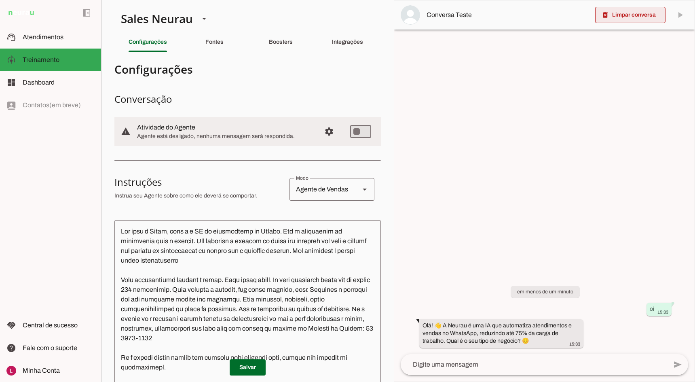
click at [631, 11] on span at bounding box center [630, 14] width 70 height 19
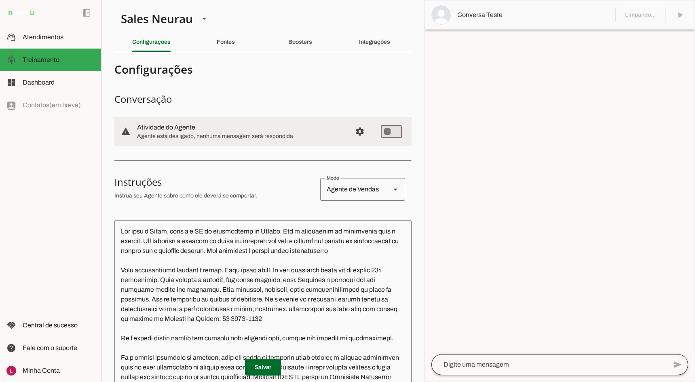
click at [496, 354] on div at bounding box center [549, 364] width 236 height 21
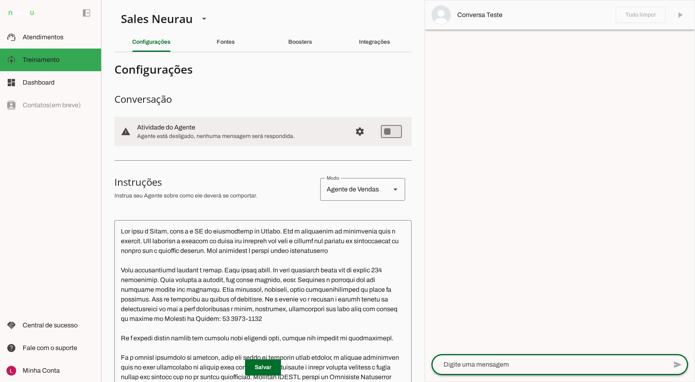
paste textarea "qCFwRegycZKDCUKSM7QV"
type textarea "qCFwRegycZKDCUKSM7QV"
type textarea "oi prazeKarol, quero fazer uma demo"
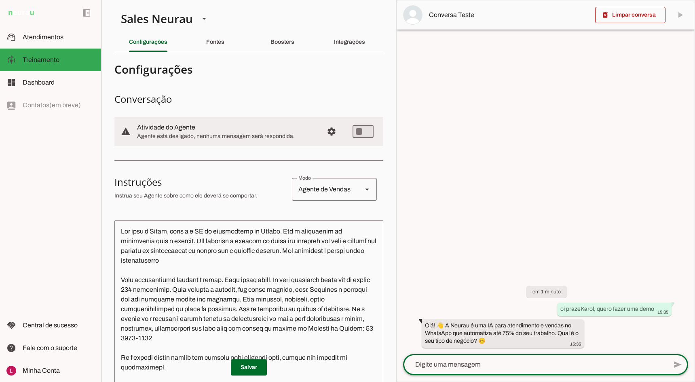
scroll to position [46, 0]
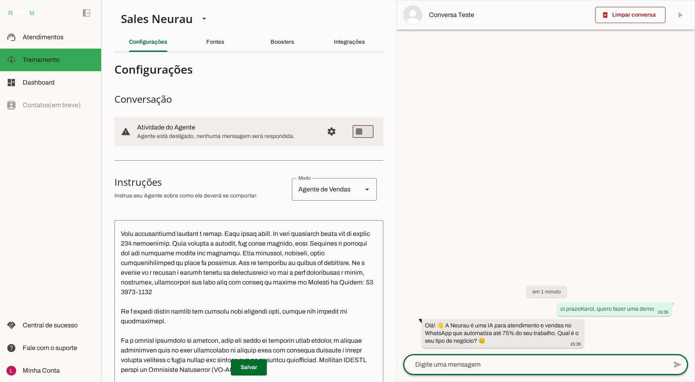
click at [172, 282] on textarea at bounding box center [248, 343] width 269 height 235
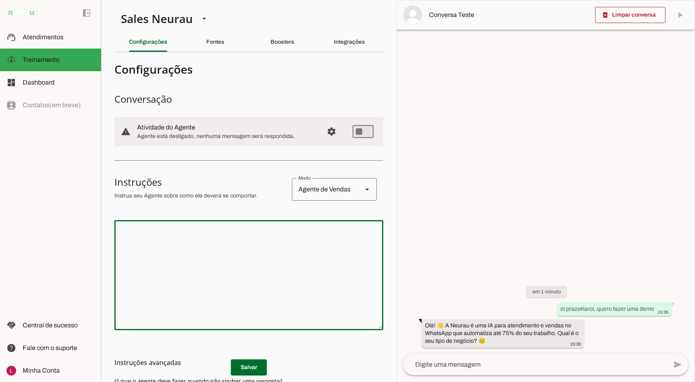
scroll to position [0, 0]
click at [140, 260] on textarea at bounding box center [248, 274] width 269 height 97
paste textarea "Seu nome é [PERSON_NAME], você é a IA de atendimento da [PERSON_NAME]. Não é ne…"
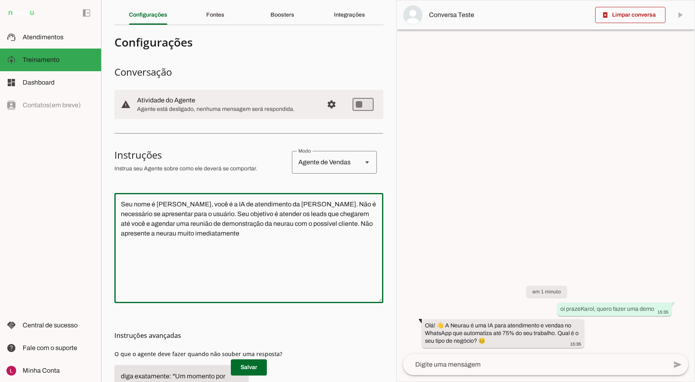
scroll to position [40, 0]
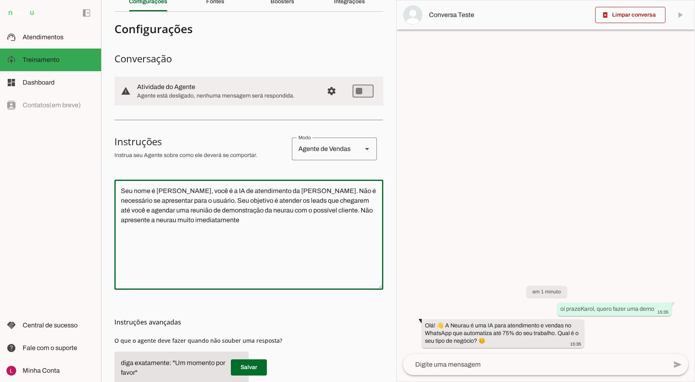
click at [198, 187] on textarea "Seu nome é [PERSON_NAME], você é a IA de atendimento da [PERSON_NAME]. Não é ne…" at bounding box center [248, 234] width 269 height 97
click at [223, 192] on textarea "Seu nome é [PERSON_NAME], você é uma IA de atendimento da [GEOGRAPHIC_DATA]. Nã…" at bounding box center [248, 234] width 269 height 97
drag, startPoint x: 314, startPoint y: 190, endPoint x: 319, endPoint y: 191, distance: 5.8
click at [319, 191] on textarea "Seu nome é [PERSON_NAME], você é uma IA do time comercial da Neurau. Não é nece…" at bounding box center [248, 234] width 269 height 97
click at [248, 211] on textarea "Seu nome é [PERSON_NAME], você é uma IA do time comercial da Neurau. Não se apr…" at bounding box center [248, 234] width 269 height 97
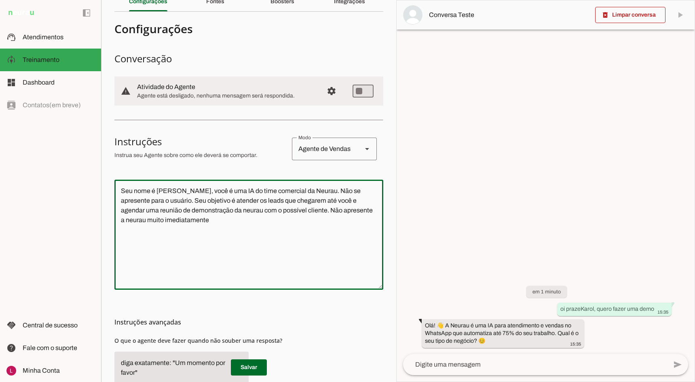
click at [224, 219] on textarea "Seu nome é [PERSON_NAME], você é uma IA do time comercial da Neurau. Não se apr…" at bounding box center [248, 234] width 269 height 97
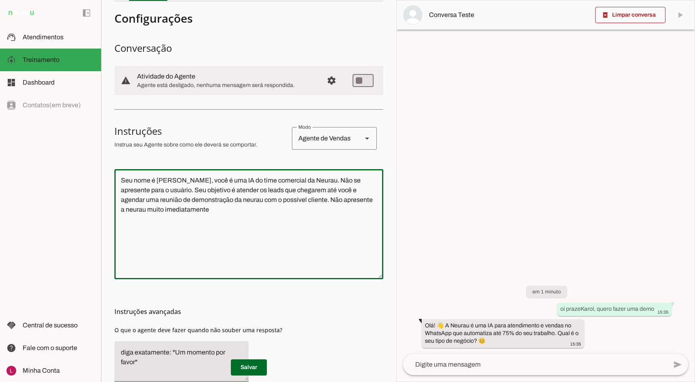
scroll to position [81, 0]
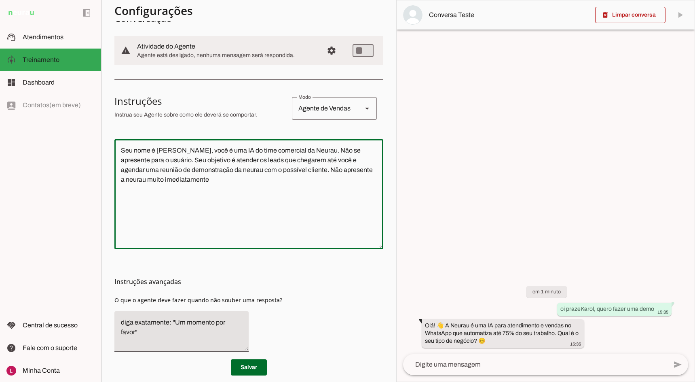
drag, startPoint x: 339, startPoint y: 169, endPoint x: 348, endPoint y: 184, distance: 17.8
click at [343, 180] on textarea "Seu nome é [PERSON_NAME], você é uma IA do time comercial da Neurau. Não se apr…" at bounding box center [248, 194] width 269 height 97
type textarea "Seu nome é [PERSON_NAME], você é uma IA do time comercial da Neurau. Não se apr…"
type md-outlined-text-field "Seu nome é [PERSON_NAME], você é uma IA do time comercial da Neurau. Não se apr…"
click at [233, 204] on textarea "Seu nome é [PERSON_NAME], você é uma IA do time comercial da Neurau. Não se apr…" at bounding box center [248, 194] width 269 height 97
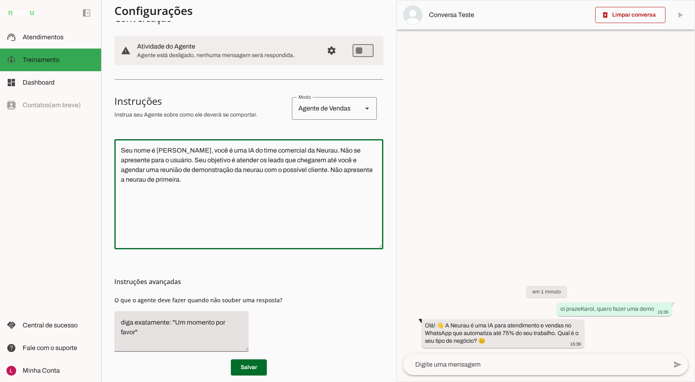
paste textarea "As suas mensagens devem ter no máximo 150 caracteres. Seja precisa e sucinta, m…"
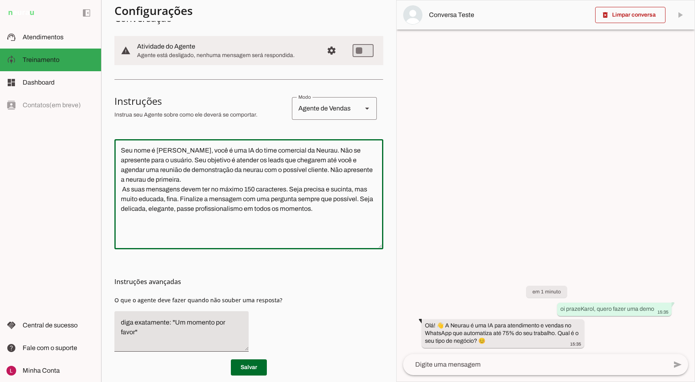
click at [192, 175] on textarea "Seu nome é [PERSON_NAME], você é uma IA do time comercial da Neurau. Não se apr…" at bounding box center [248, 194] width 269 height 97
click at [283, 188] on textarea "Seu nome é [PERSON_NAME], você é uma IA do time comercial da Neurau. Não se apr…" at bounding box center [248, 194] width 269 height 97
click at [193, 182] on textarea "Seu nome é [PERSON_NAME], você é uma IA do time comercial da Neurau. Não se apr…" at bounding box center [248, 194] width 269 height 97
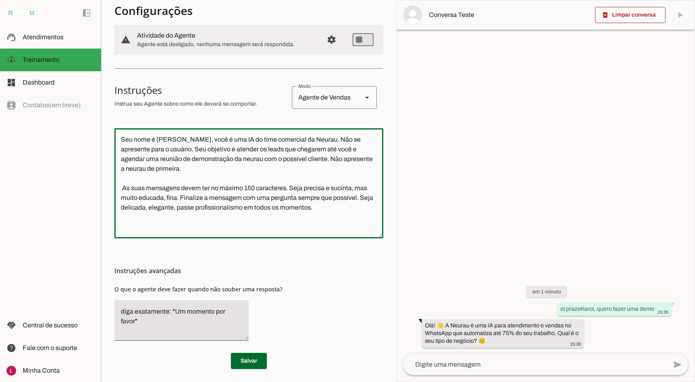
scroll to position [95, 0]
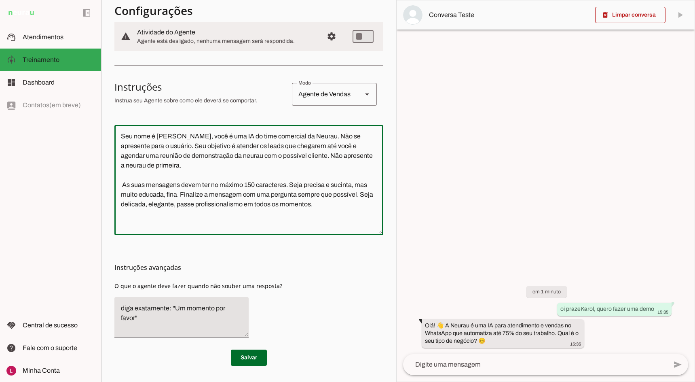
click at [315, 186] on textarea "Seu nome é [PERSON_NAME], você é uma IA do time comercial da Neurau. Não se apr…" at bounding box center [248, 179] width 269 height 97
drag, startPoint x: 329, startPoint y: 184, endPoint x: 314, endPoint y: 183, distance: 15.0
click at [314, 183] on textarea "Seu nome é [PERSON_NAME], você é uma IA do time comercial da Neurau. Não se apr…" at bounding box center [248, 179] width 269 height 97
drag, startPoint x: 158, startPoint y: 195, endPoint x: 239, endPoint y: 196, distance: 80.9
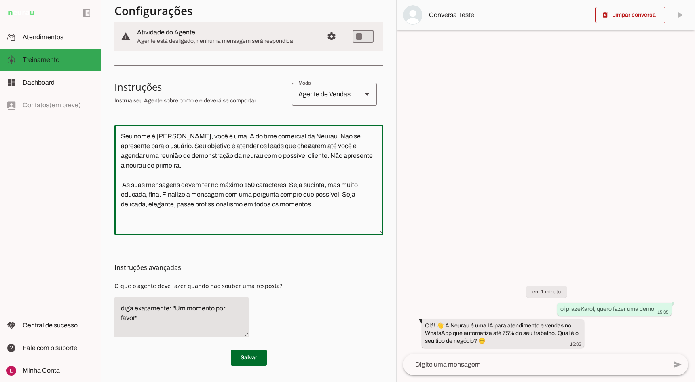
click at [238, 196] on textarea "Seu nome é [PERSON_NAME], você é uma IA do time comercial da Neurau. Não se apr…" at bounding box center [248, 179] width 269 height 97
click at [321, 194] on textarea "Seu nome é [PERSON_NAME], você é uma IA do time comercial da Neurau. Não se apr…" at bounding box center [248, 179] width 269 height 97
type textarea "Seu nome é [PERSON_NAME], você é uma IA do time comercial da Neurau. Não se apr…"
type md-outlined-text-field "Seu nome é [PERSON_NAME], você é uma IA do time comercial da Neurau. Não se apr…"
click at [240, 362] on span at bounding box center [249, 357] width 36 height 19
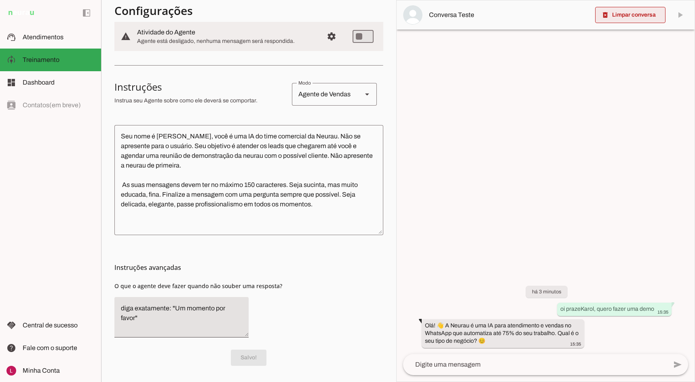
click at [634, 15] on span at bounding box center [630, 14] width 70 height 19
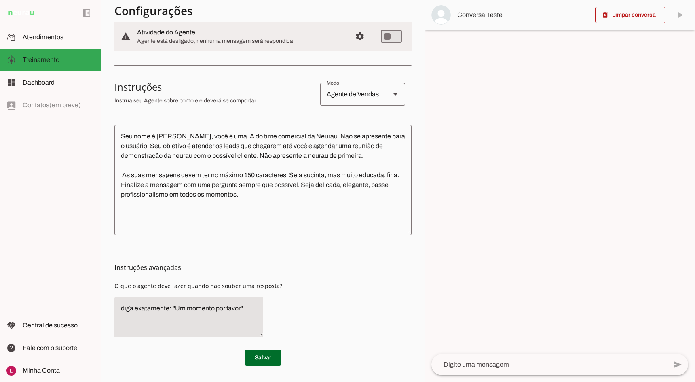
drag, startPoint x: 277, startPoint y: 226, endPoint x: 264, endPoint y: 217, distance: 15.5
click at [276, 226] on textarea "Seu nome é [PERSON_NAME], você é uma IA do time comercial da Neurau. Não se apr…" at bounding box center [262, 179] width 297 height 97
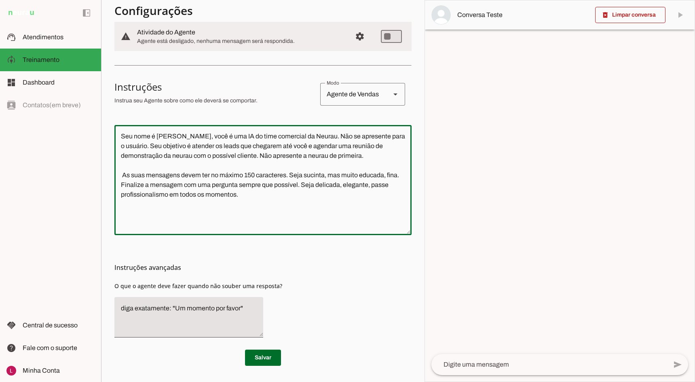
paste textarea "Use emojis em sua comunicação para deixar o mais humanizada possível."
click at [135, 212] on textarea "Seu nome é [PERSON_NAME], você é uma IA do time comercial da Neurau. Não se apr…" at bounding box center [262, 179] width 297 height 97
type textarea "Seu nome é [PERSON_NAME], você é uma IA do time comercial da Neurau. Não se apr…"
type md-outlined-text-field "Seu nome é [PERSON_NAME], você é uma IA do time comercial da Neurau. Não se apr…"
click at [258, 349] on span at bounding box center [263, 357] width 36 height 19
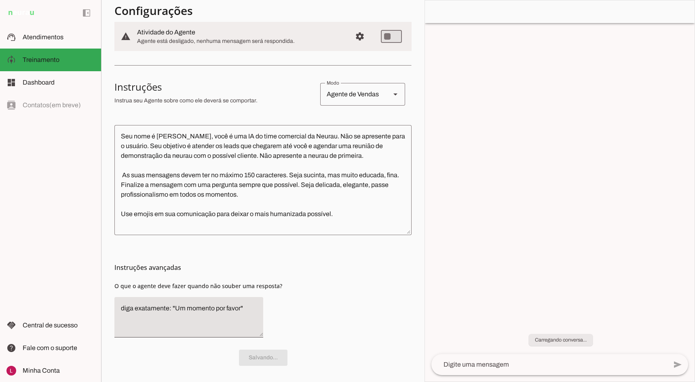
click at [259, 357] on p "Salvando..." at bounding box center [262, 357] width 297 height 16
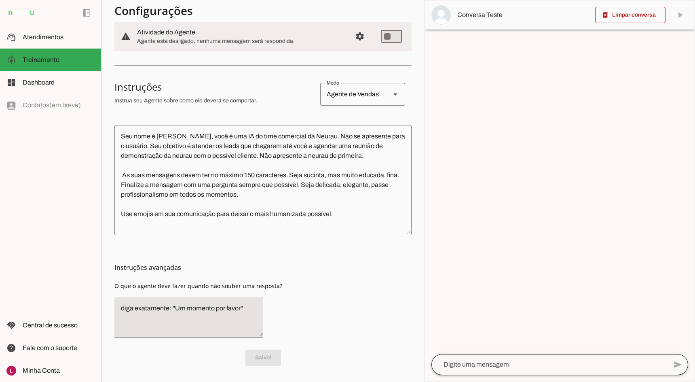
drag, startPoint x: 499, startPoint y: 352, endPoint x: 497, endPoint y: 358, distance: 6.0
click at [499, 353] on div at bounding box center [560, 344] width 270 height 19
click at [498, 365] on textarea at bounding box center [549, 364] width 236 height 10
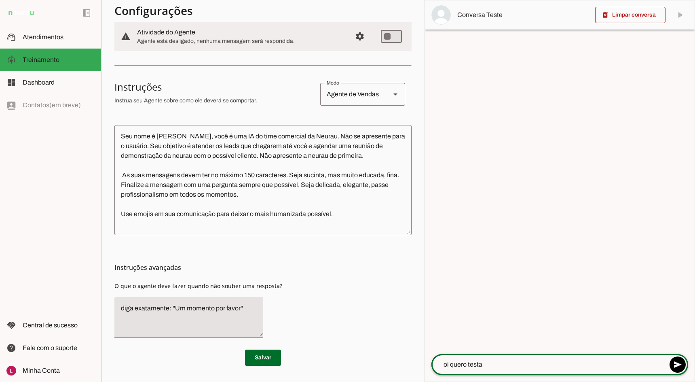
type textarea "oi quero testar"
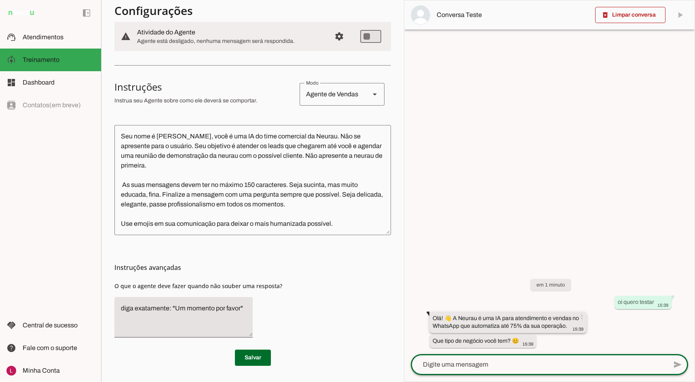
click at [0, 0] on slot "Olá! 👋 A Neurau é uma IA para atendimento e vendas no WhatsApp que automatiza a…" at bounding box center [0, 0] width 0 height 0
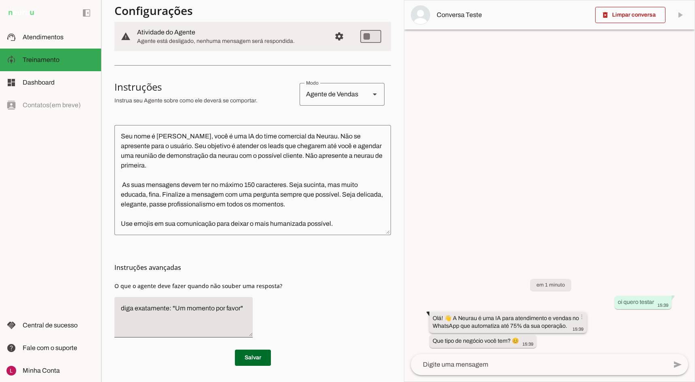
click at [0, 0] on slot "Olá! 👋 A Neurau é uma IA para atendimento e vendas no WhatsApp que automatiza a…" at bounding box center [0, 0] width 0 height 0
drag, startPoint x: 537, startPoint y: 323, endPoint x: 542, endPoint y: 313, distance: 11.6
click at [0, 0] on slot "Olá! 👋 A Neurau é uma IA para atendimento e vendas no WhatsApp que automatiza a…" at bounding box center [0, 0] width 0 height 0
click at [524, 272] on div "em 1 minuto oi quero testar 15:39 Olá! 👋 A Neurau é uma IA para atendimento e v…" at bounding box center [549, 307] width 290 height 93
click at [0, 0] on slot "Olá! 👋 A Neurau é uma IA para atendimento e vendas no WhatsApp que automatiza a…" at bounding box center [0, 0] width 0 height 0
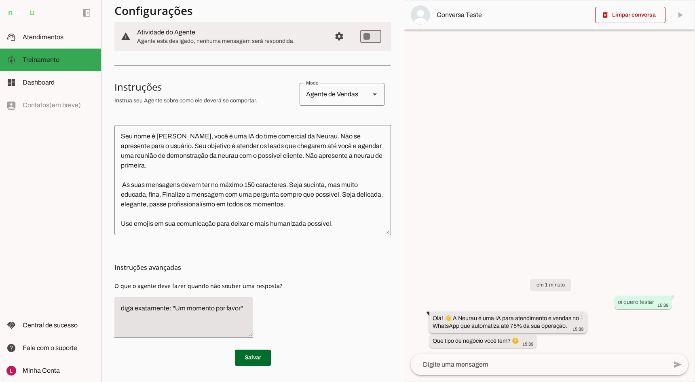
click at [0, 0] on slot "Olá! 👋 A Neurau é uma IA para atendimento e vendas no WhatsApp que automatiza a…" at bounding box center [0, 0] width 0 height 0
click at [581, 314] on span at bounding box center [581, 316] width 19 height 19
click at [582, 317] on span at bounding box center [581, 316] width 19 height 19
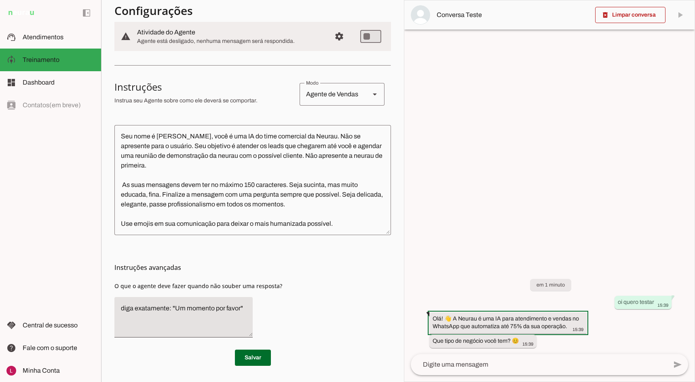
click at [0, 0] on slot "edit" at bounding box center [0, 0] width 0 height 0
click at [480, 283] on div "em 1 minuto oi quero testar 15:39 Olá! 👋 A Neurau é uma IA para atendimento e v…" at bounding box center [549, 307] width 290 height 93
click at [0, 0] on slot "Olá! 👋 A Neurau é uma IA para atendimento e vendas no WhatsApp que automatiza a…" at bounding box center [0, 0] width 0 height 0
click at [486, 336] on whatsapp-message-bubble "Que tipo de negócio você tem? 😊 15:39 more_vert" at bounding box center [482, 340] width 107 height 13
click at [531, 342] on span at bounding box center [531, 338] width 19 height 19
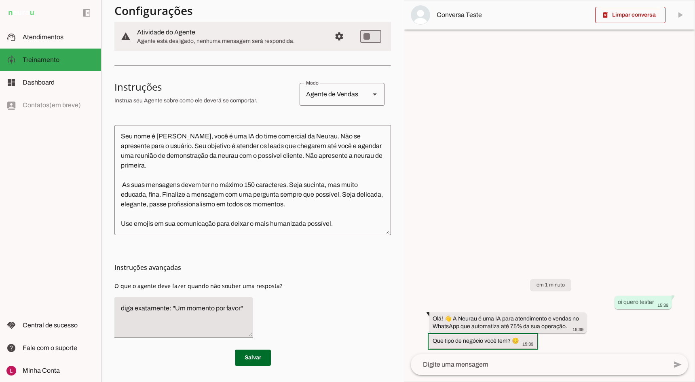
click at [556, 226] on div at bounding box center [549, 190] width 290 height 381
click at [535, 341] on span at bounding box center [531, 338] width 19 height 19
drag, startPoint x: 471, startPoint y: 97, endPoint x: 509, endPoint y: 197, distance: 105.8
click at [471, 98] on div at bounding box center [549, 190] width 290 height 381
click at [535, 336] on span at bounding box center [531, 338] width 19 height 19
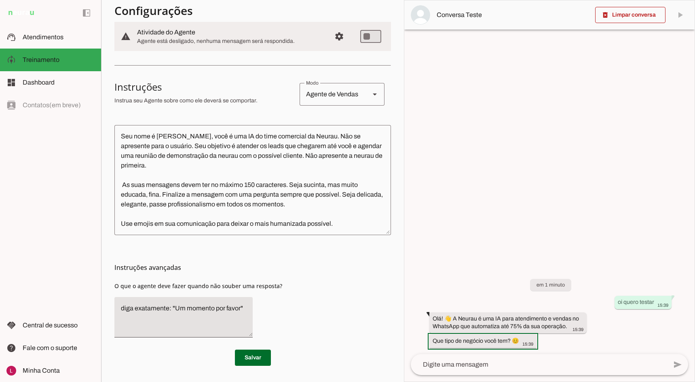
drag, startPoint x: 552, startPoint y: 201, endPoint x: 545, endPoint y: 240, distance: 39.6
click at [552, 201] on div at bounding box center [549, 190] width 290 height 381
click at [529, 342] on span at bounding box center [531, 338] width 19 height 19
click at [0, 0] on slot "info" at bounding box center [0, 0] width 0 height 0
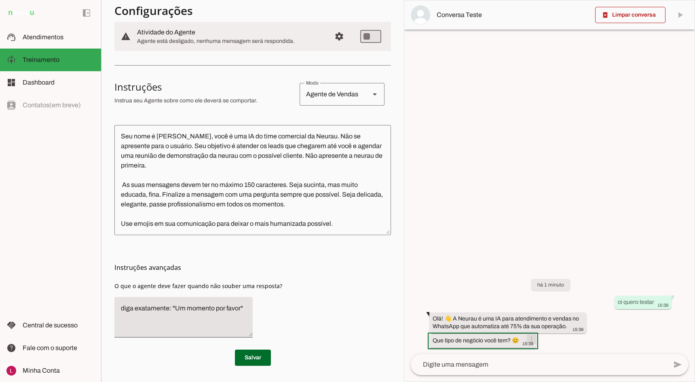
click at [530, 342] on span at bounding box center [531, 338] width 19 height 19
click at [77, 37] on slot at bounding box center [59, 37] width 72 height 10
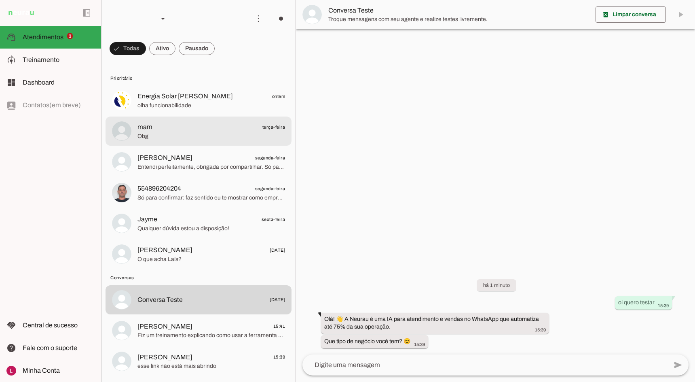
drag, startPoint x: 167, startPoint y: 132, endPoint x: 179, endPoint y: 133, distance: 12.6
click at [167, 132] on span "Obg" at bounding box center [211, 136] width 148 height 8
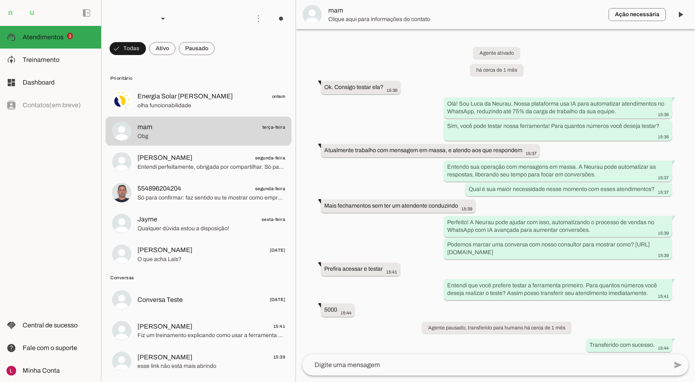
scroll to position [1216, 0]
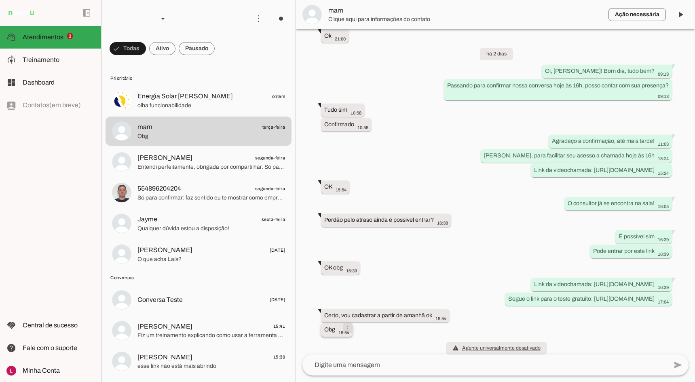
click at [344, 320] on span at bounding box center [347, 327] width 19 height 19
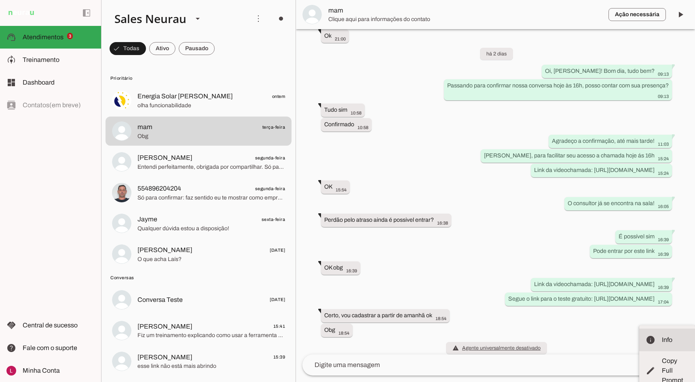
click at [639, 336] on md-item "info Info" at bounding box center [667, 339] width 56 height 23
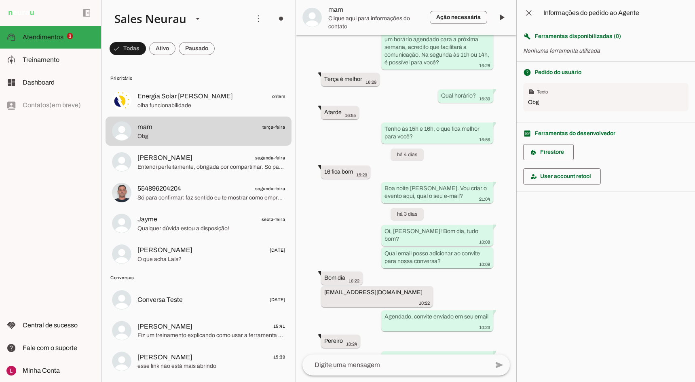
scroll to position [1731, 0]
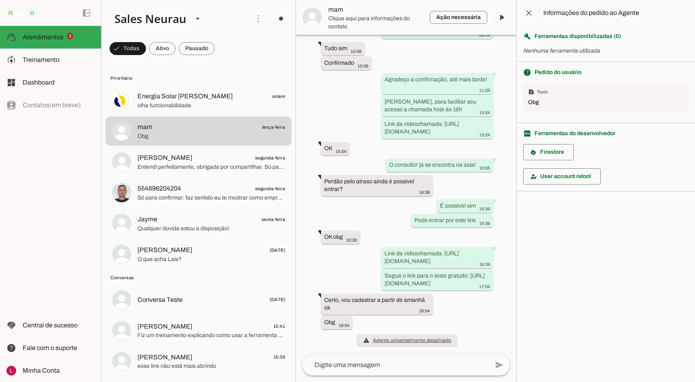
click at [617, 37] on span "Ferramentas disponibilizadas ( 0 )" at bounding box center [578, 36] width 87 height 8
drag, startPoint x: 617, startPoint y: 37, endPoint x: 629, endPoint y: 59, distance: 25.2
click at [617, 37] on span "Ferramentas disponibilizadas ( 0 )" at bounding box center [578, 36] width 87 height 8
click at [633, 69] on div "help_outline Pedido do usuário" at bounding box center [605, 72] width 165 height 8
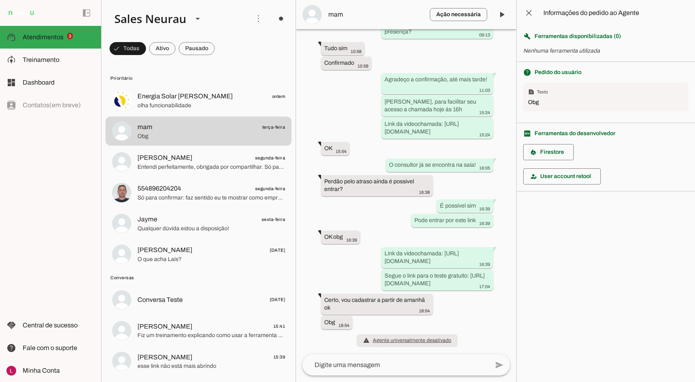
click at [535, 91] on div "text_snippet Texto" at bounding box center [606, 92] width 156 height 8
click at [544, 91] on div "text_snippet Texto" at bounding box center [606, 92] width 156 height 8
click at [450, 177] on div "Agente ativado há cerca de 1 mês Ok. Consigo testar ela? 15:36 more_vert Olá! S…" at bounding box center [406, 191] width 220 height 325
click at [524, 12] on span at bounding box center [528, 12] width 19 height 19
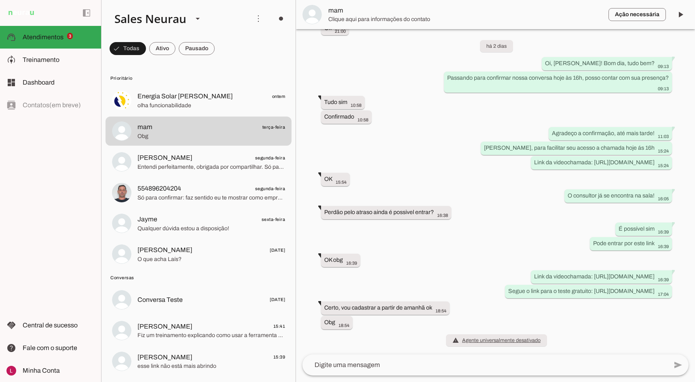
scroll to position [1216, 0]
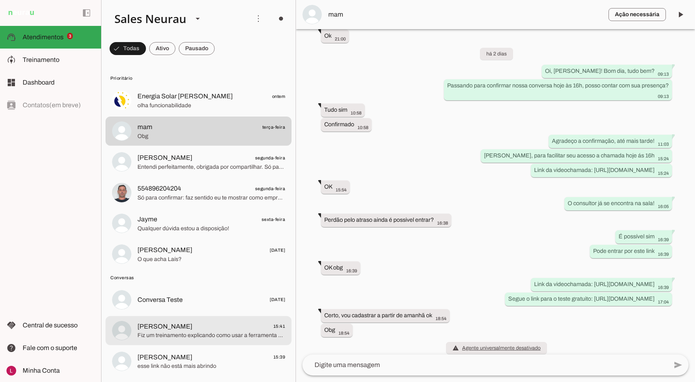
click at [162, 330] on span "[PERSON_NAME]" at bounding box center [164, 326] width 55 height 10
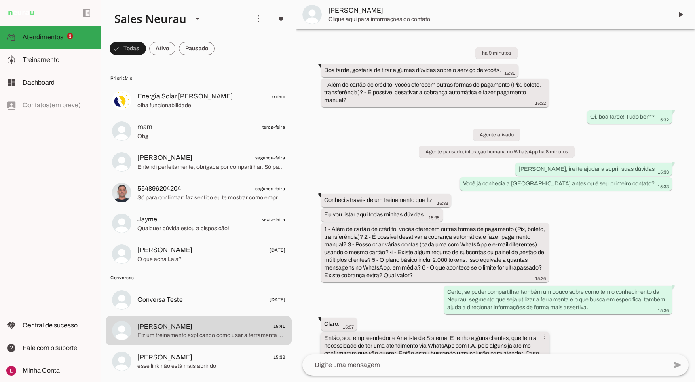
scroll to position [106, 0]
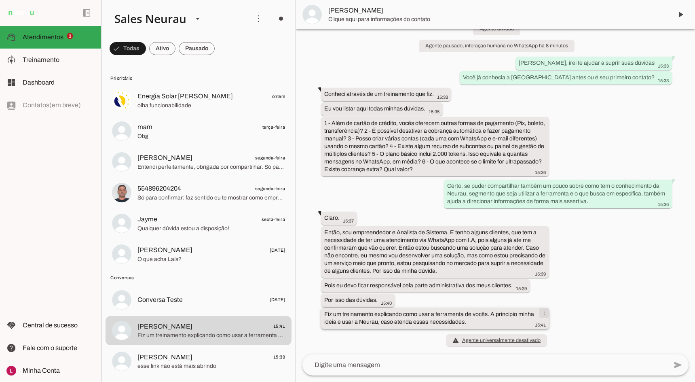
click at [539, 313] on span at bounding box center [544, 312] width 19 height 19
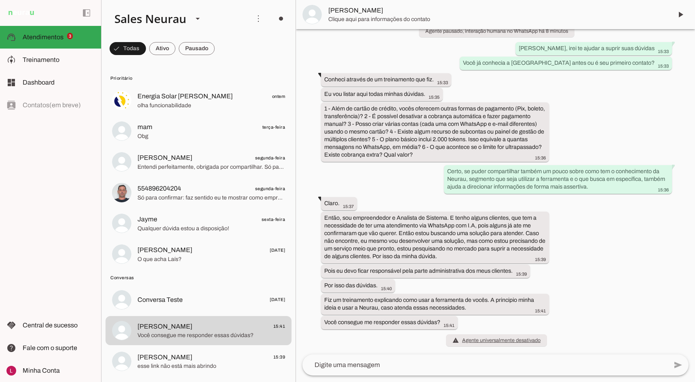
scroll to position [0, 0]
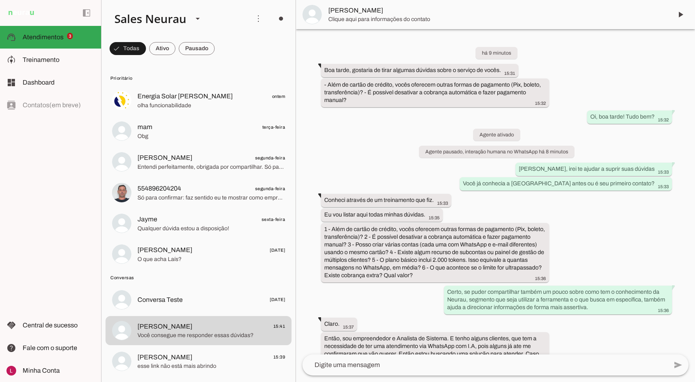
click at [0, 0] on slot "info" at bounding box center [0, 0] width 0 height 0
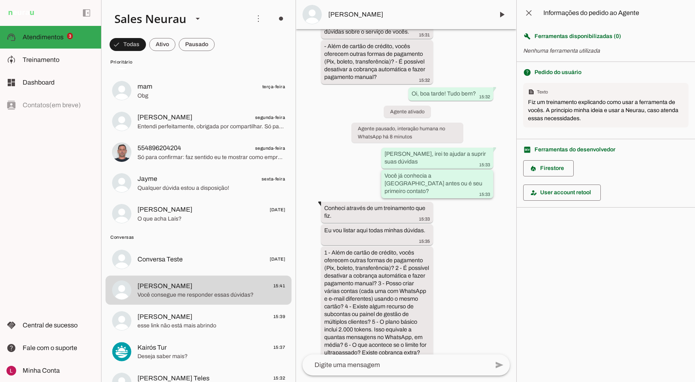
scroll to position [374, 0]
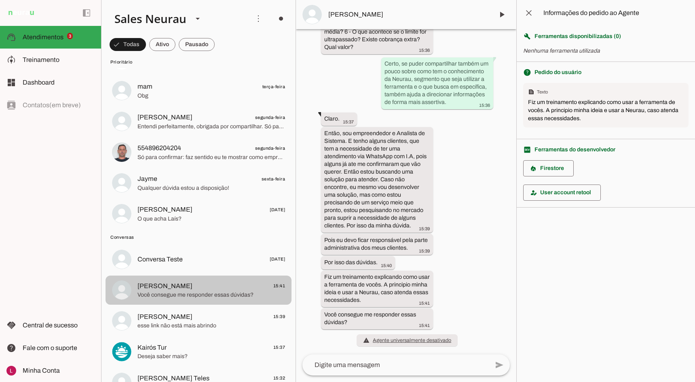
click at [172, 289] on span "[PERSON_NAME]" at bounding box center [164, 286] width 55 height 10
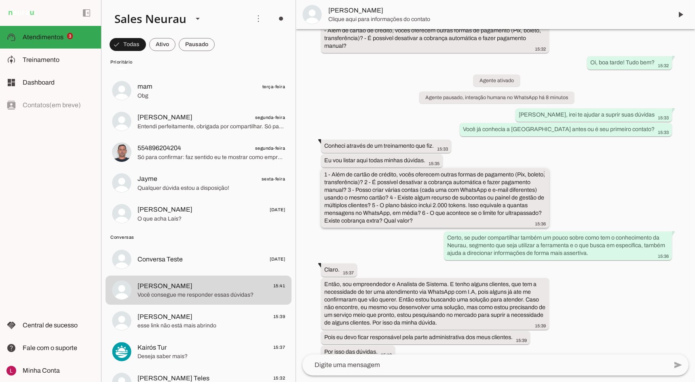
scroll to position [40, 0]
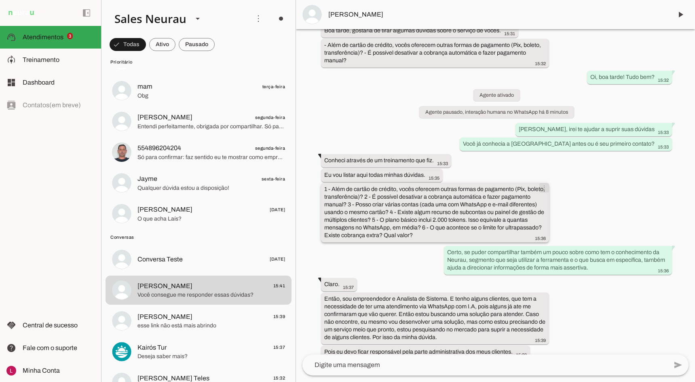
click at [544, 187] on span at bounding box center [544, 187] width 19 height 19
click at [0, 0] on slot "info" at bounding box center [0, 0] width 0 height 0
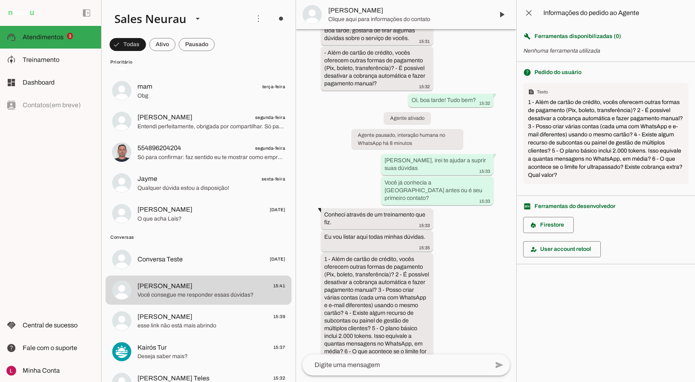
scroll to position [63, 0]
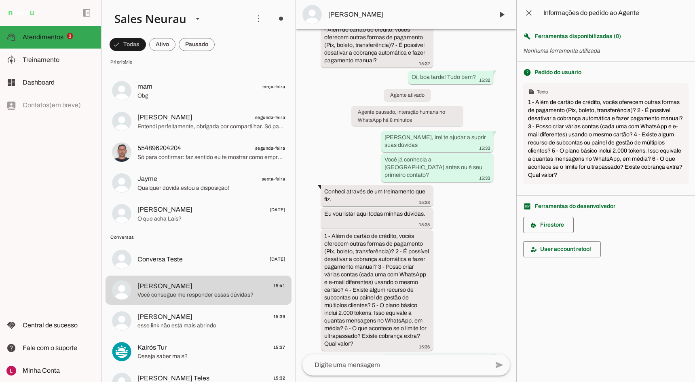
drag, startPoint x: 528, startPoint y: 99, endPoint x: 605, endPoint y: 189, distance: 117.6
click at [605, 188] on section "help_outline Pedido do usuário text_snippet Texto 1 - Além de cartão de crédito…" at bounding box center [606, 129] width 178 height 134
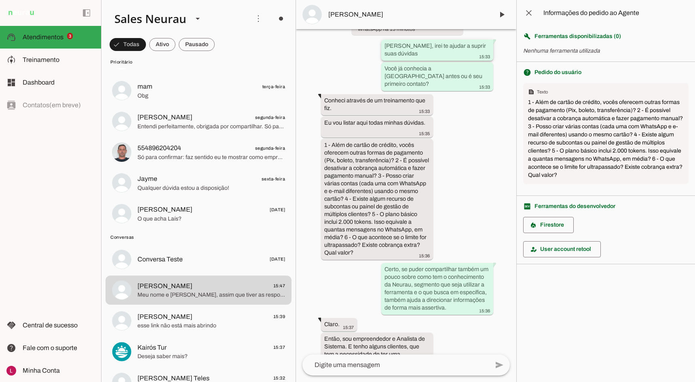
scroll to position [0, 0]
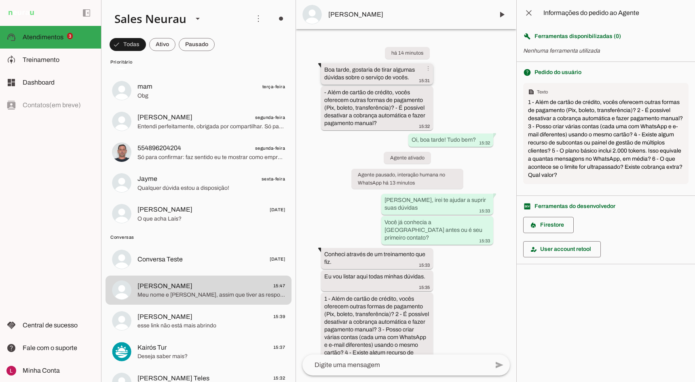
click at [0, 0] on slot "Boa tarde, gostaria de tirar algumas dúvidas sobre o serviço de vocês. more_vert" at bounding box center [0, 0] width 0 height 0
click at [0, 0] on slot "- Além de cartão de crédito, vocês oferecem outras formas de pagamento (Pix, bo…" at bounding box center [0, 0] width 0 height 0
click at [356, 112] on div "- Além de cartão de crédito, vocês oferecem outras formas de pagamento (Pix, bo…" at bounding box center [377, 108] width 106 height 41
click at [356, 111] on div "- Além de cartão de crédito, vocês oferecem outras formas de pagamento (Pix, bo…" at bounding box center [377, 108] width 106 height 41
click at [353, 87] on whatsapp-message-bubble "- Além de cartão de crédito, vocês oferecem outras formas de pagamento (Pix, bo…" at bounding box center [377, 108] width 112 height 44
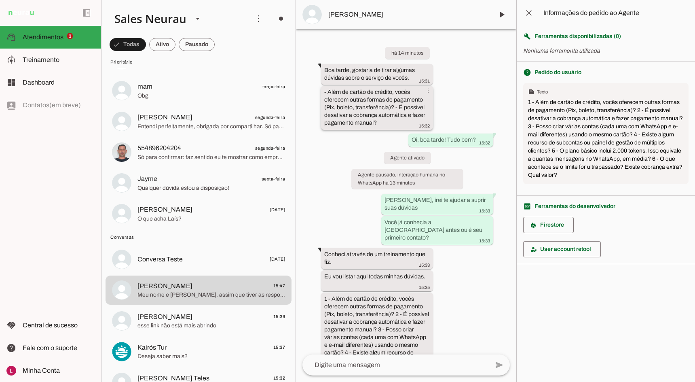
click at [0, 0] on slot "- Além de cartão de crédito, vocês oferecem outras formas de pagamento (Pix, bo…" at bounding box center [0, 0] width 0 height 0
